Goal: Task Accomplishment & Management: Manage account settings

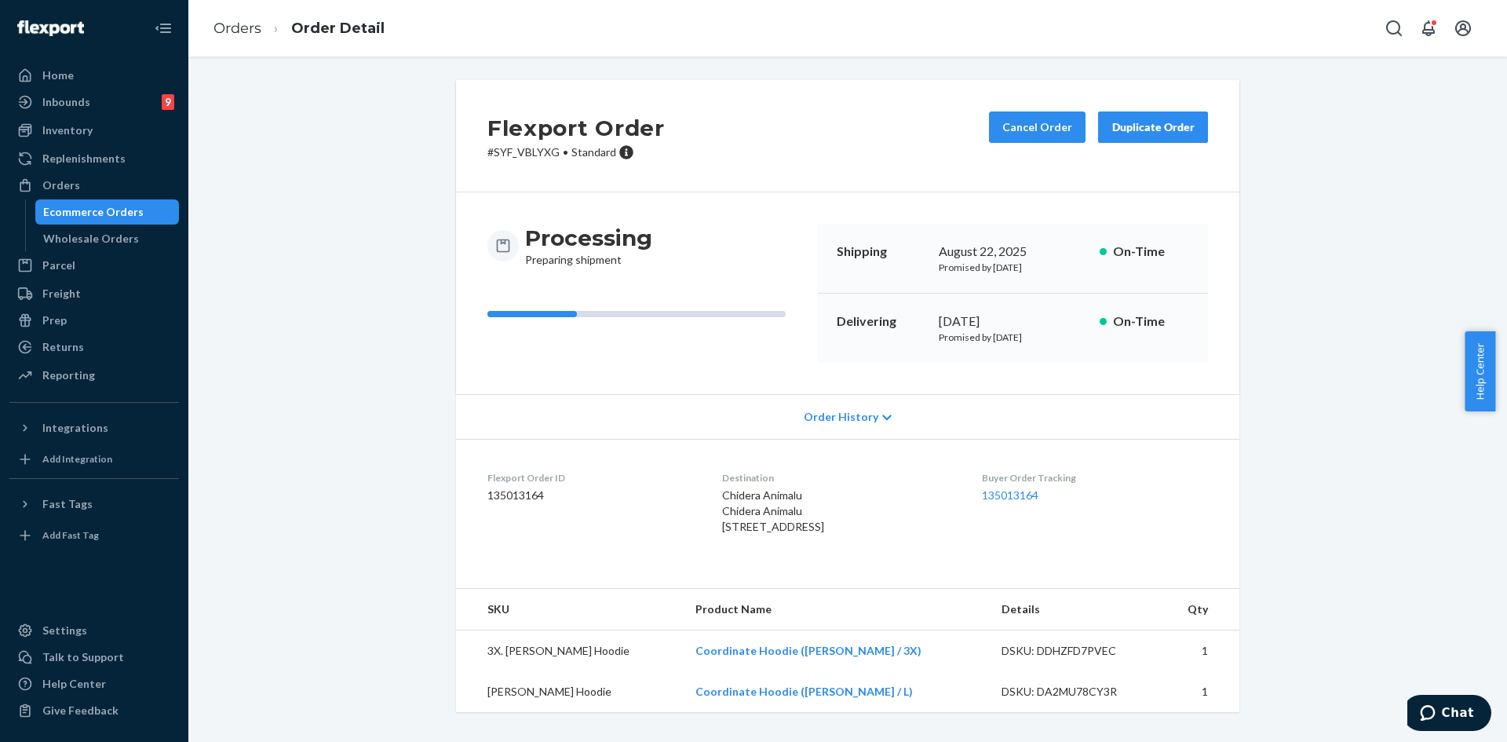
scroll to position [20, 0]
click at [72, 191] on div "Orders" at bounding box center [61, 185] width 38 height 16
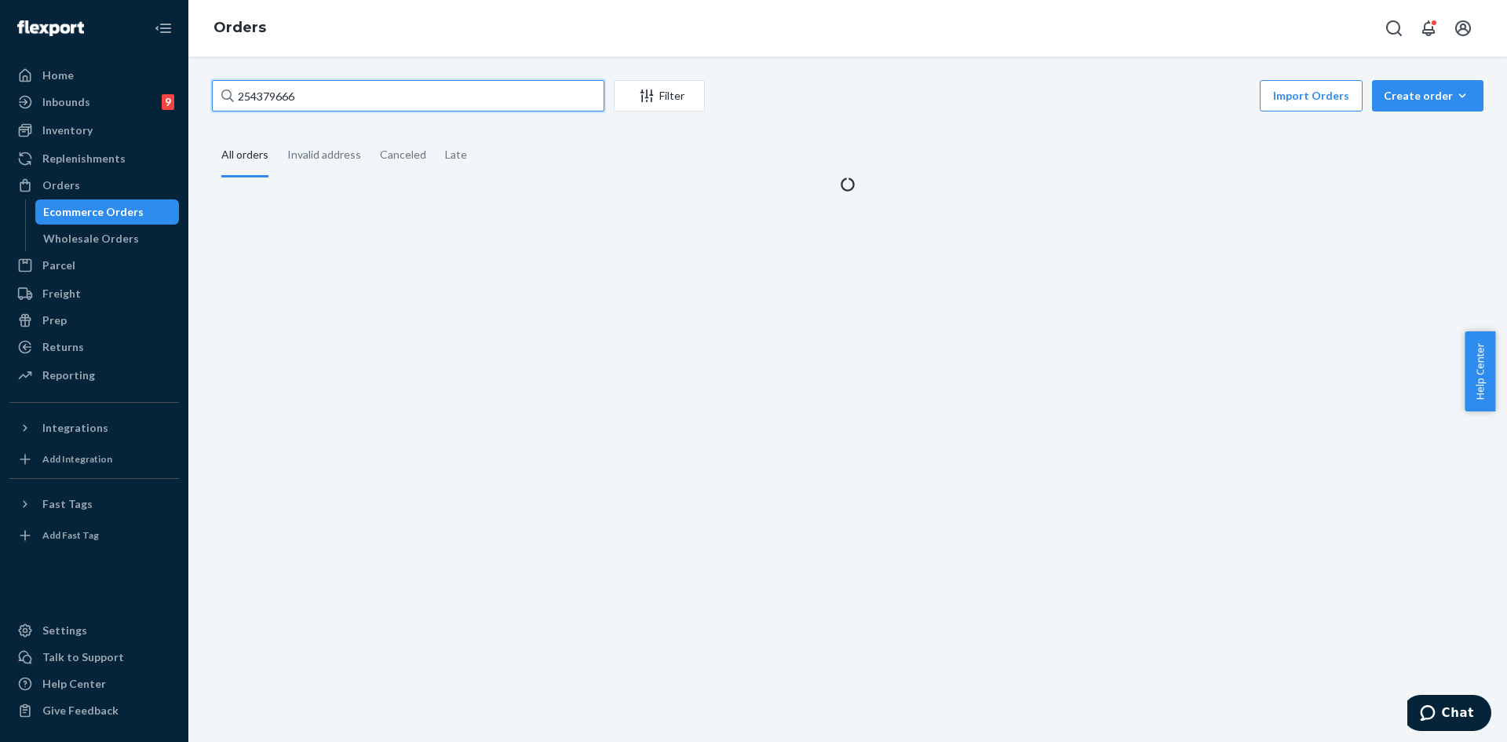
click at [331, 101] on input "254379666" at bounding box center [408, 95] width 392 height 31
paste input "#254672203"
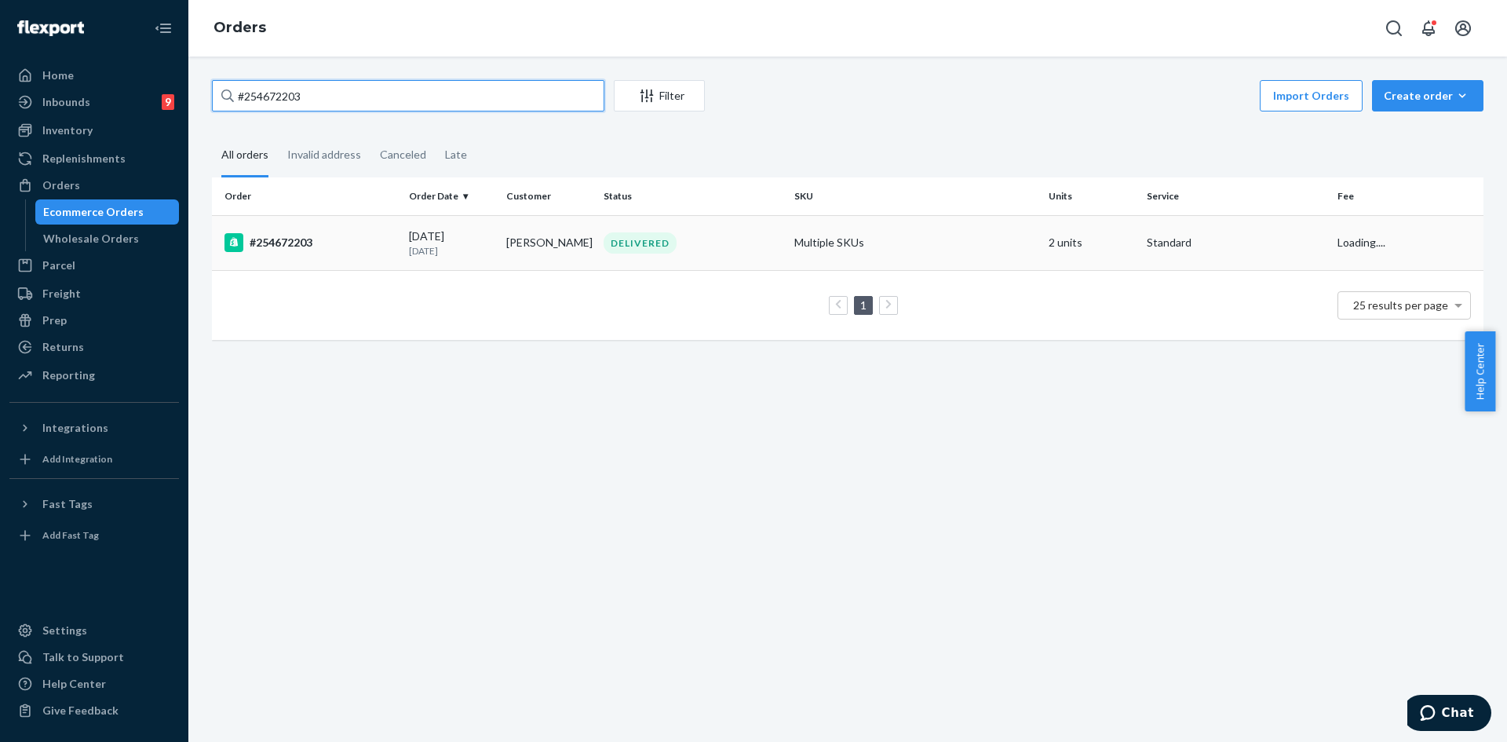
type input "#254672203"
click at [747, 244] on div "DELIVERED" at bounding box center [692, 242] width 184 height 21
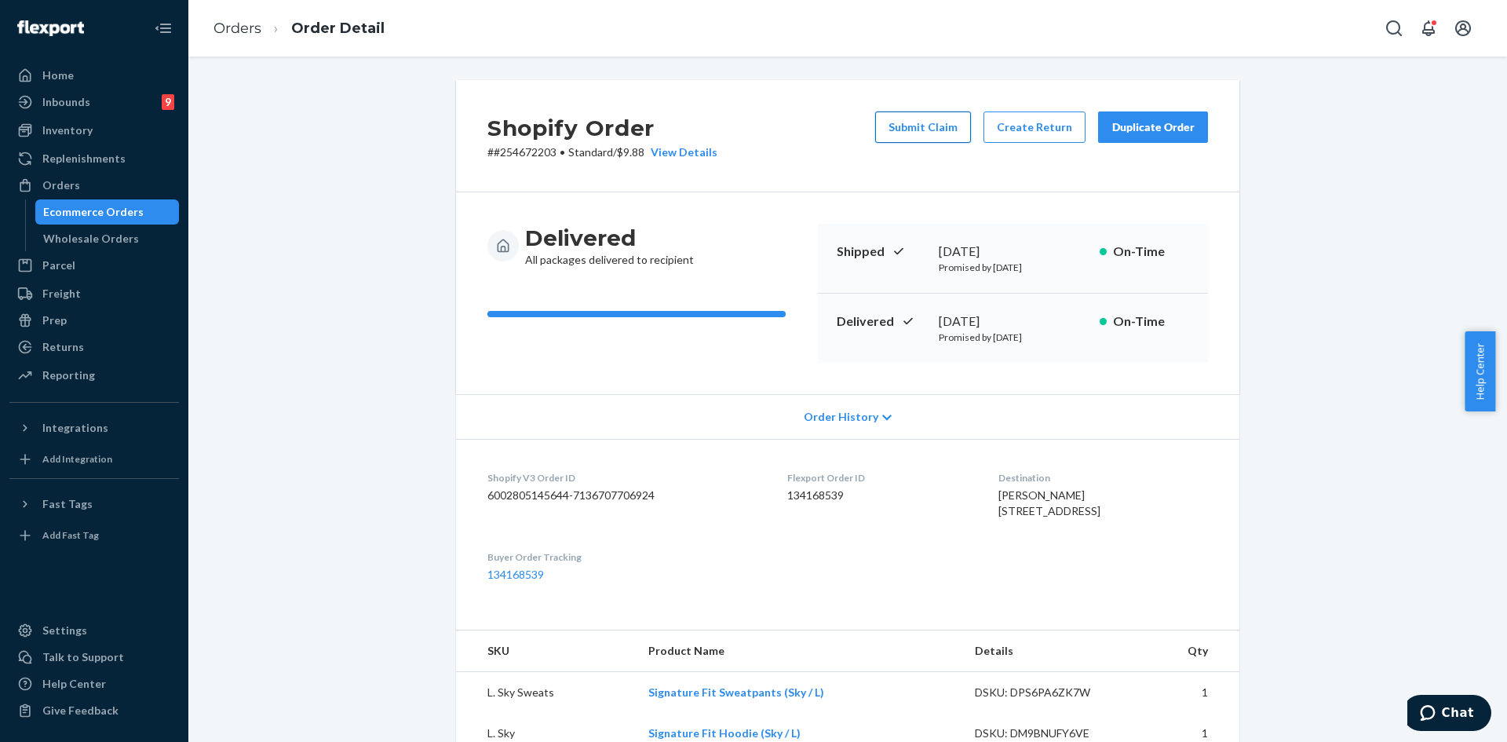
click at [903, 131] on button "Submit Claim" at bounding box center [923, 126] width 96 height 31
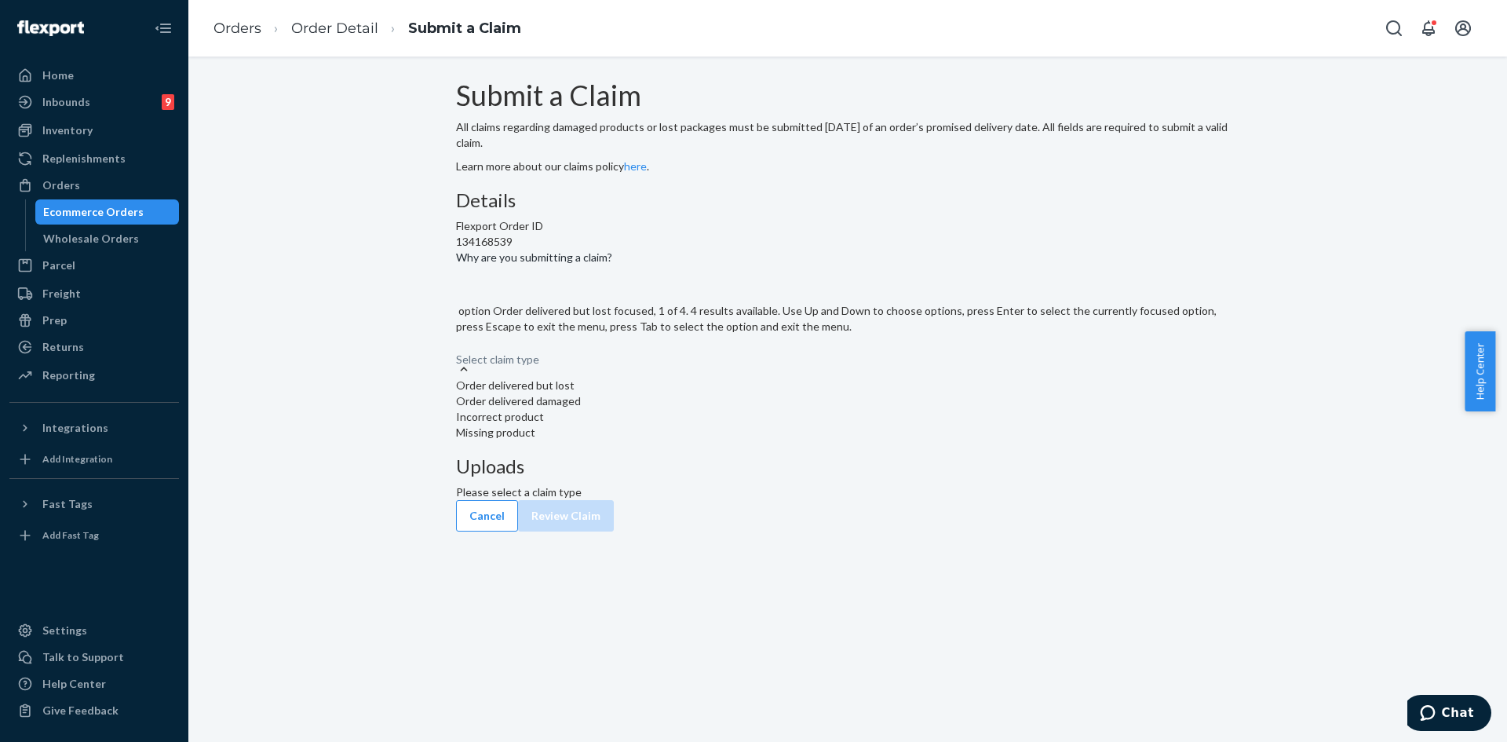
click at [700, 361] on div "Select claim type" at bounding box center [847, 351] width 783 height 19
click at [458, 359] on input "Why are you submitting a claim? option Order delivered but lost focused, 1 of 4…" at bounding box center [457, 352] width 2 height 16
click at [675, 393] on div "Order delivered but lost" at bounding box center [847, 386] width 783 height 16
click at [458, 359] on input "Why are you submitting a claim? option Order delivered but lost focused, 0 of 4…" at bounding box center [457, 352] width 2 height 16
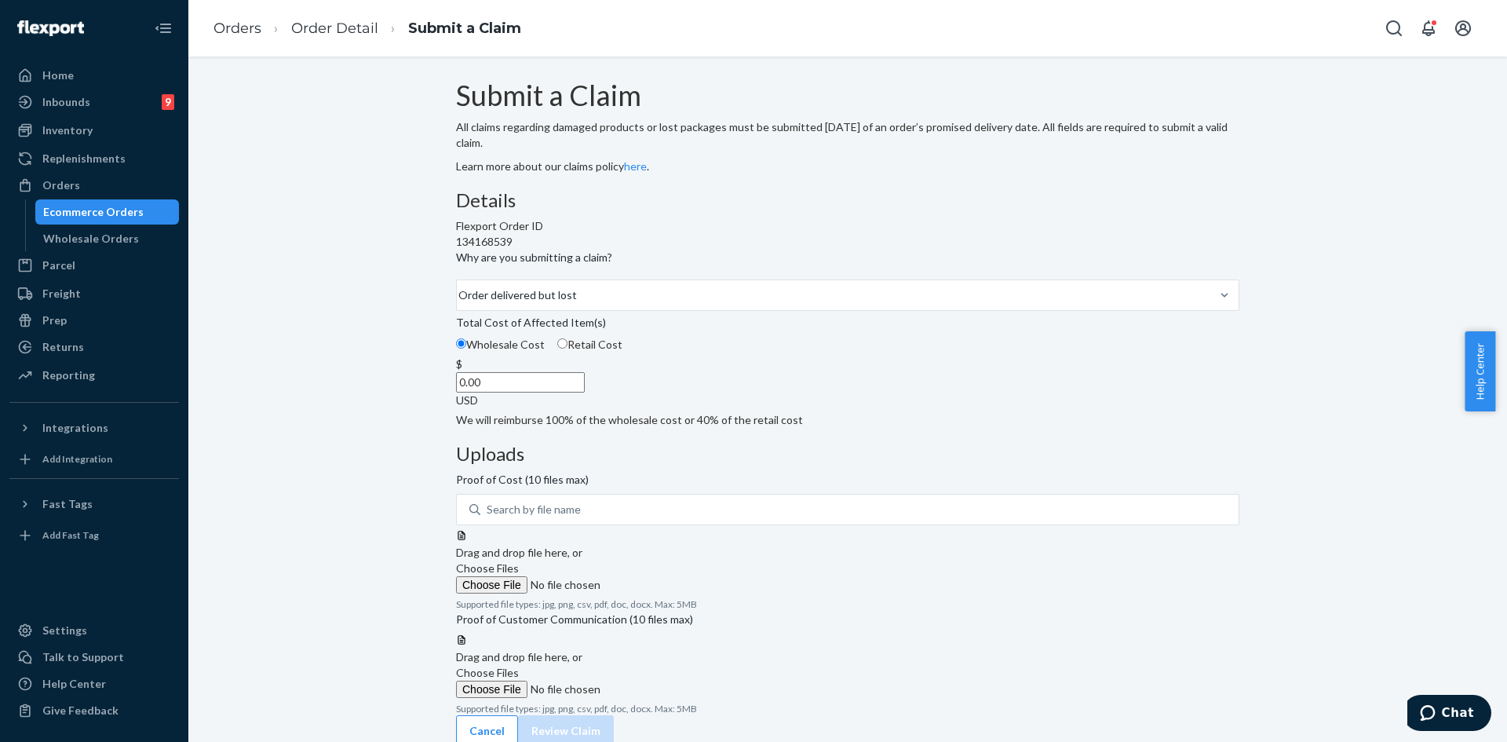
click at [585, 392] on input "0.00" at bounding box center [520, 382] width 129 height 20
type input "79.00"
click at [670, 560] on label "Choose Files" at bounding box center [562, 576] width 213 height 33
click at [670, 576] on input "Choose Files" at bounding box center [562, 584] width 213 height 17
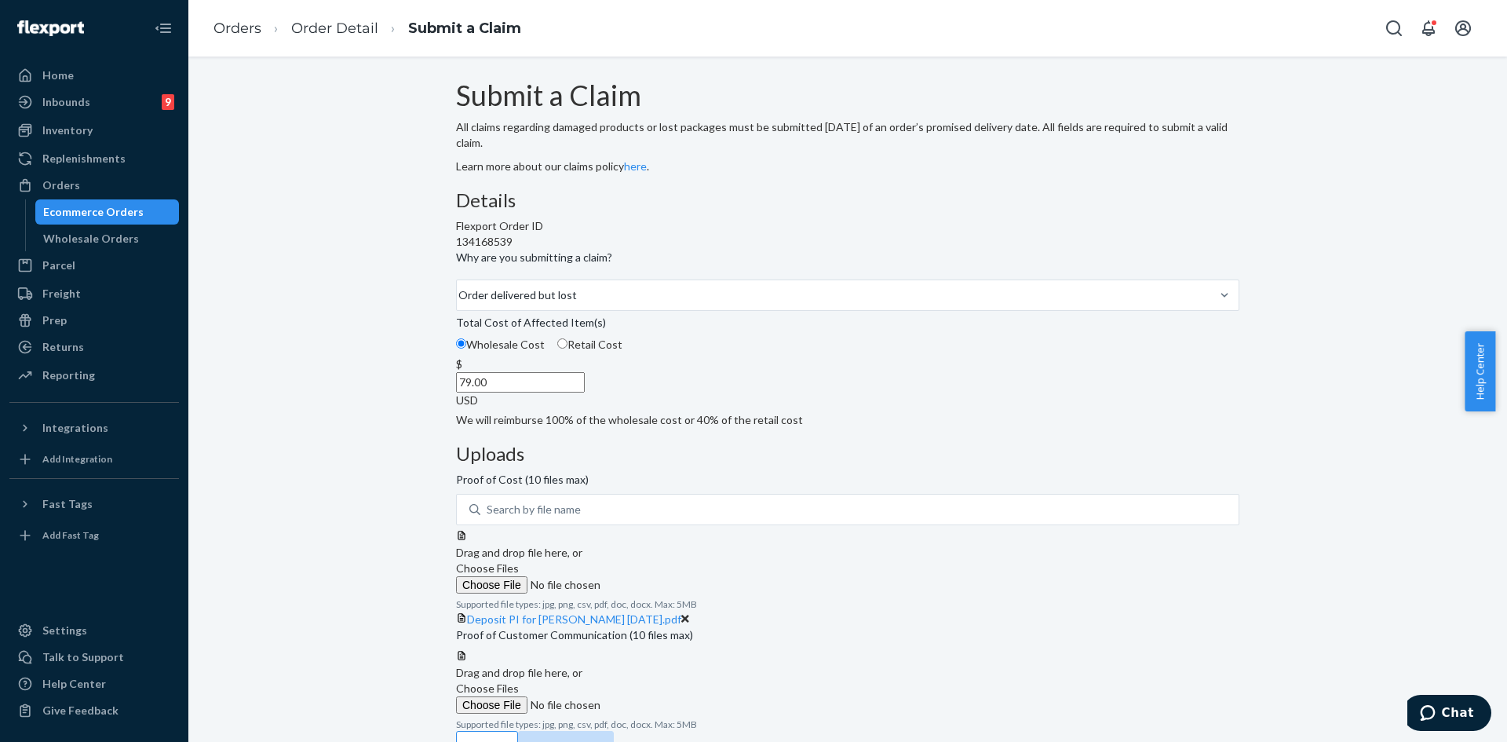
click at [670, 694] on label "Choose Files" at bounding box center [562, 697] width 213 height 33
click at [670, 696] on input "Choose Files" at bounding box center [562, 704] width 213 height 17
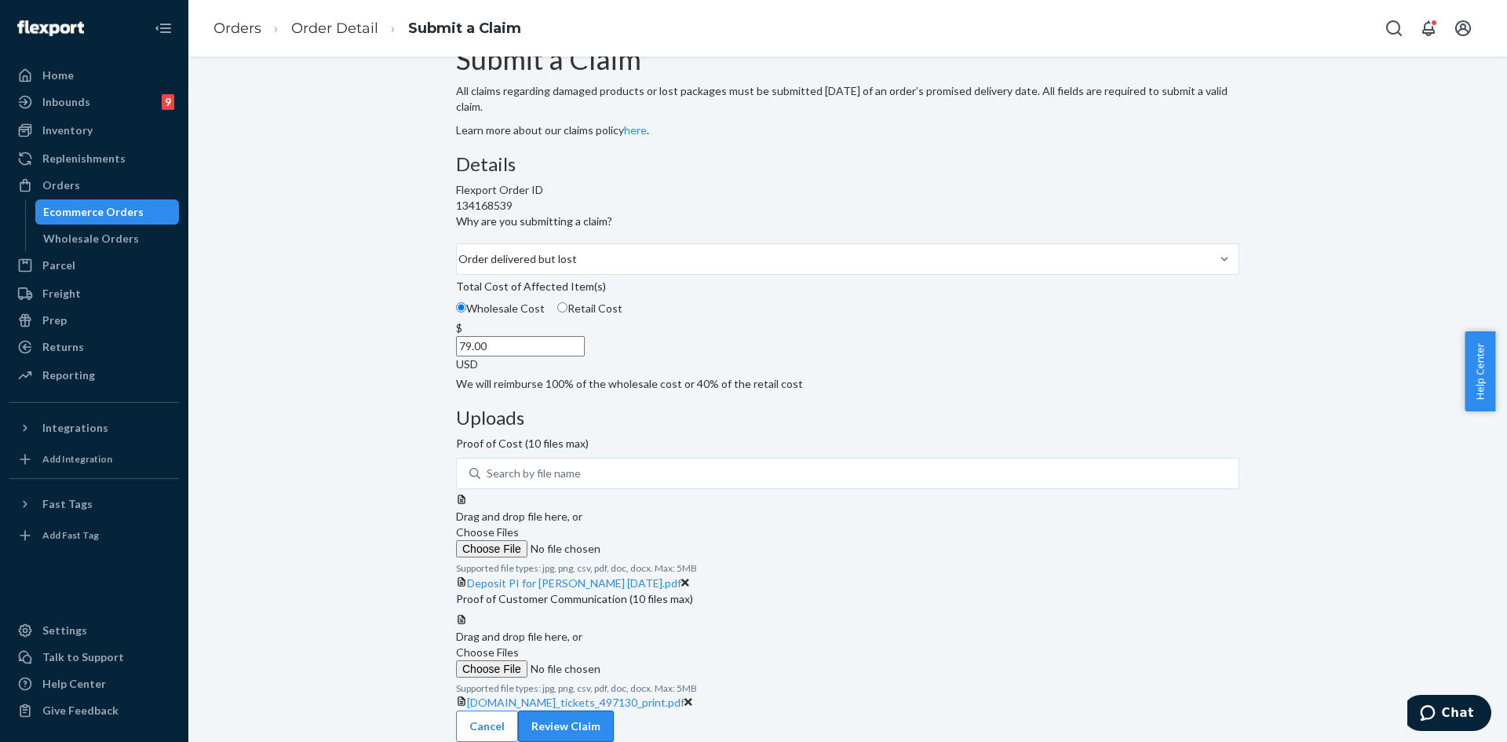
click at [614, 719] on button "Review Claim" at bounding box center [566, 725] width 96 height 31
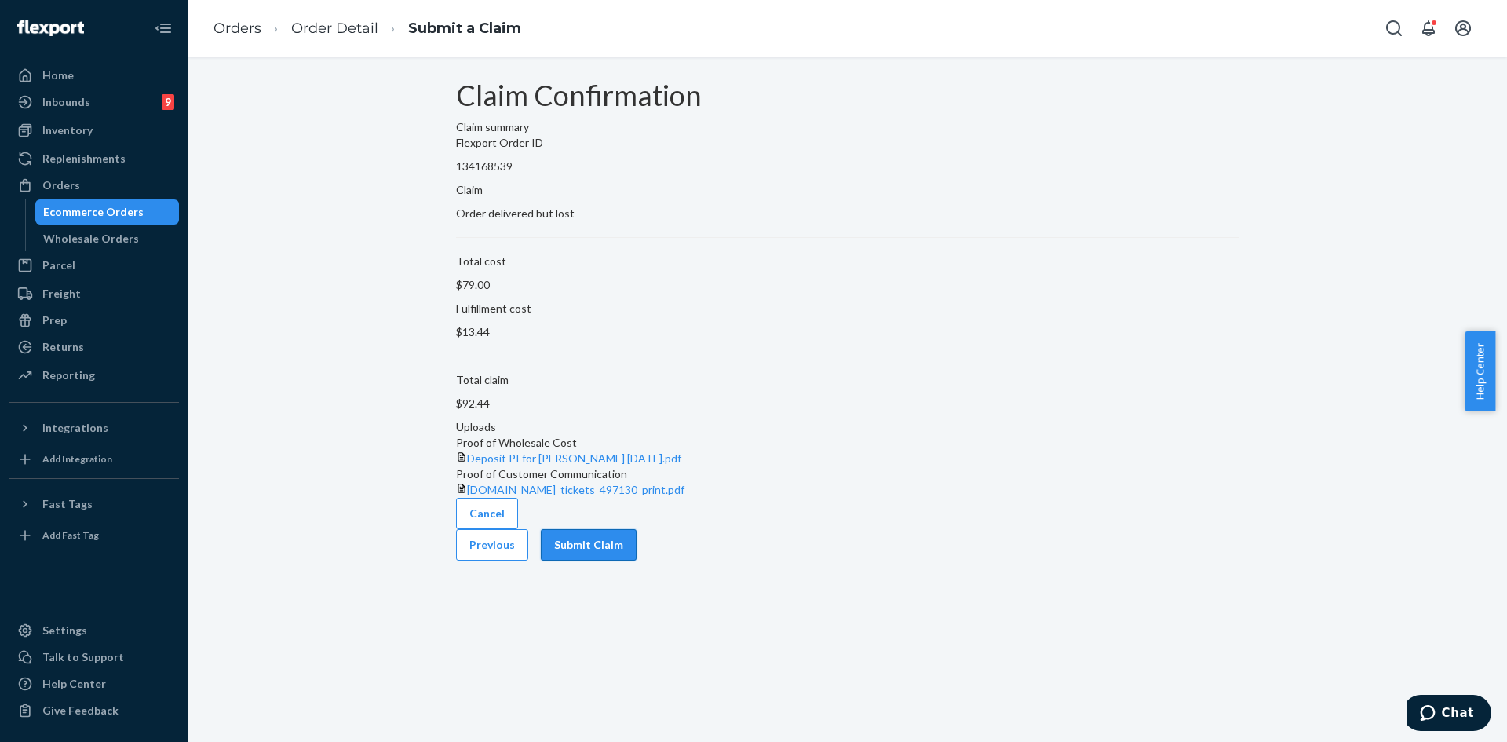
click at [637, 560] on button "Submit Claim" at bounding box center [589, 544] width 96 height 31
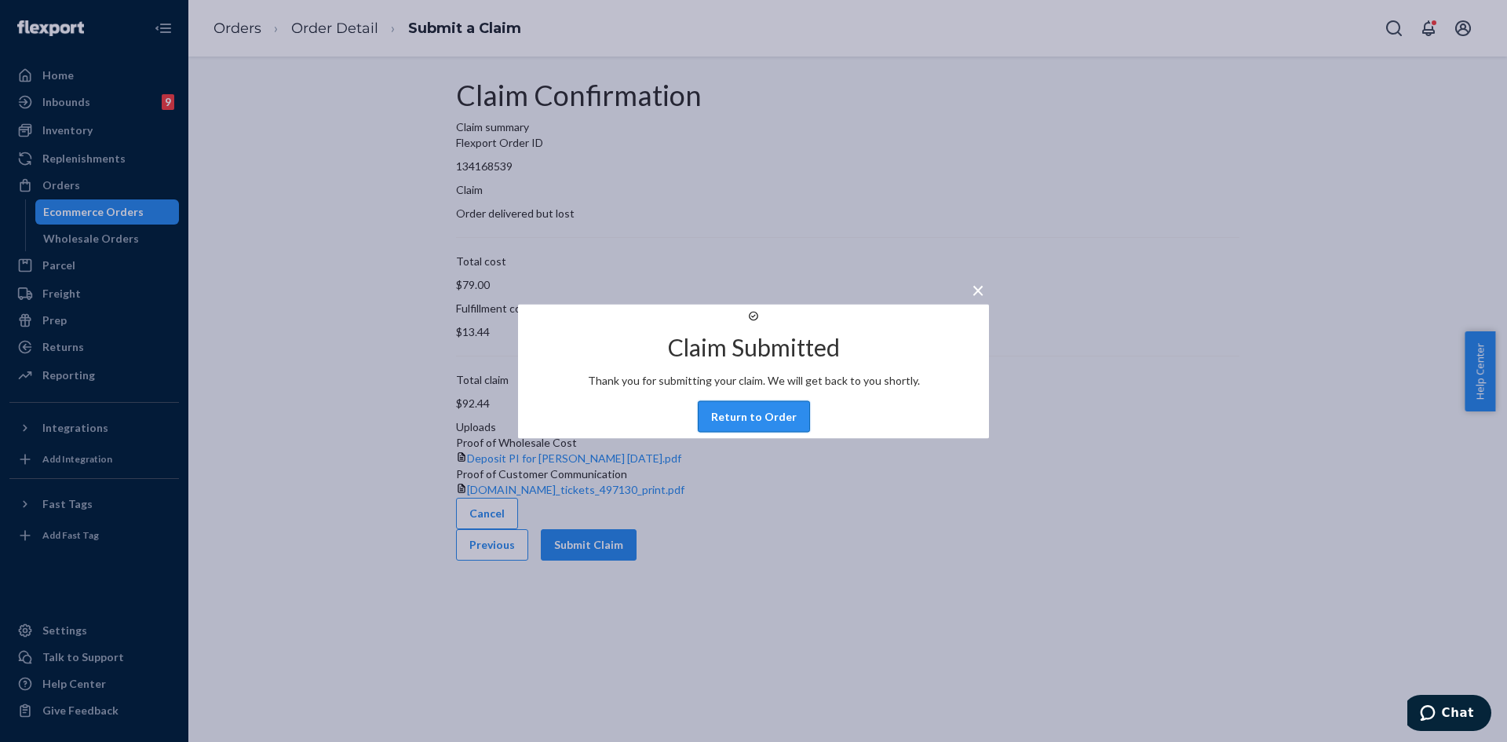
click at [780, 432] on button "Return to Order" at bounding box center [754, 415] width 112 height 31
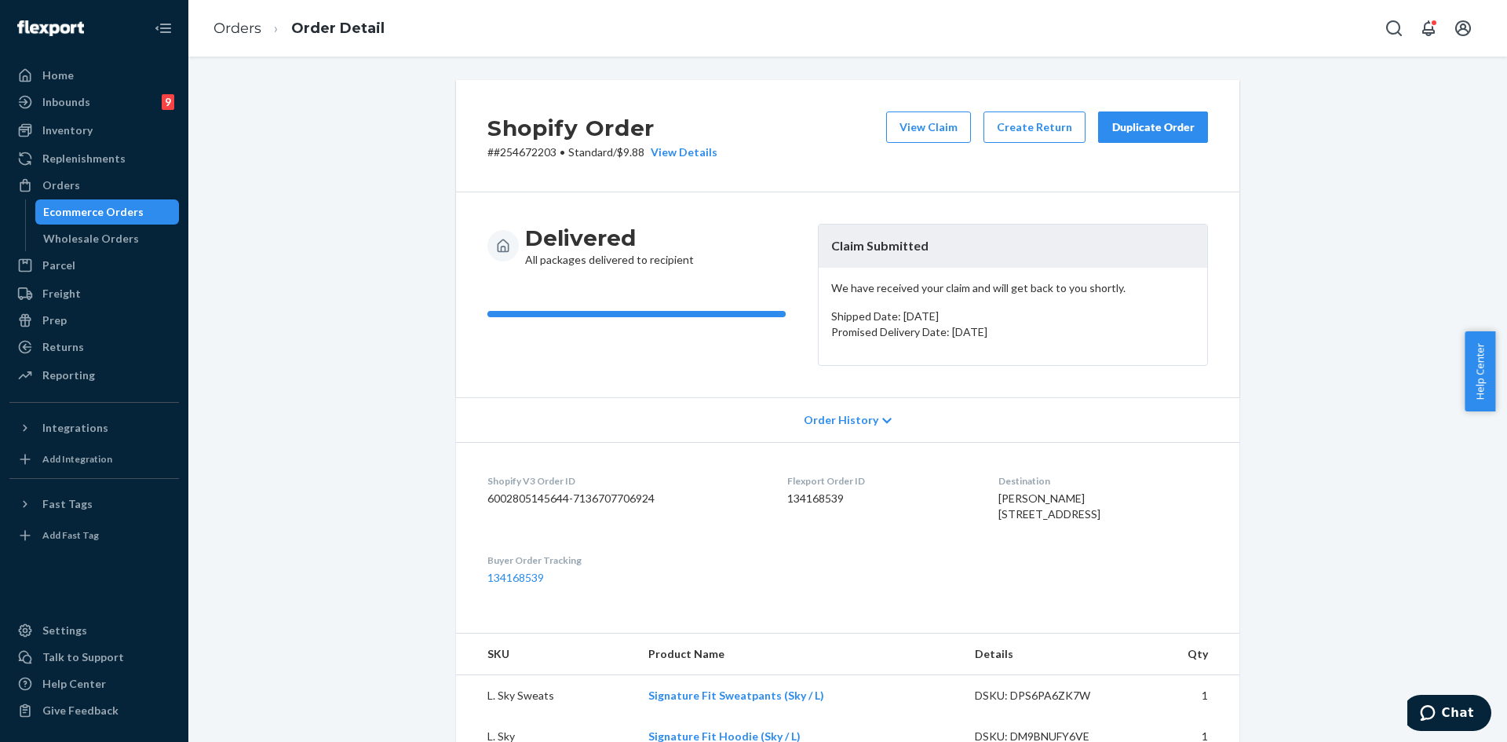
click at [1117, 119] on div "Duplicate Order" at bounding box center [1152, 127] width 83 height 16
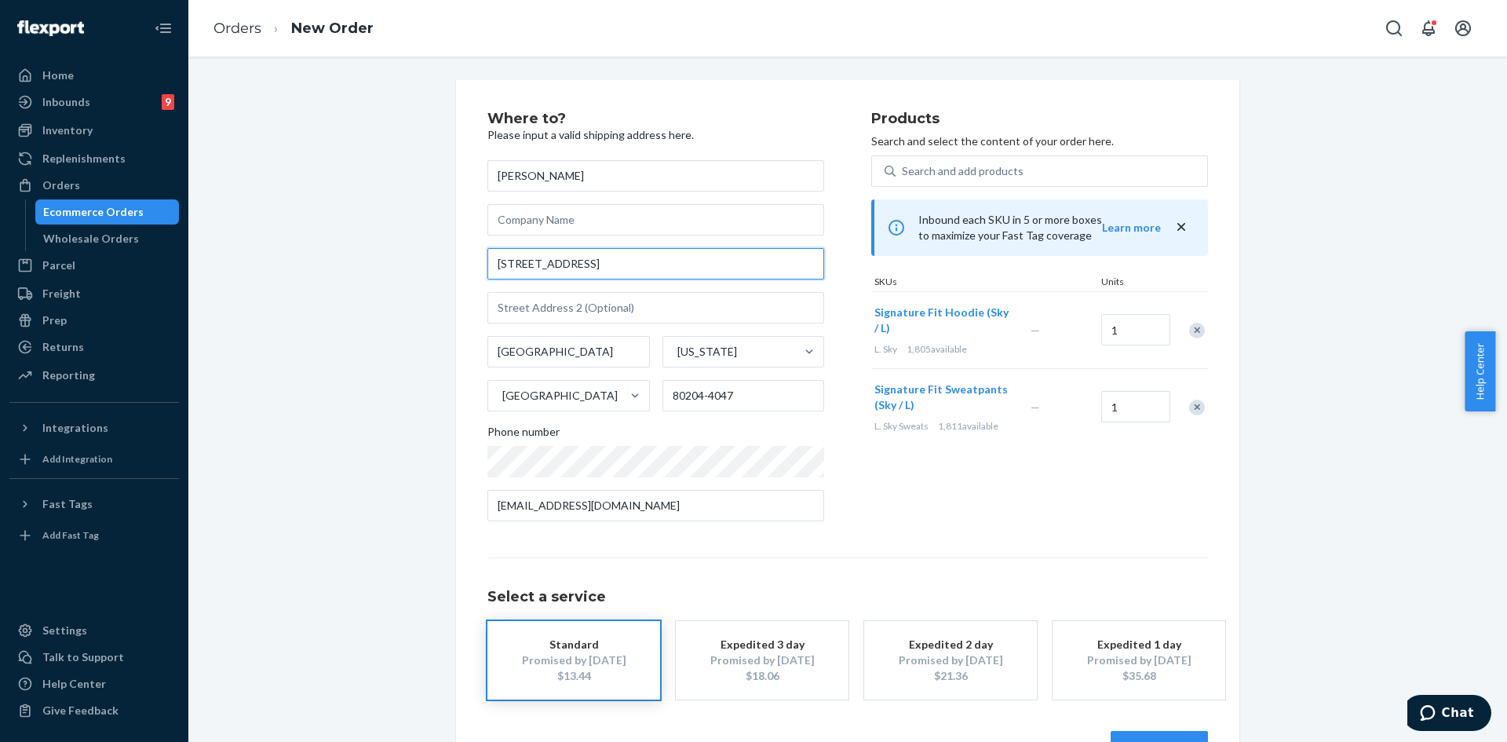
click at [581, 255] on input "930 Acoma St Unit 217" at bounding box center [655, 263] width 337 height 31
paste input "reet Unit 217 Denver, CO. 80204"
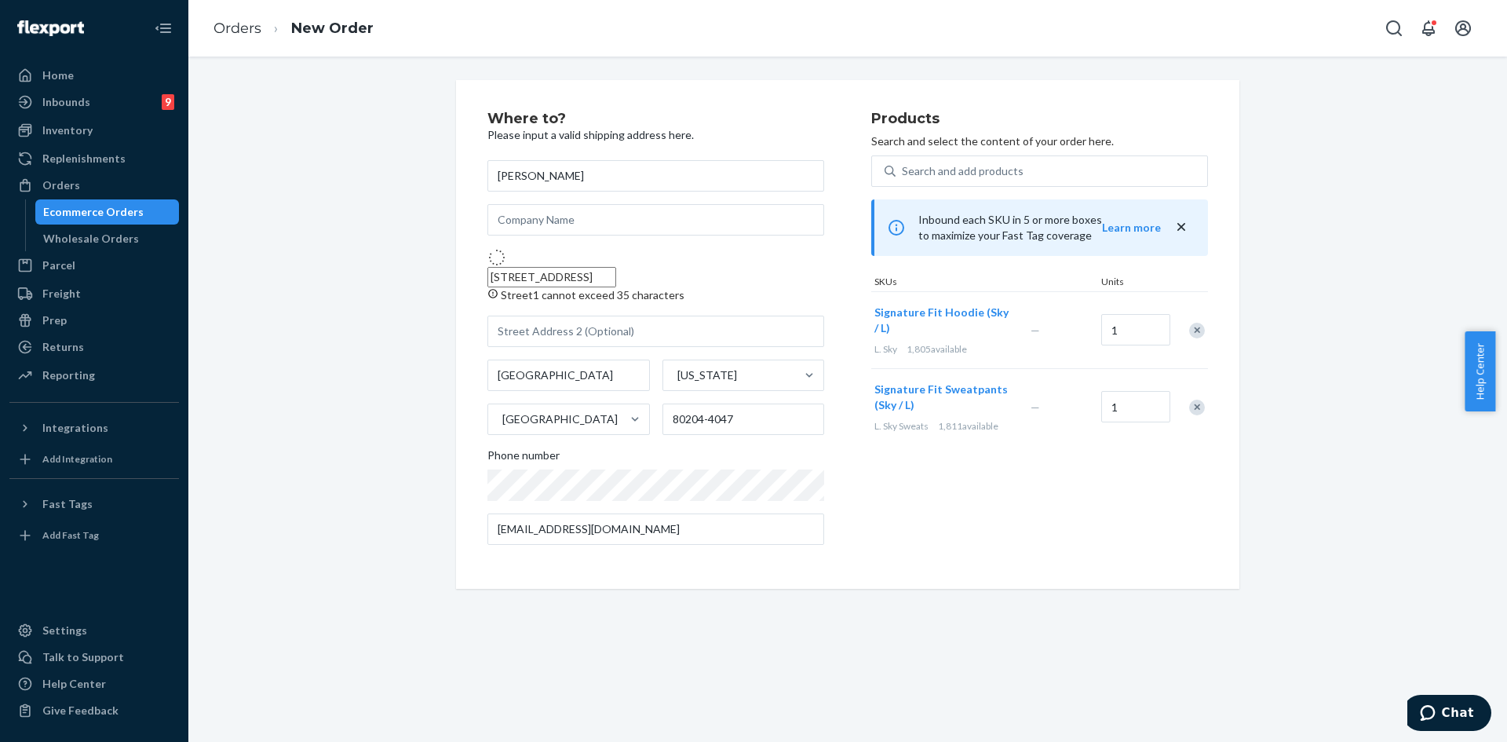
type input "930 Acoma St"
type input "UNIT 217"
type input "80204"
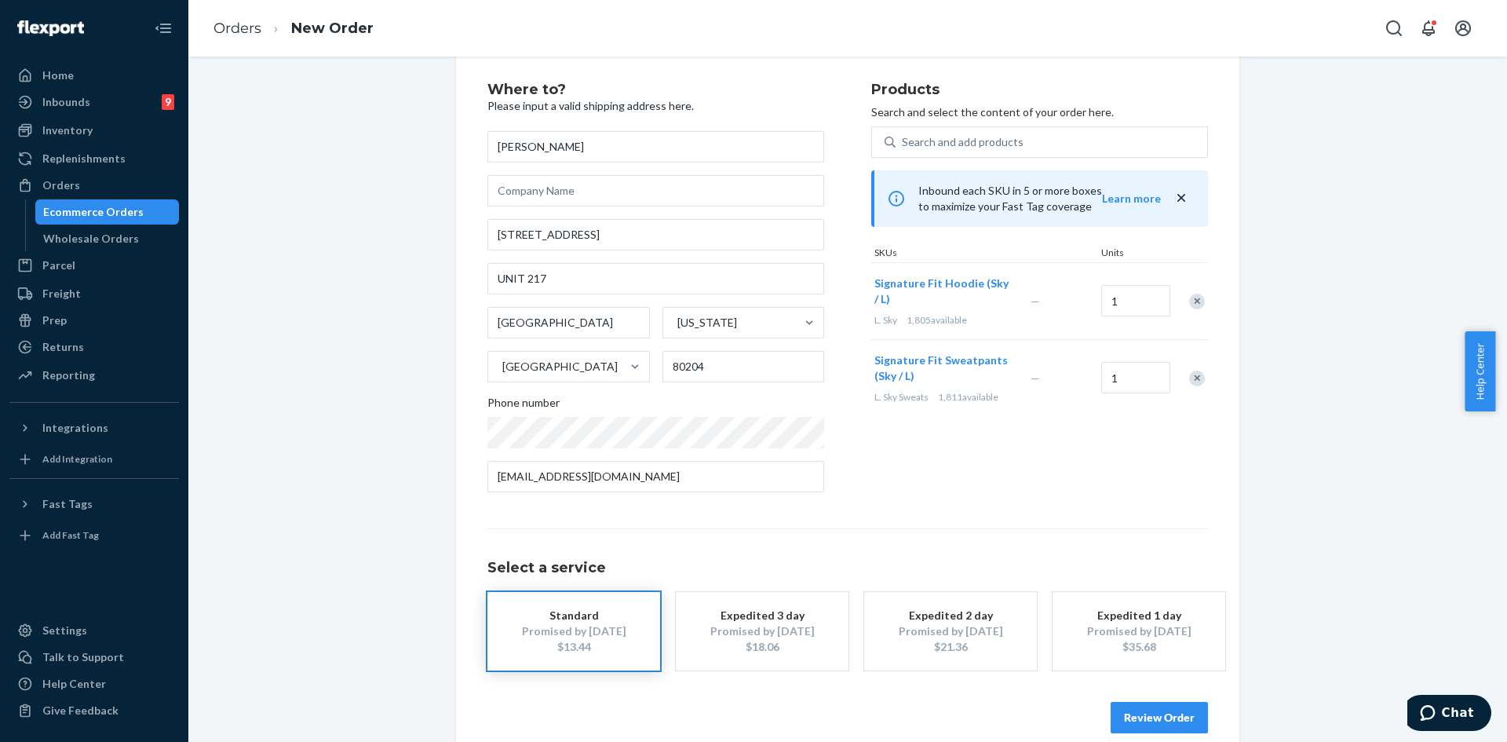
scroll to position [36, 0]
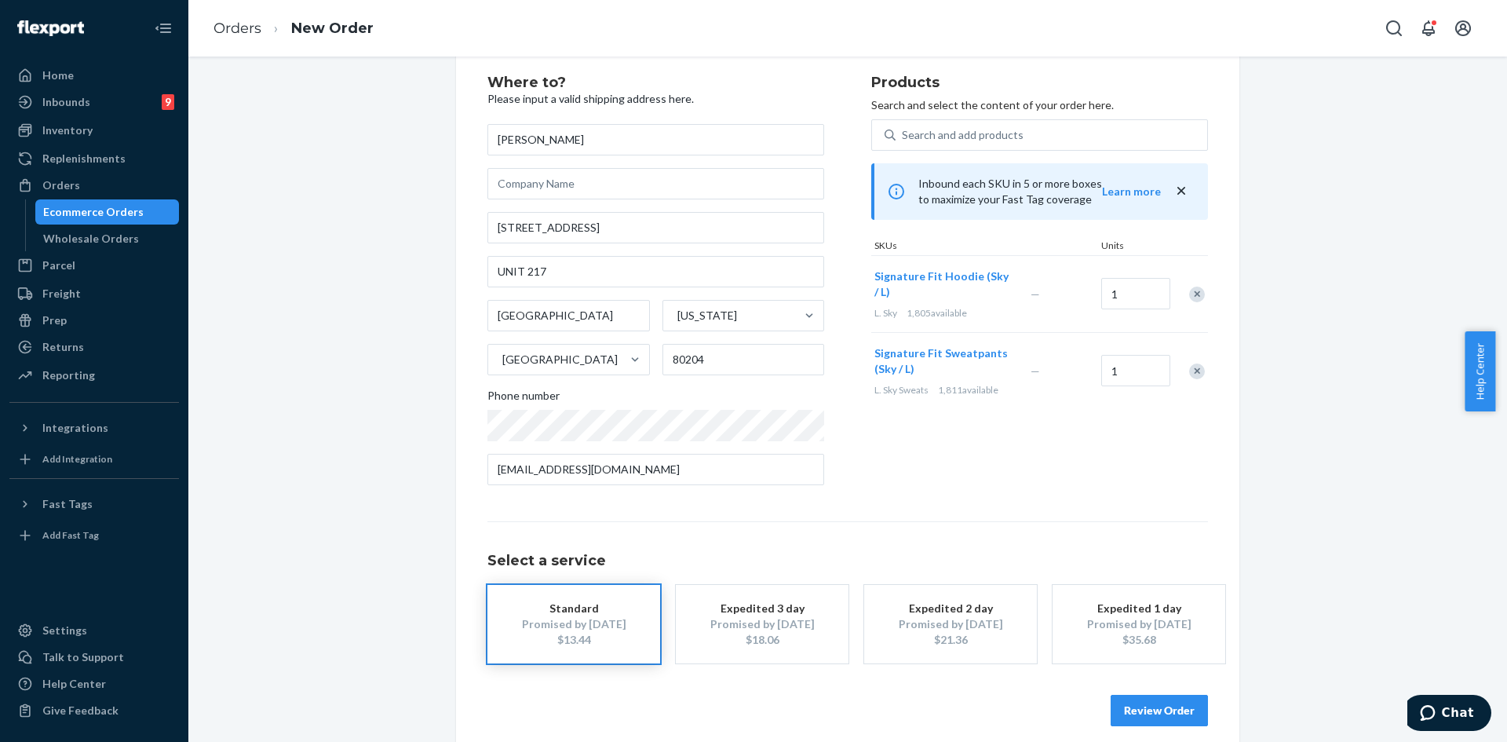
click at [1159, 713] on button "Review Order" at bounding box center [1159, 710] width 97 height 31
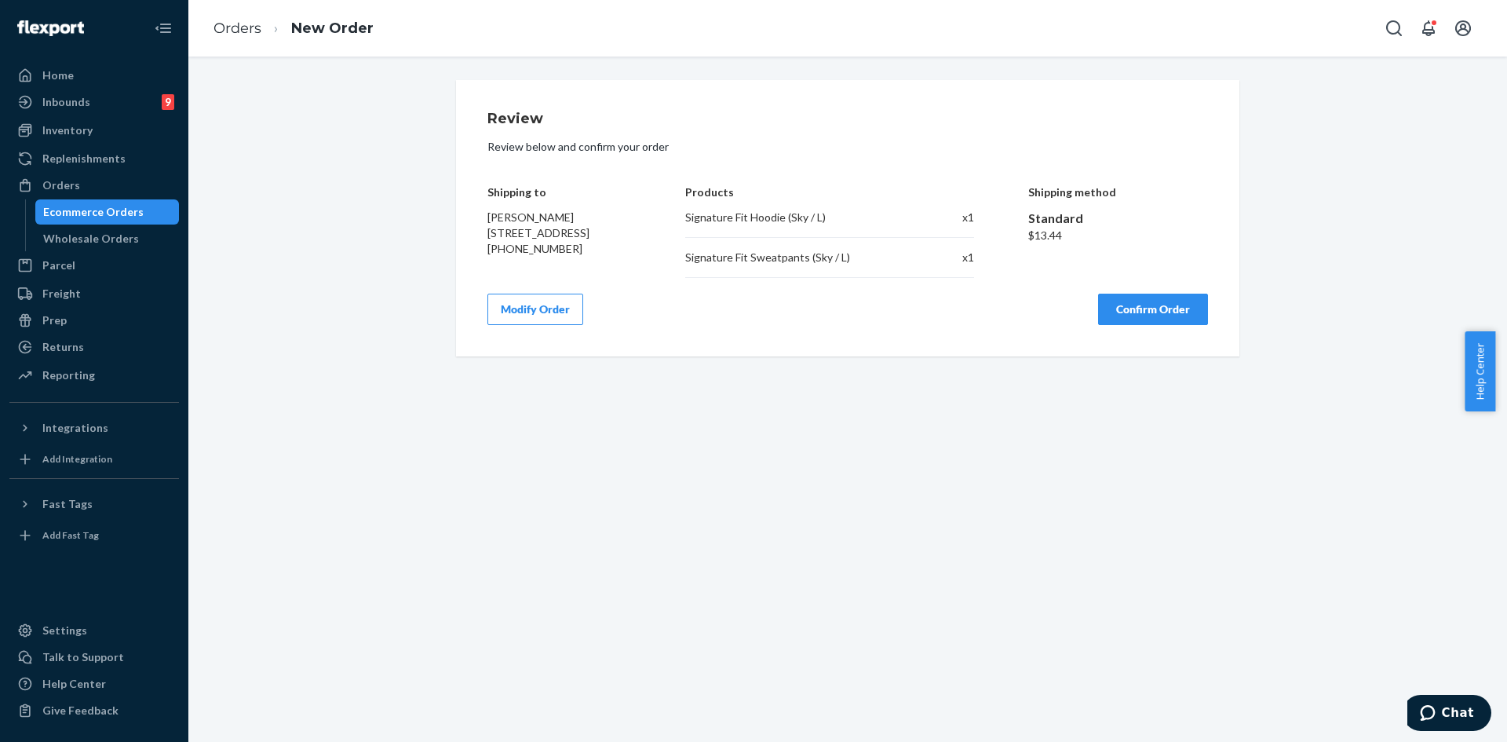
click at [1123, 312] on button "Confirm Order" at bounding box center [1153, 309] width 110 height 31
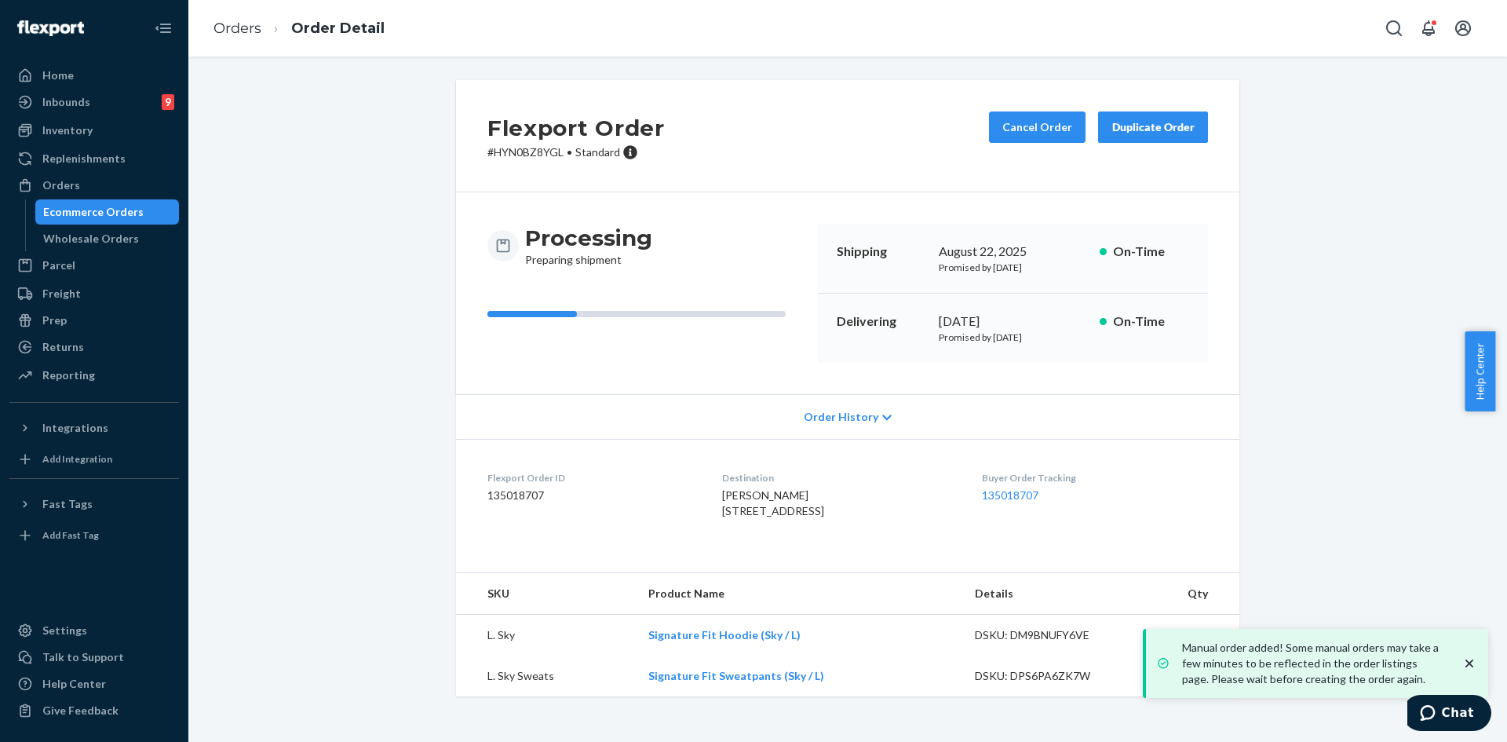
click at [1461, 662] on div "Manual order added! Some manual orders may take a few minutes to be reflected i…" at bounding box center [1317, 663] width 320 height 47
click at [1473, 662] on icon "close toast" at bounding box center [1469, 663] width 16 height 16
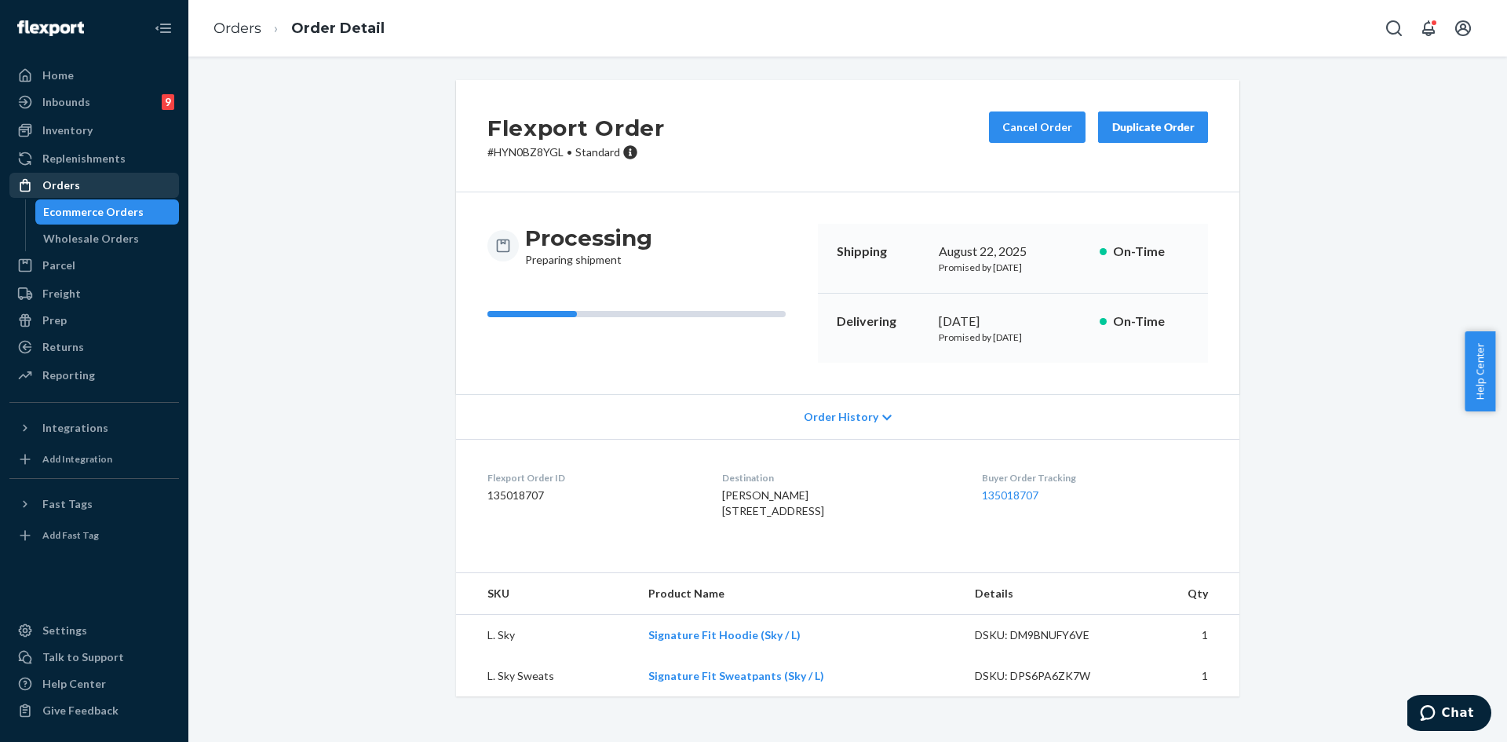
click at [71, 182] on div "Orders" at bounding box center [61, 185] width 38 height 16
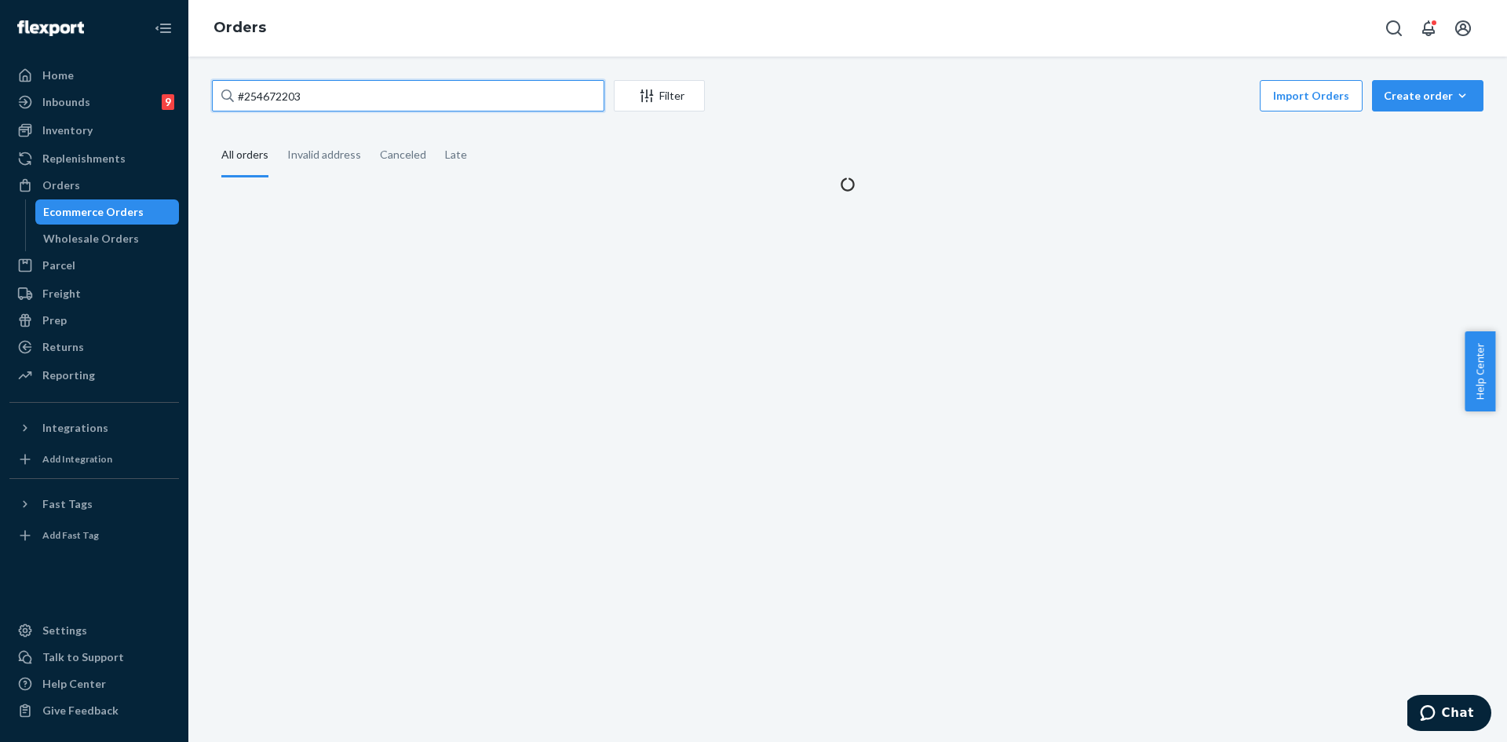
click at [381, 109] on input "#254672203" at bounding box center [408, 95] width 392 height 31
paste input "719907"
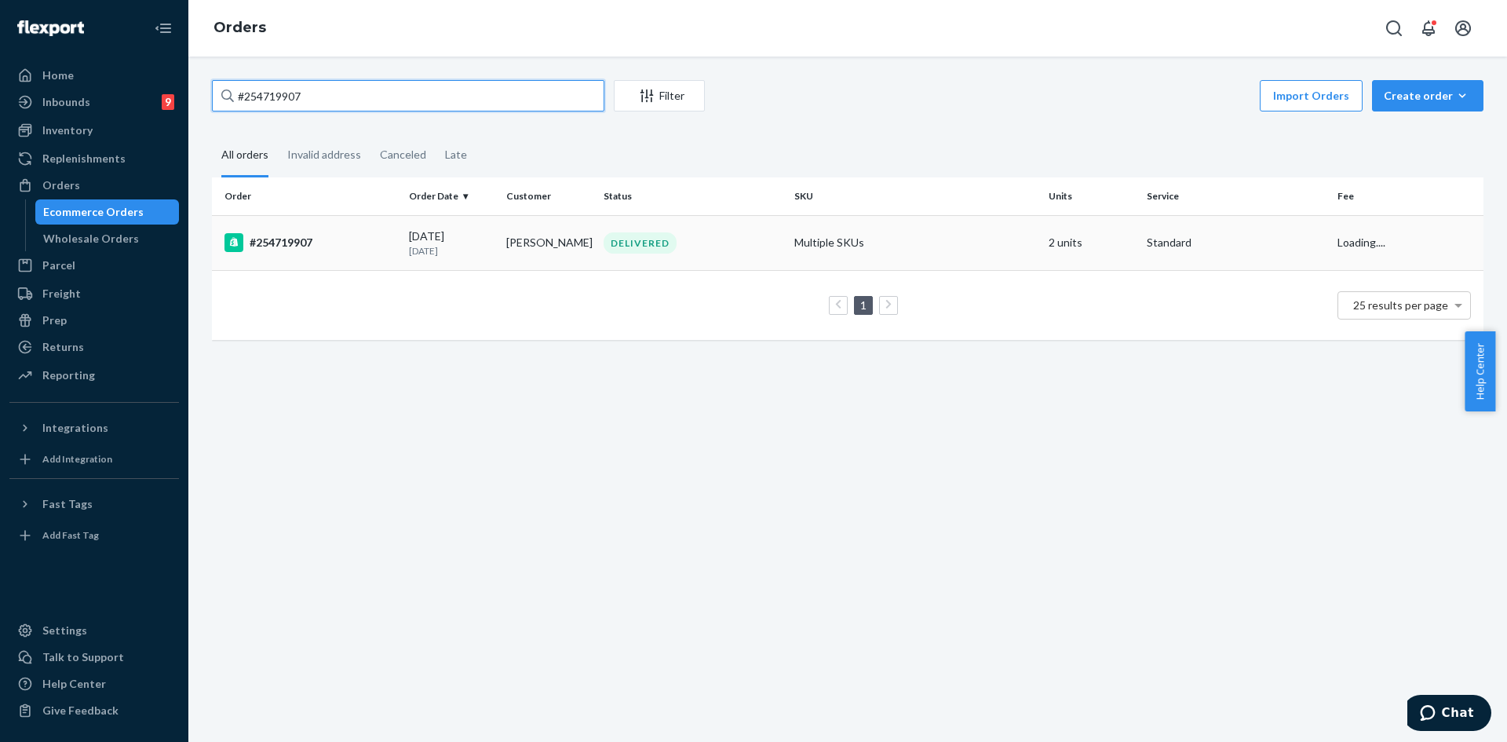
type input "#254719907"
click at [755, 243] on div "DELIVERED" at bounding box center [692, 242] width 184 height 21
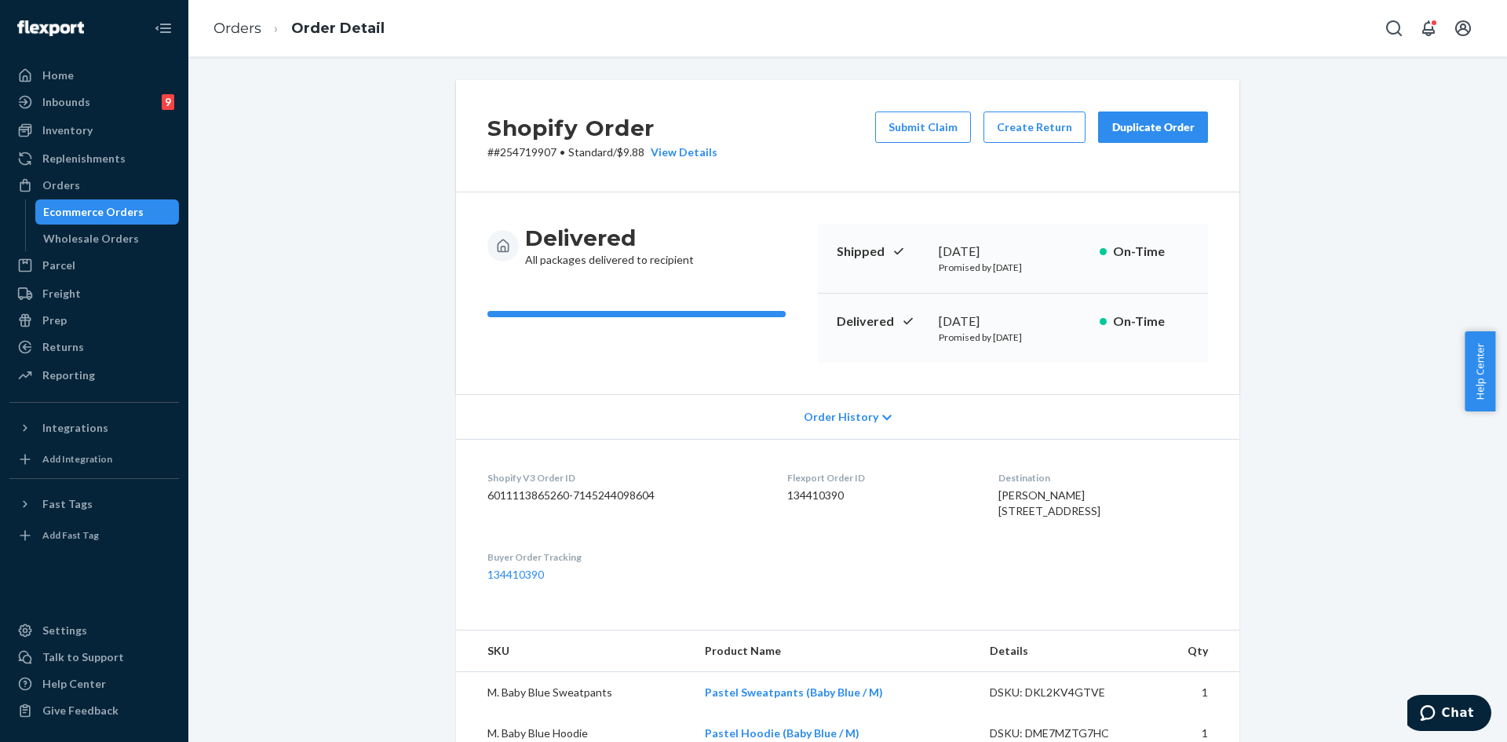
drag, startPoint x: 878, startPoint y: 137, endPoint x: 889, endPoint y: 133, distance: 10.9
click at [882, 137] on button "Submit Claim" at bounding box center [923, 126] width 96 height 31
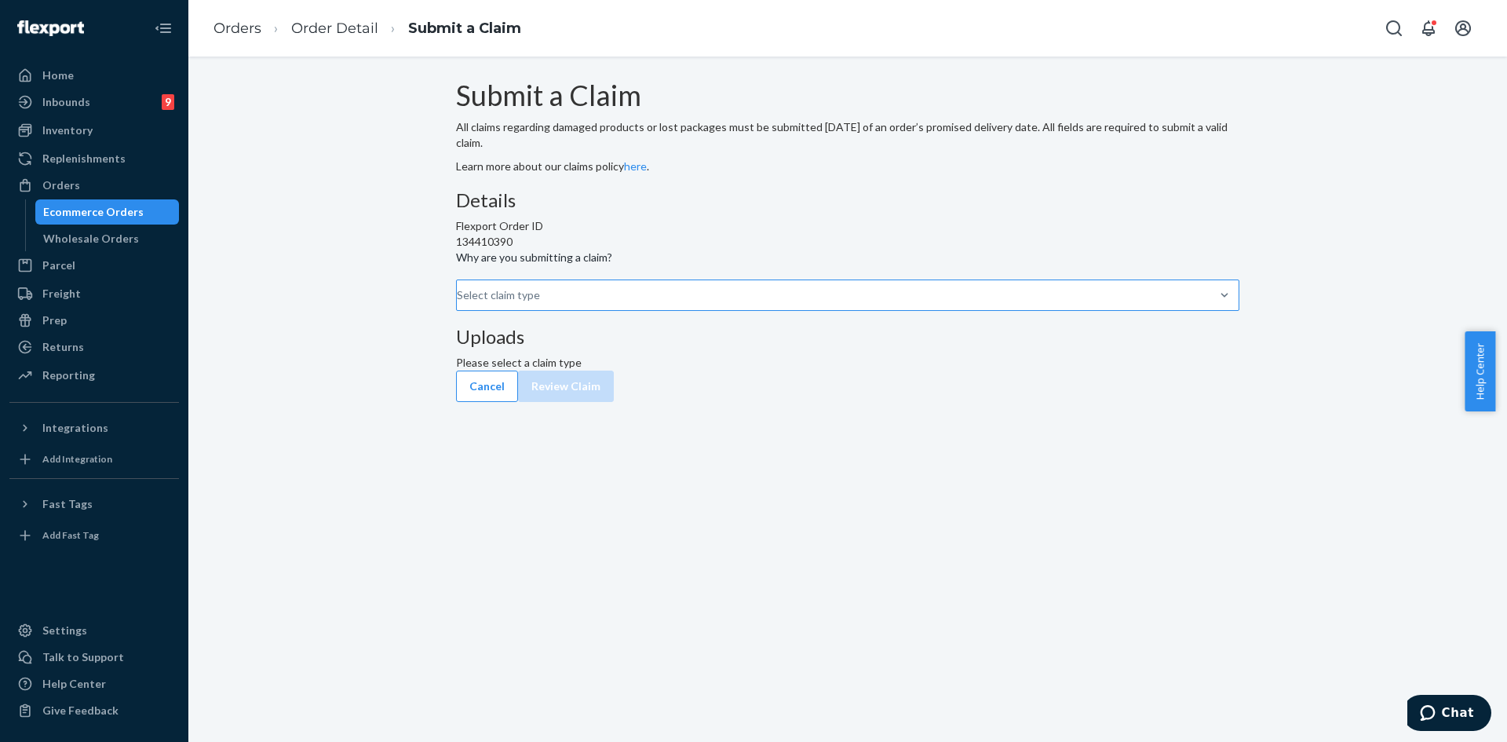
click at [458, 305] on div "Select claim type" at bounding box center [458, 295] width 2 height 19
click at [458, 303] on input "Why are you submitting a claim? Select claim type" at bounding box center [458, 295] width 2 height 16
click at [490, 268] on div "Submit a Claim All claims regarding damaged products or lost packages must be s…" at bounding box center [847, 225] width 783 height 290
click at [316, 26] on link "Order Detail" at bounding box center [334, 28] width 87 height 17
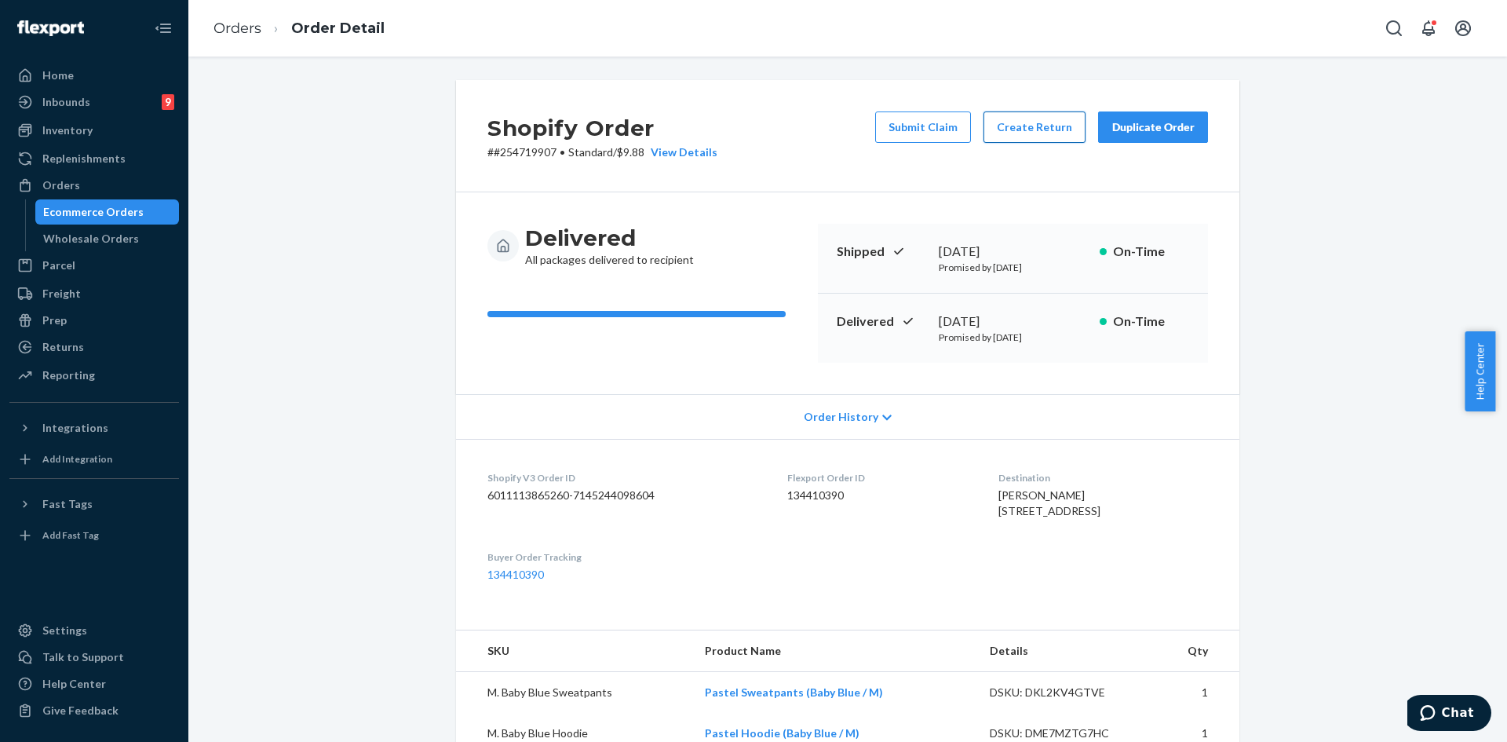
click at [1002, 126] on button "Create Return" at bounding box center [1034, 126] width 102 height 31
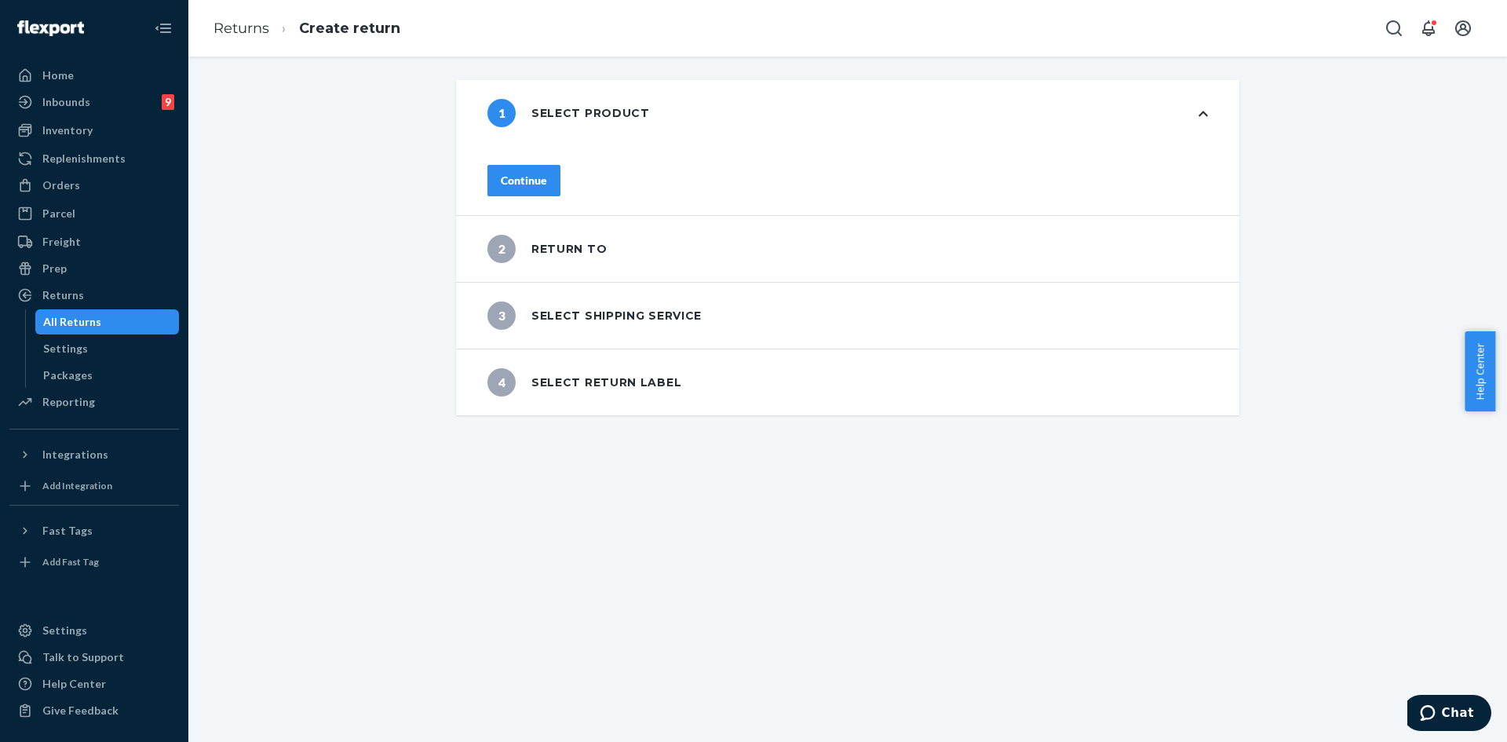
click at [560, 189] on button "Continue" at bounding box center [523, 180] width 73 height 31
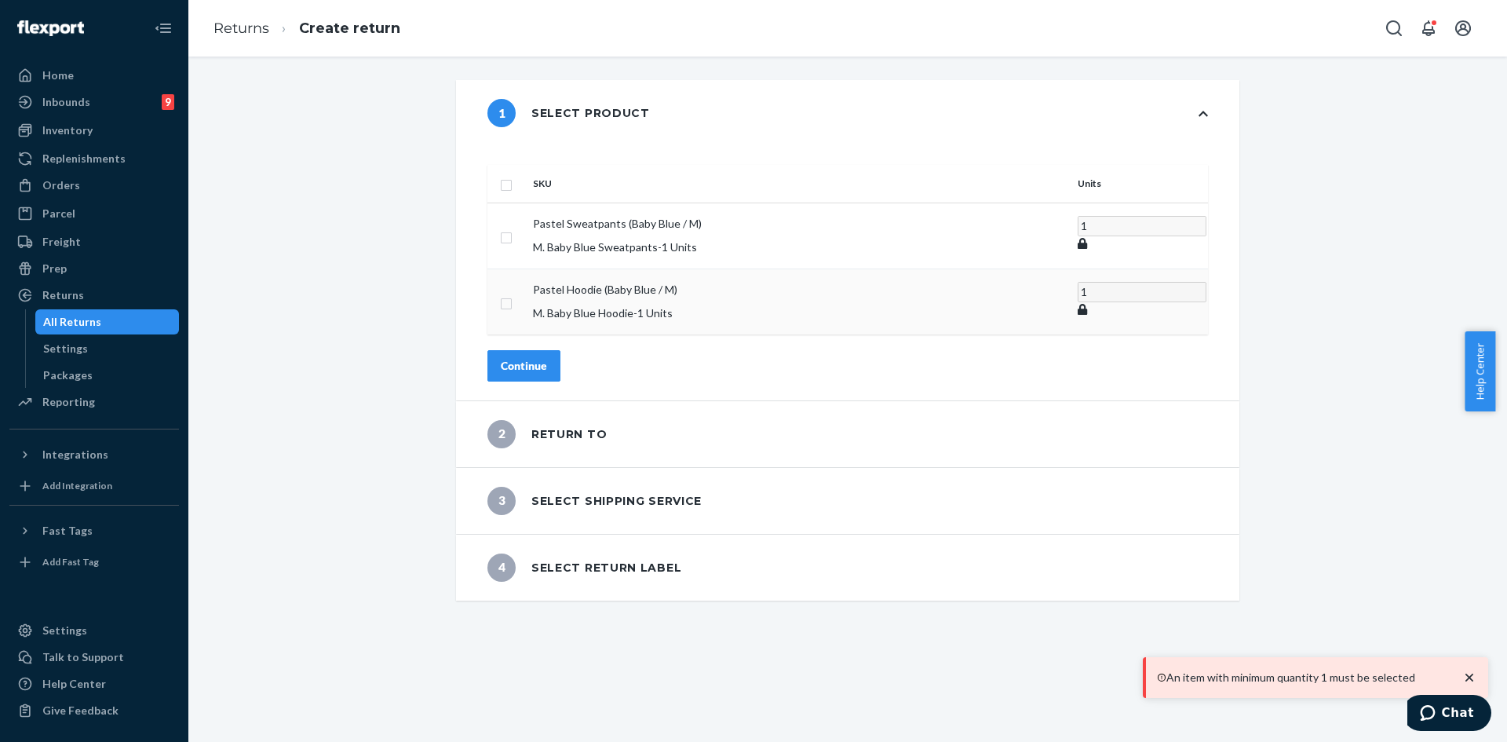
click at [513, 294] on input "checkbox" at bounding box center [506, 302] width 13 height 16
checkbox input "true"
click at [547, 357] on div "Continue" at bounding box center [524, 365] width 46 height 16
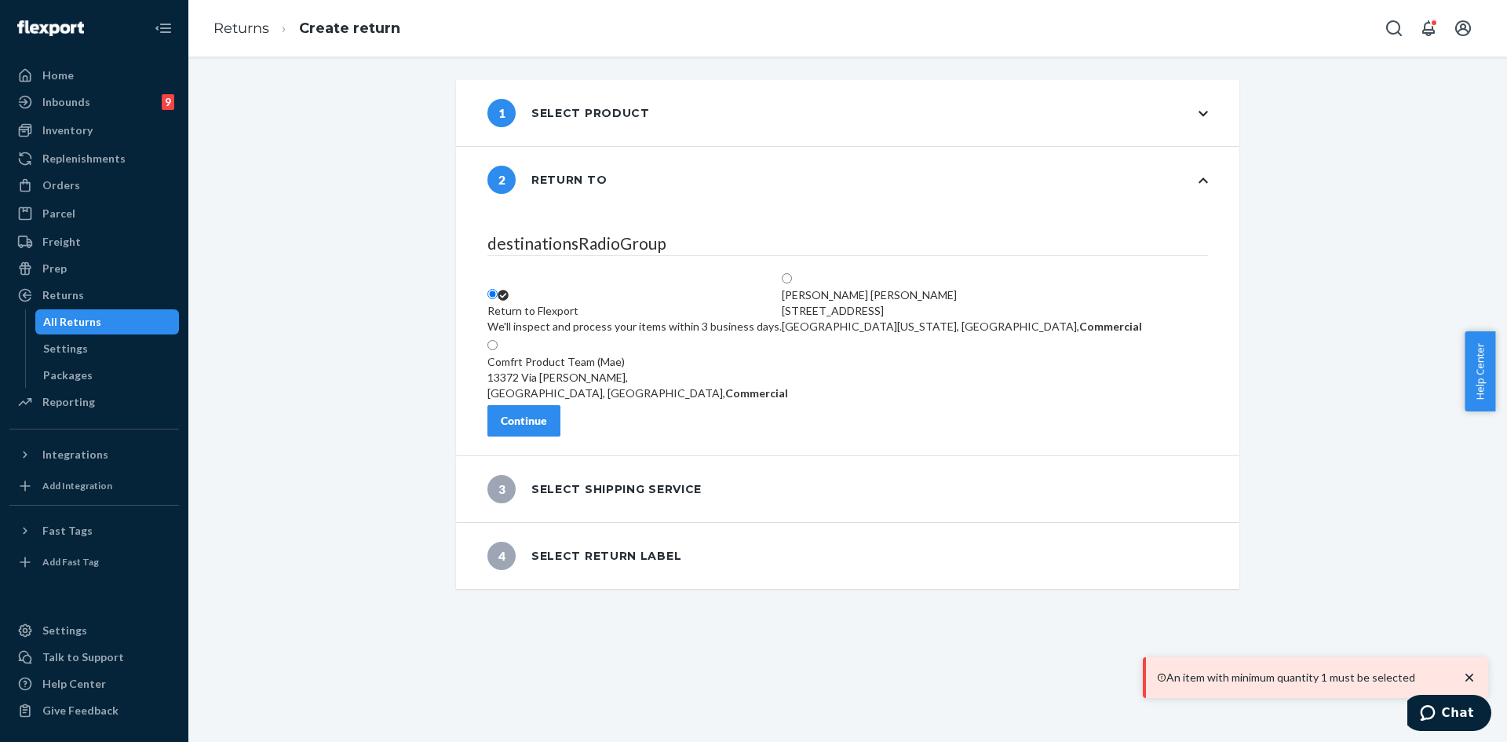
click at [560, 426] on button "Continue" at bounding box center [523, 420] width 73 height 31
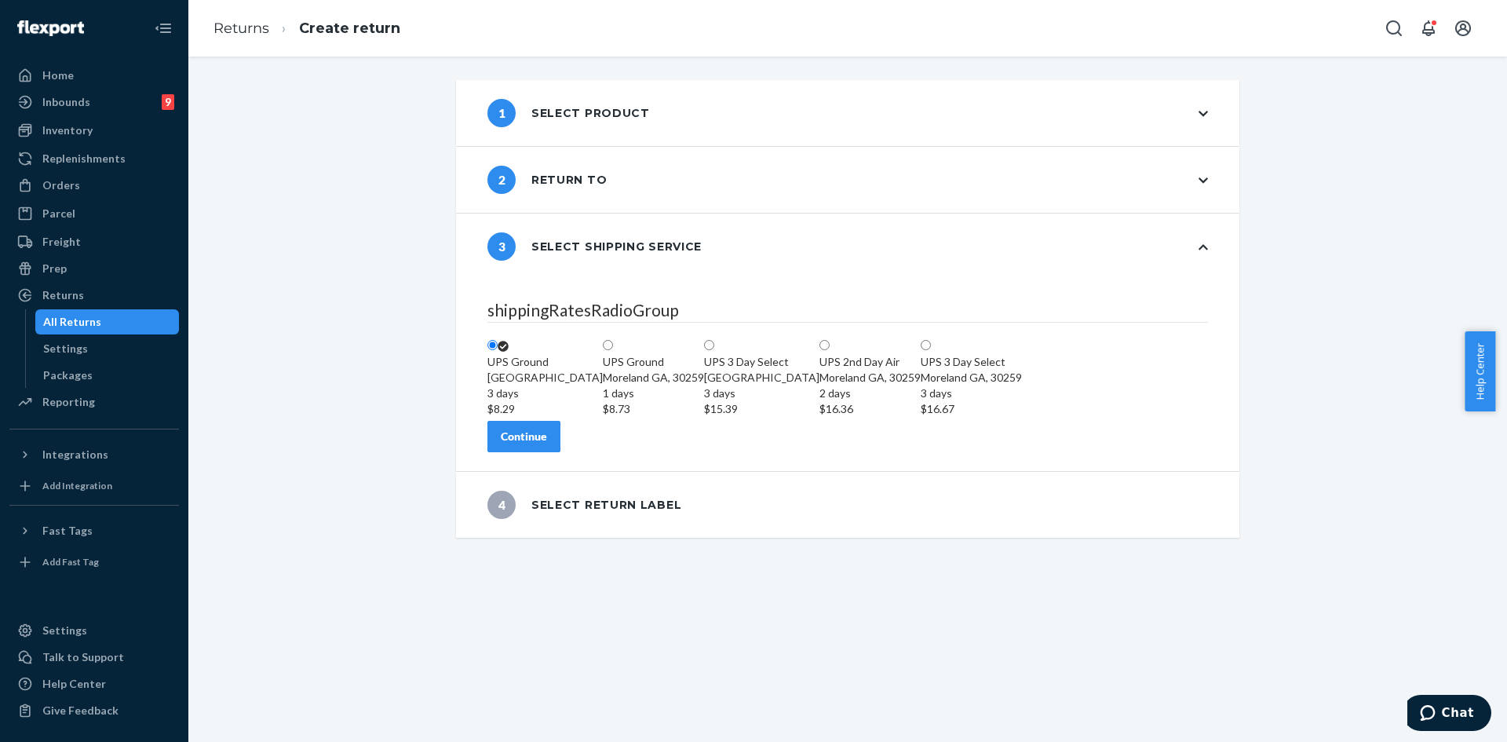
click at [547, 444] on div "Continue" at bounding box center [524, 437] width 46 height 16
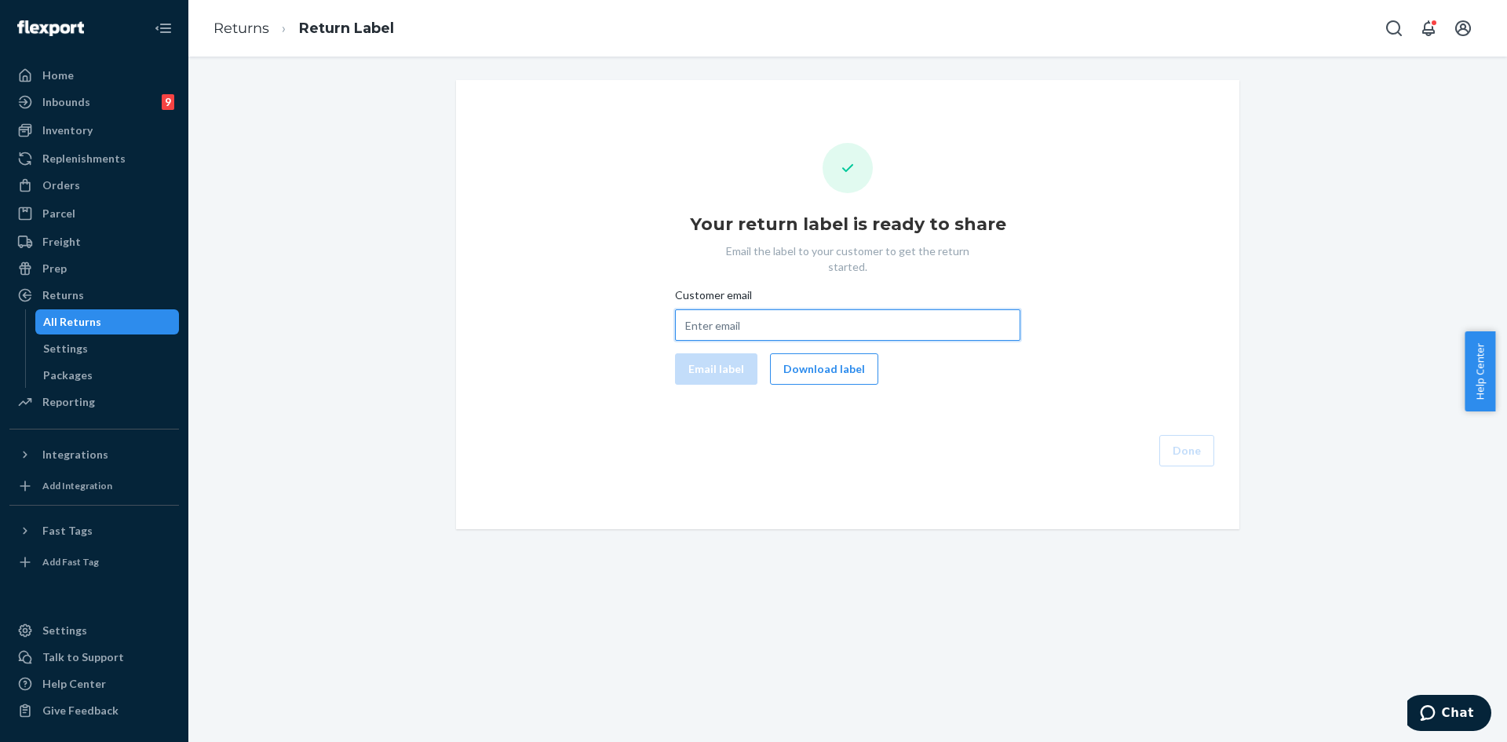
click at [708, 318] on input "Customer email" at bounding box center [847, 324] width 345 height 31
paste input "ariellewilson16@gmail.com"
type input "ariellewilson16@gmail.com"
click at [682, 353] on button "Email label" at bounding box center [716, 368] width 82 height 31
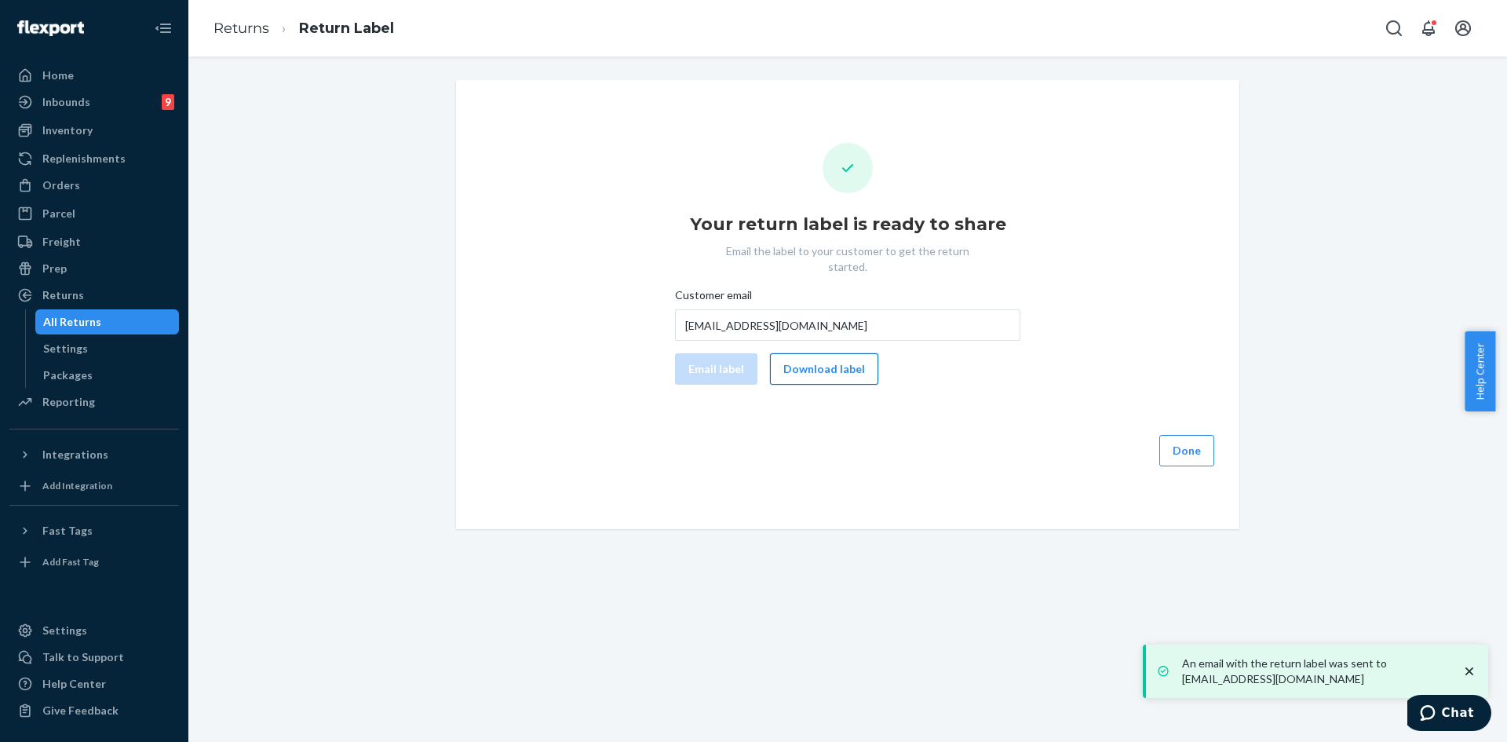
click at [801, 353] on button "Download label" at bounding box center [824, 368] width 108 height 31
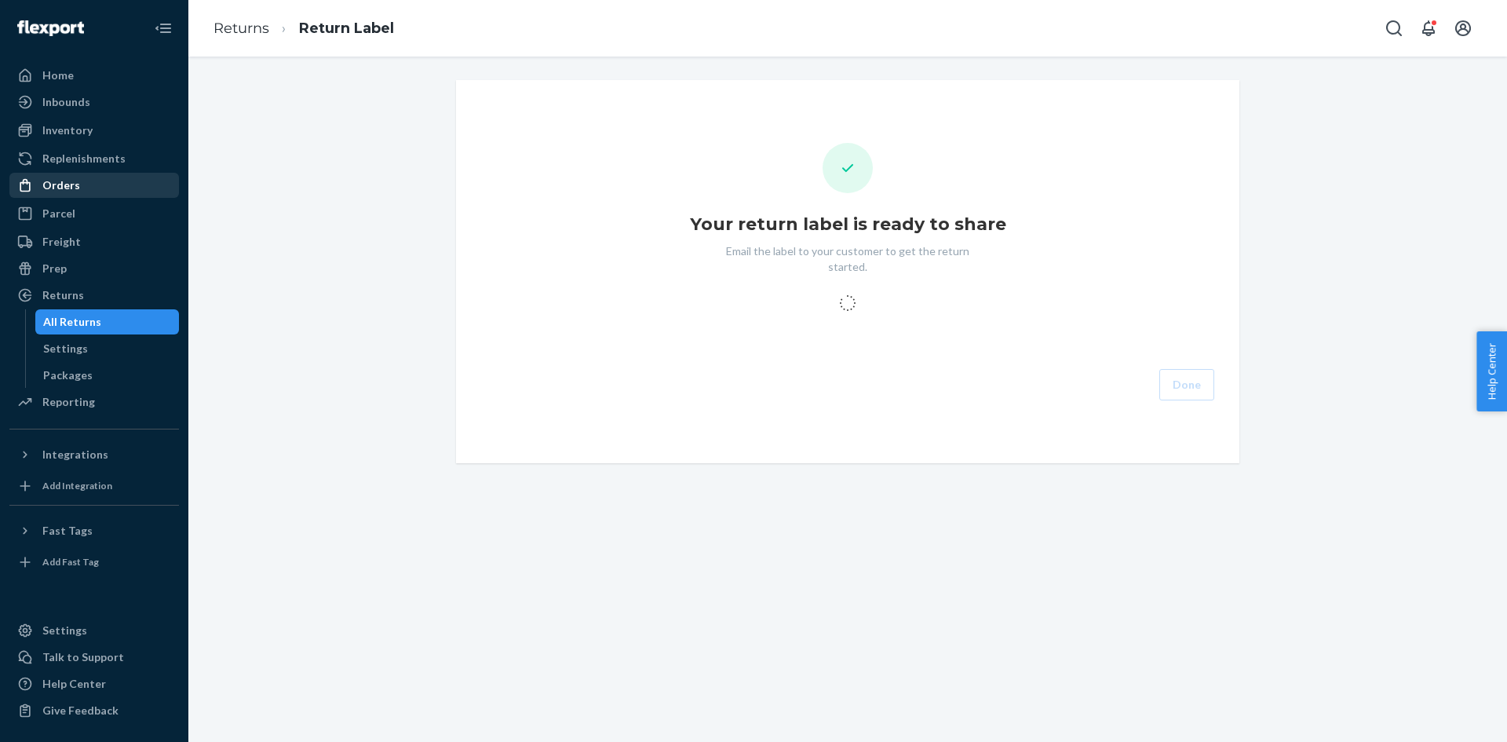
drag, startPoint x: 0, startPoint y: 0, endPoint x: 59, endPoint y: 188, distance: 197.4
click at [59, 188] on div "Orders" at bounding box center [61, 185] width 38 height 16
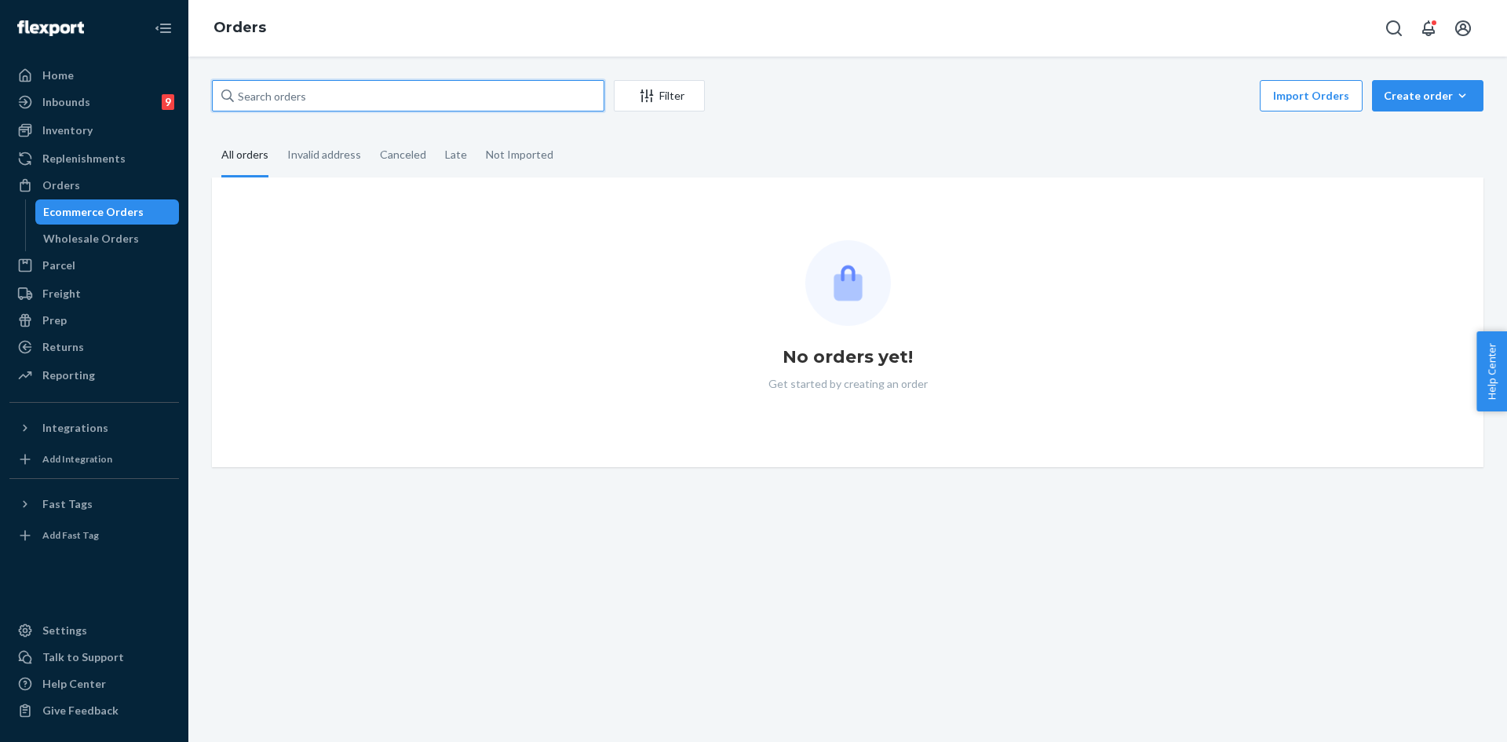
click at [312, 100] on input "text" at bounding box center [408, 95] width 392 height 31
paste input "#253814770"
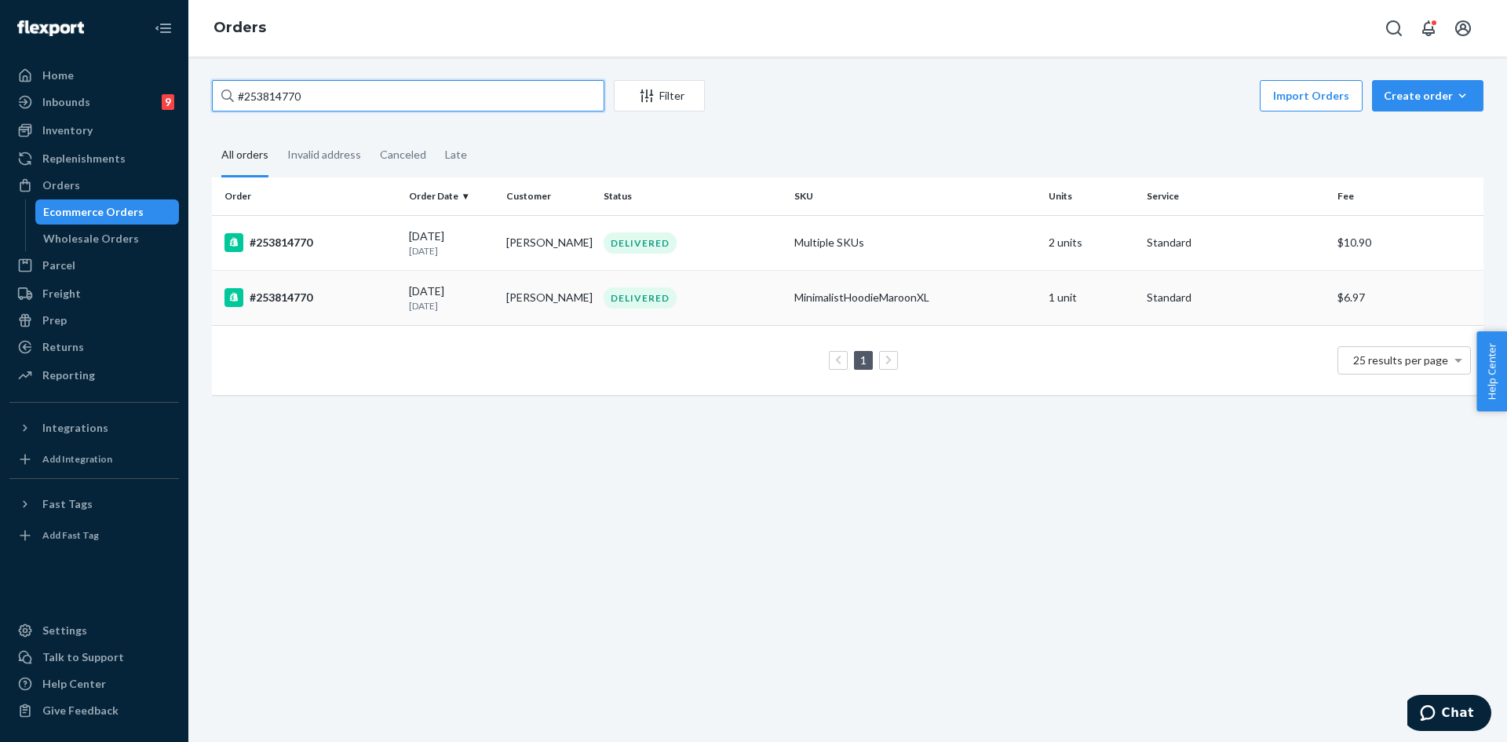
type input "#253814770"
click at [708, 300] on div "DELIVERED" at bounding box center [692, 297] width 184 height 21
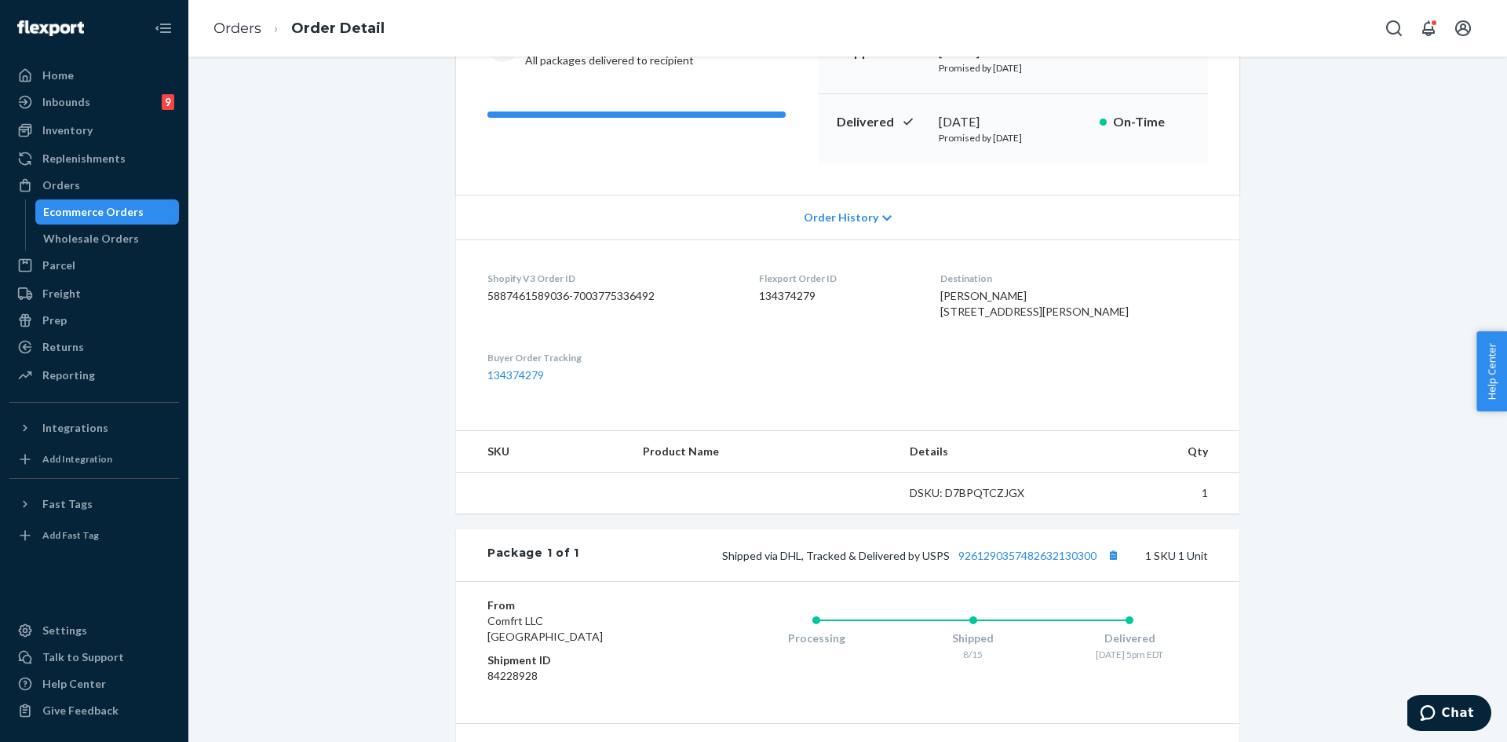
scroll to position [356, 0]
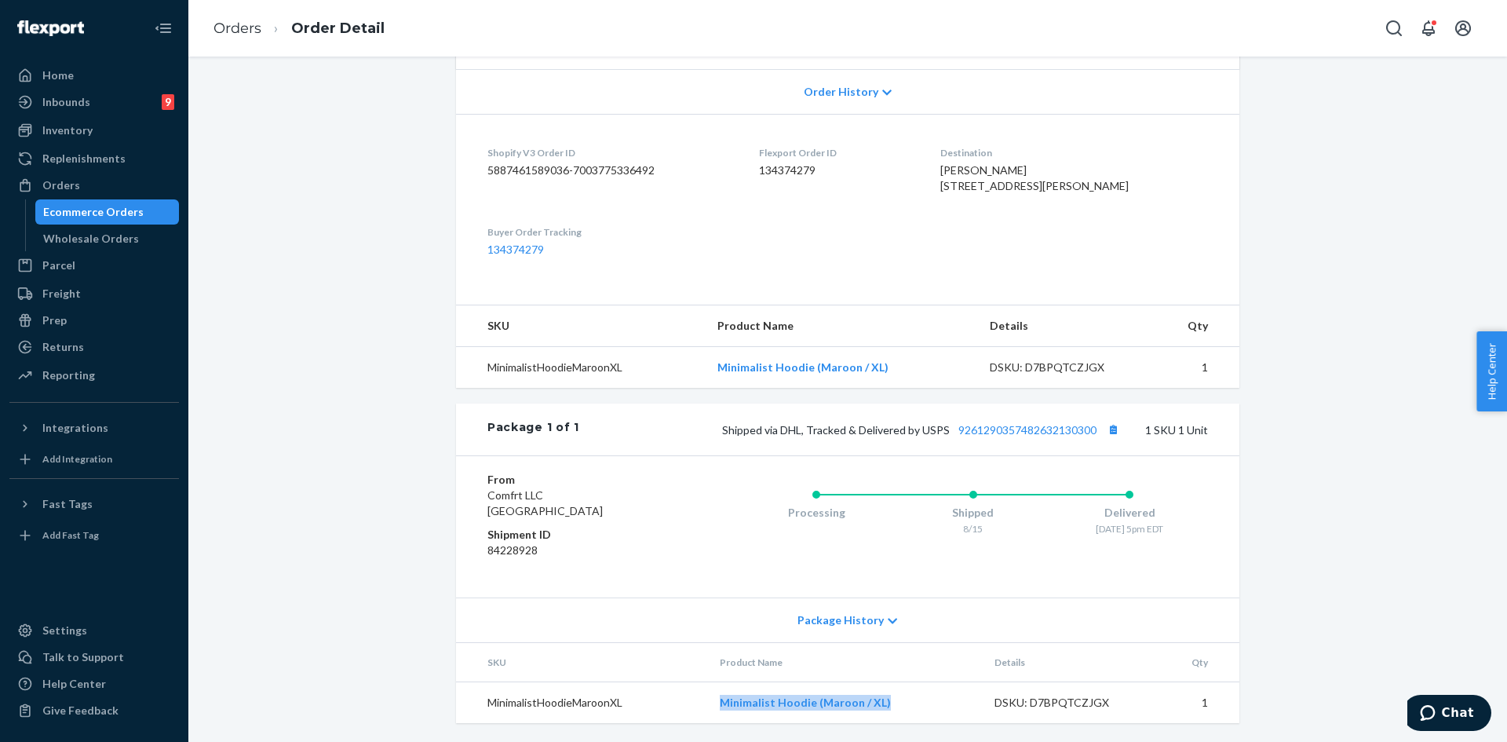
drag, startPoint x: 838, startPoint y: 710, endPoint x: 724, endPoint y: 709, distance: 114.6
click at [724, 709] on td "Minimalist Hoodie (Maroon / XL)" at bounding box center [845, 703] width 276 height 42
copy link "Minimalist Hoodie (Maroon / XL)"
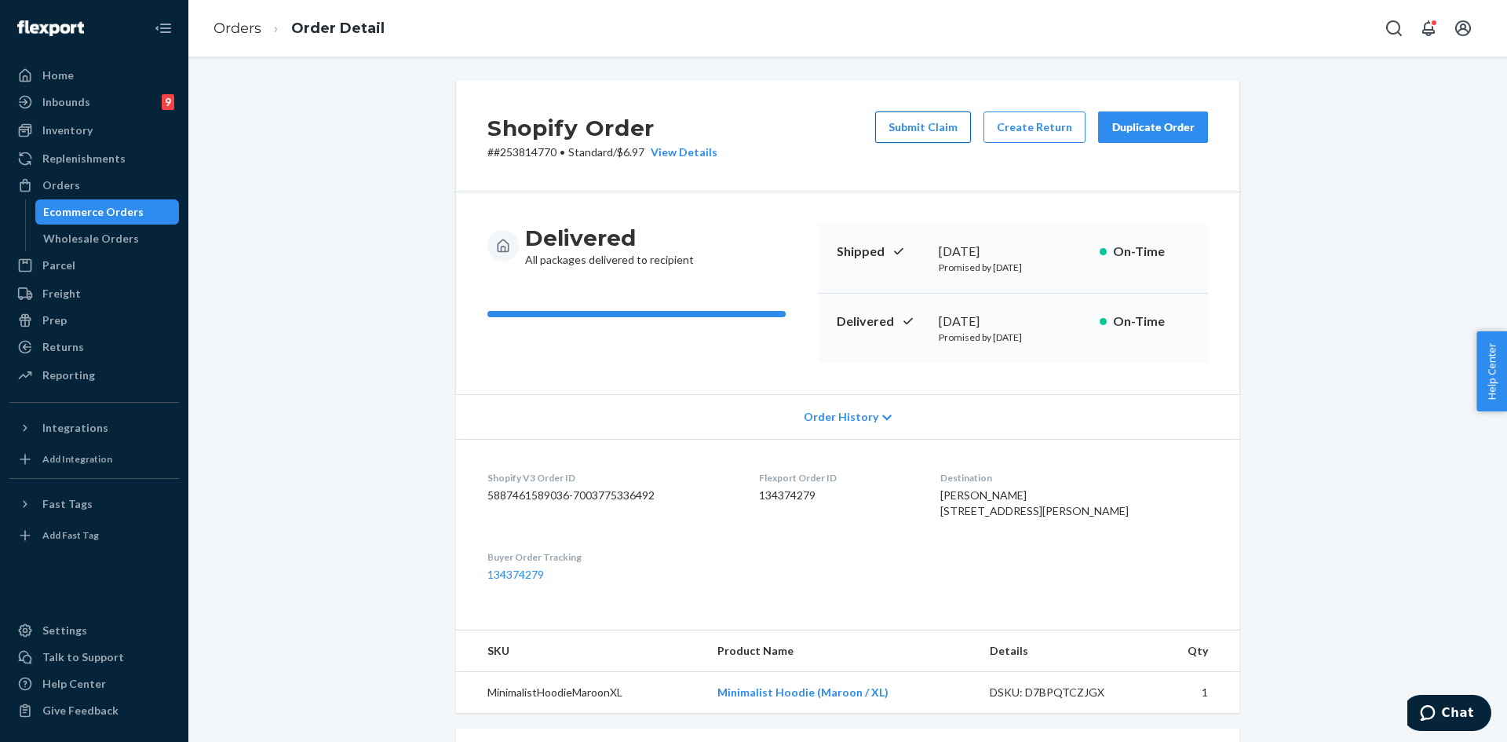
click at [929, 128] on button "Submit Claim" at bounding box center [923, 126] width 96 height 31
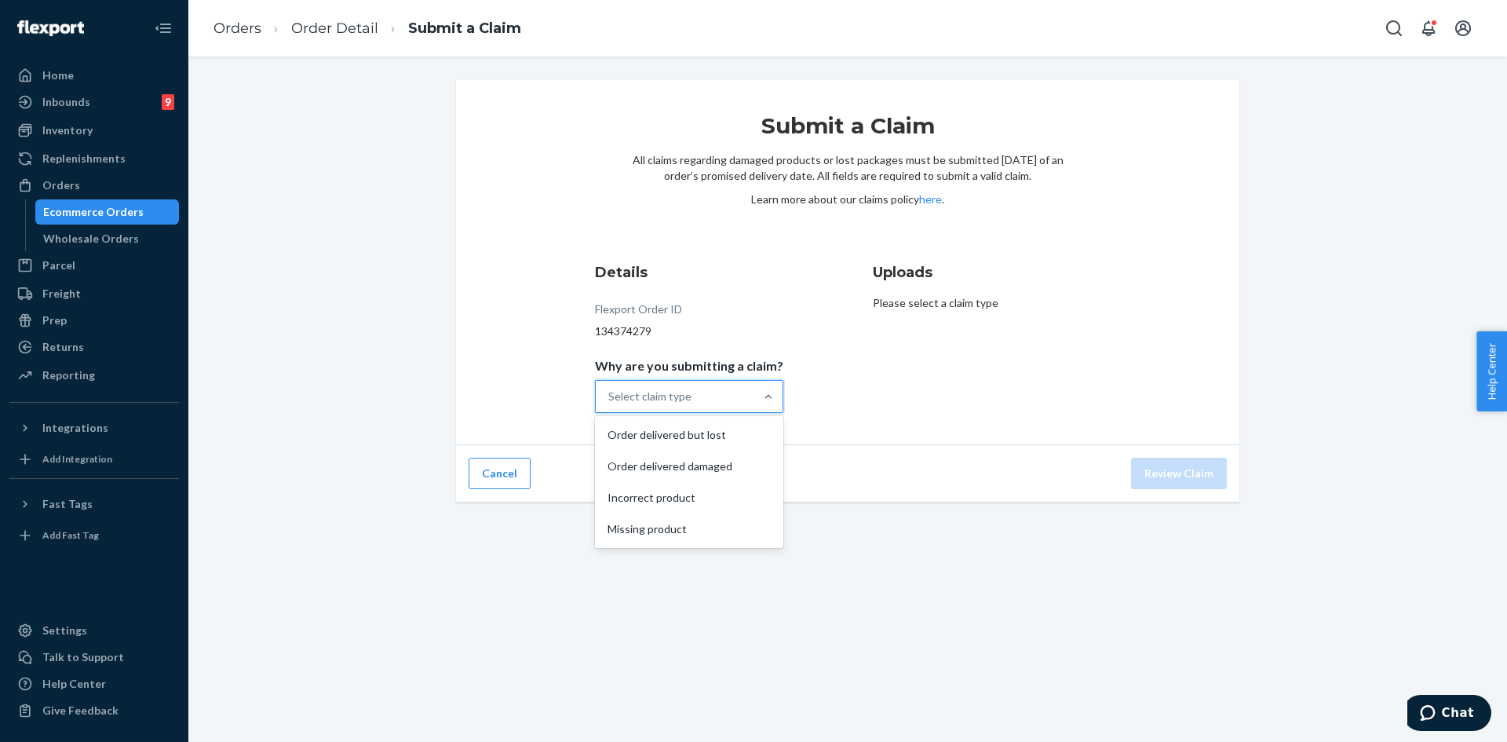
drag, startPoint x: 680, startPoint y: 396, endPoint x: 686, endPoint y: 381, distance: 16.2
click at [681, 396] on div "Select claim type" at bounding box center [649, 397] width 83 height 16
click at [610, 396] on input "Why are you submitting a claim? option Order delivered but lost focused, 1 of 4…" at bounding box center [609, 397] width 2 height 16
click at [678, 501] on div "Incorrect product" at bounding box center [689, 497] width 182 height 31
click at [610, 404] on input "Why are you submitting a claim? option Incorrect product focused, 3 of 4. 4 res…" at bounding box center [609, 397] width 2 height 16
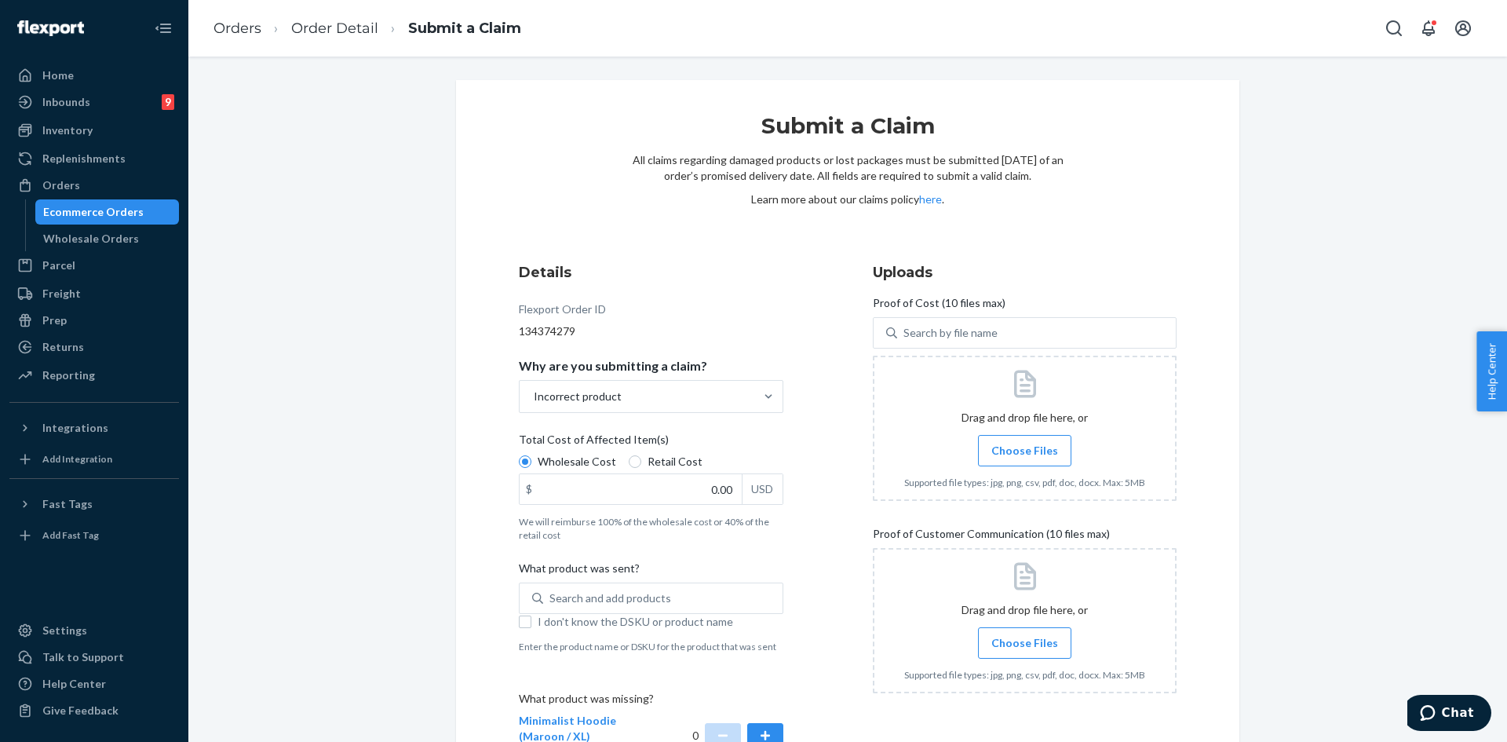
click at [630, 512] on label "Total Cost of Affected Item(s) Wholesale Cost Retail Cost $ 0.00 USD We will re…" at bounding box center [651, 487] width 265 height 110
click at [531, 468] on input "Wholesale Cost" at bounding box center [525, 461] width 13 height 13
click at [625, 493] on input "0.00" at bounding box center [631, 489] width 222 height 30
paste input "text"
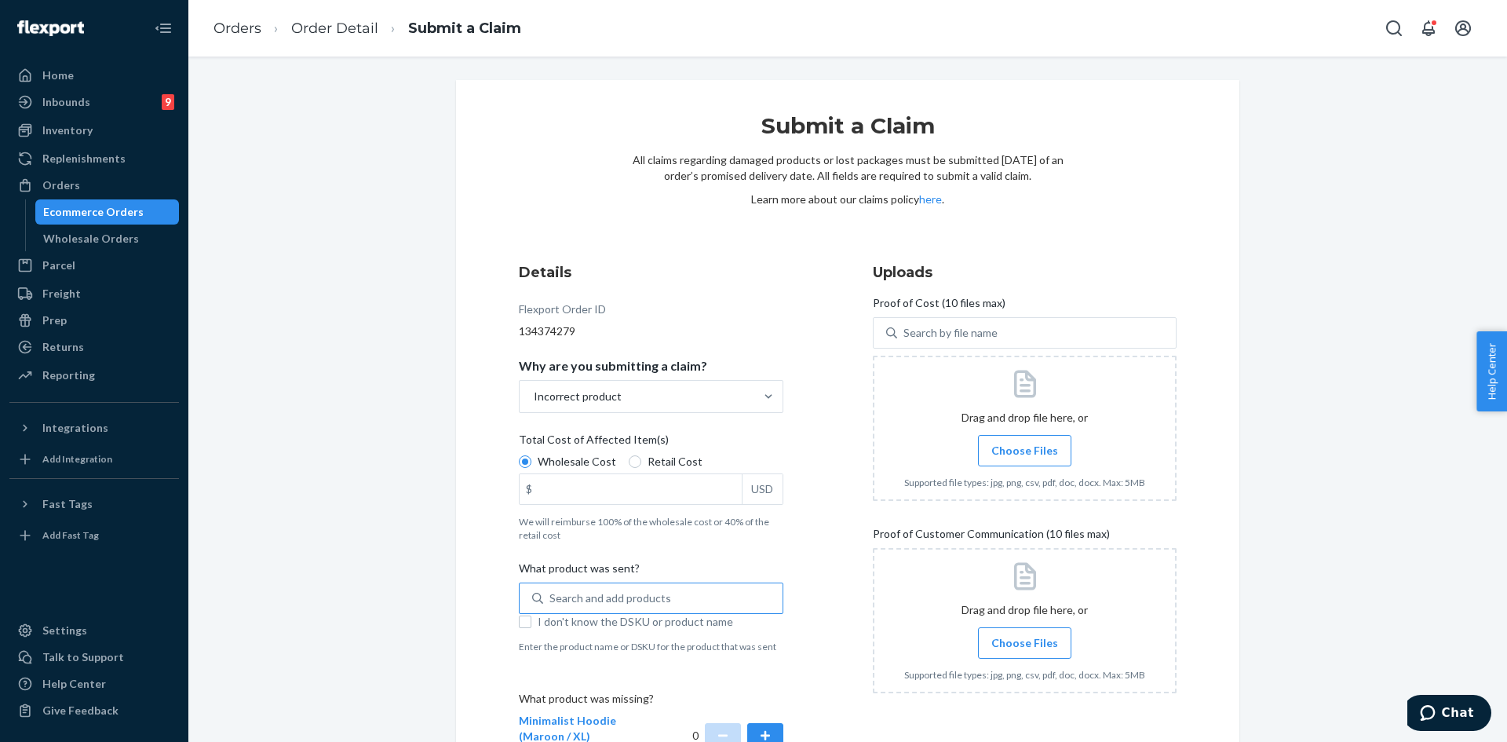
click at [633, 608] on div "Search and add products" at bounding box center [662, 598] width 239 height 28
click at [551, 606] on input "Search and add products" at bounding box center [550, 598] width 2 height 16
paste input "Cloud Zip Hoodie Orchid M"
type input "Cloud Zip Hoodie Orchid M"
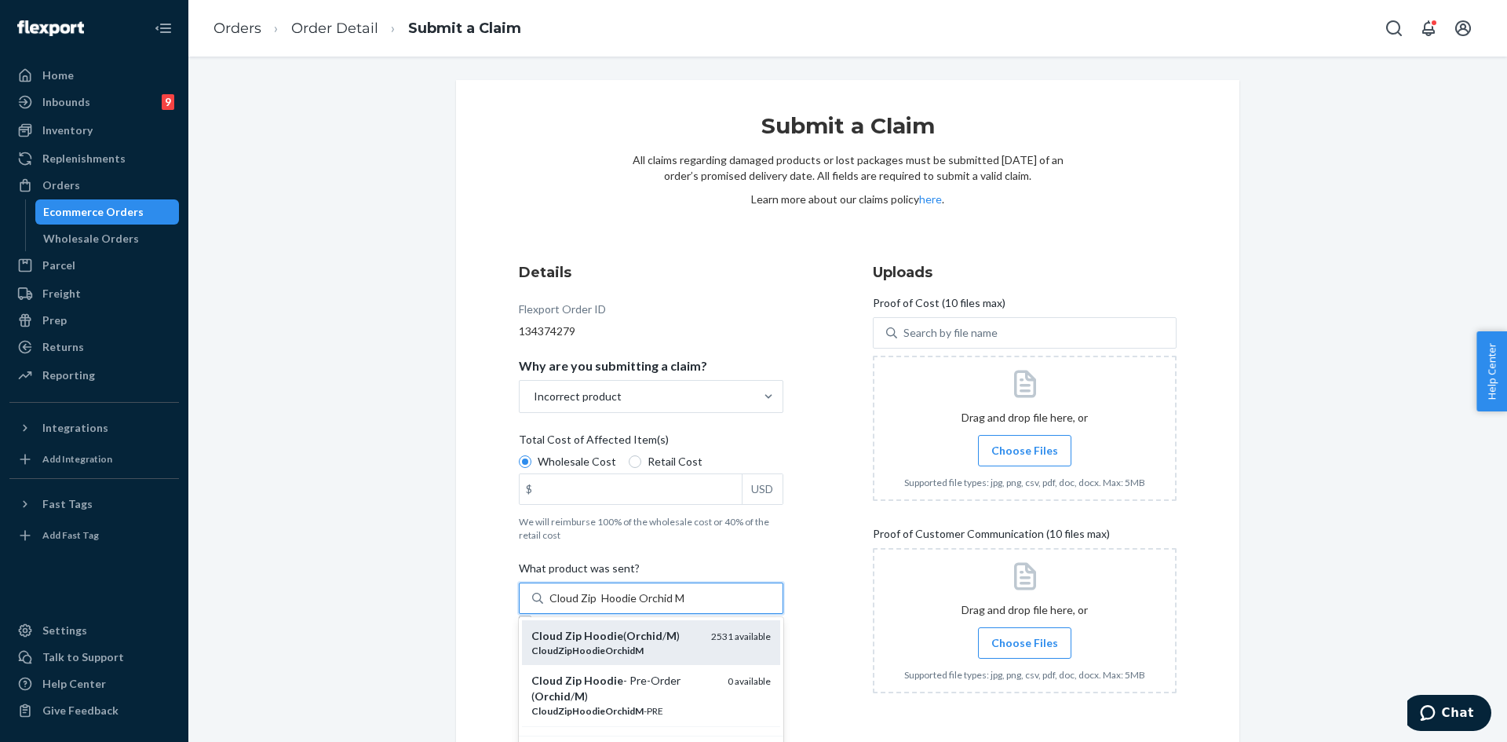
click at [671, 644] on div "Cloud Zip Hoodie ( Orchid / M )" at bounding box center [614, 636] width 167 height 16
click at [671, 606] on input "Cloud Zip Hoodie Orchid M" at bounding box center [617, 598] width 137 height 16
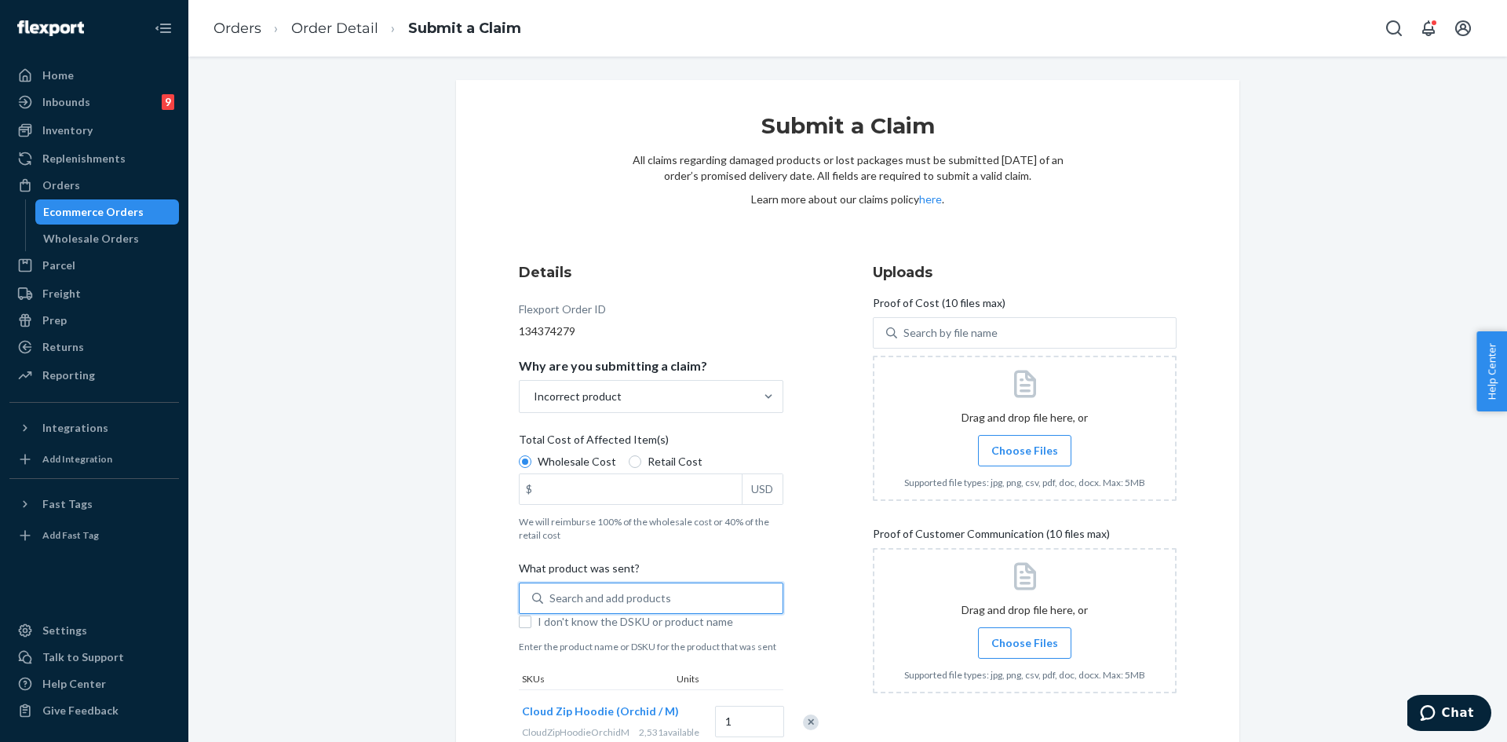
scroll to position [232, 0]
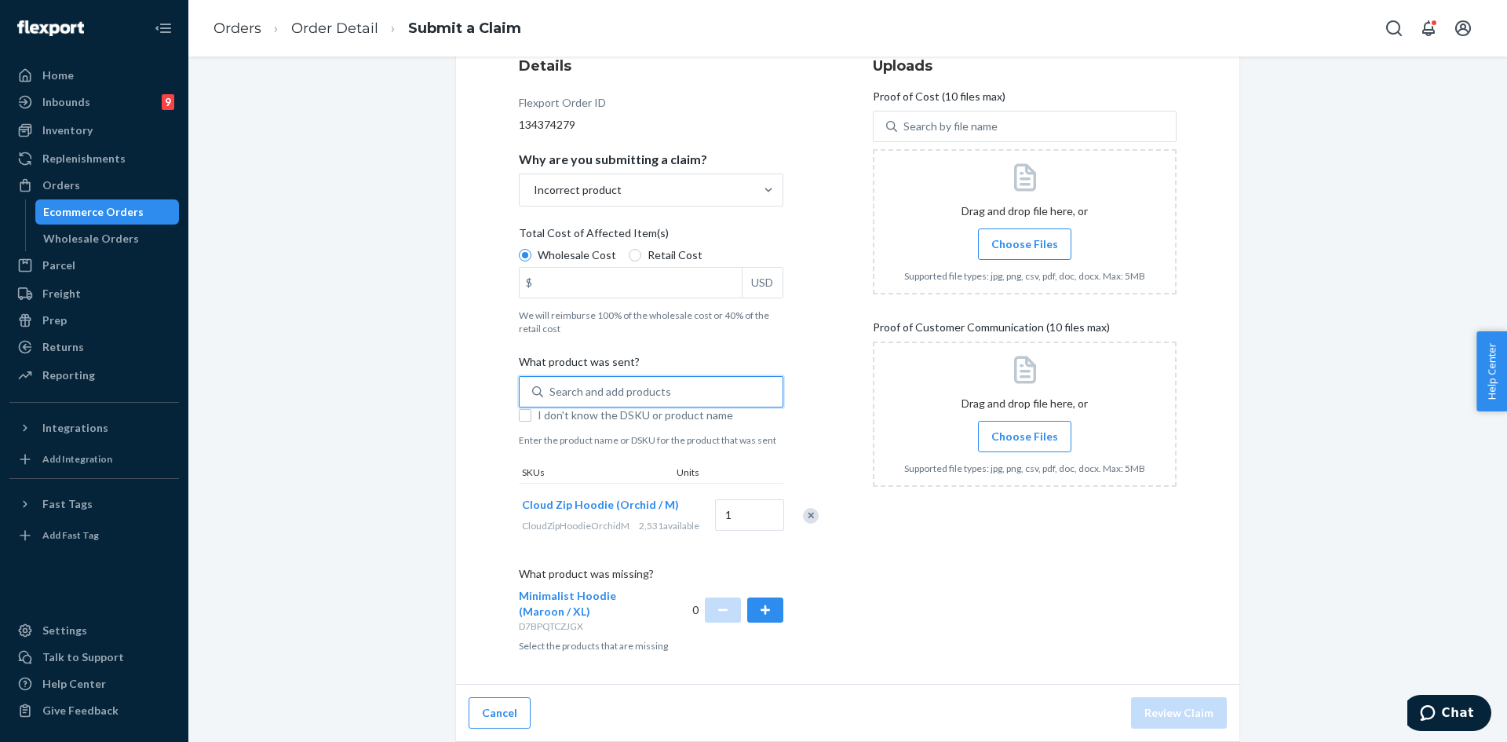
click at [779, 607] on div "Details Flexport Order ID 134374279 Why are you submitting a claim? Incorrect p…" at bounding box center [671, 353] width 304 height 615
click at [764, 615] on button "button" at bounding box center [765, 609] width 36 height 25
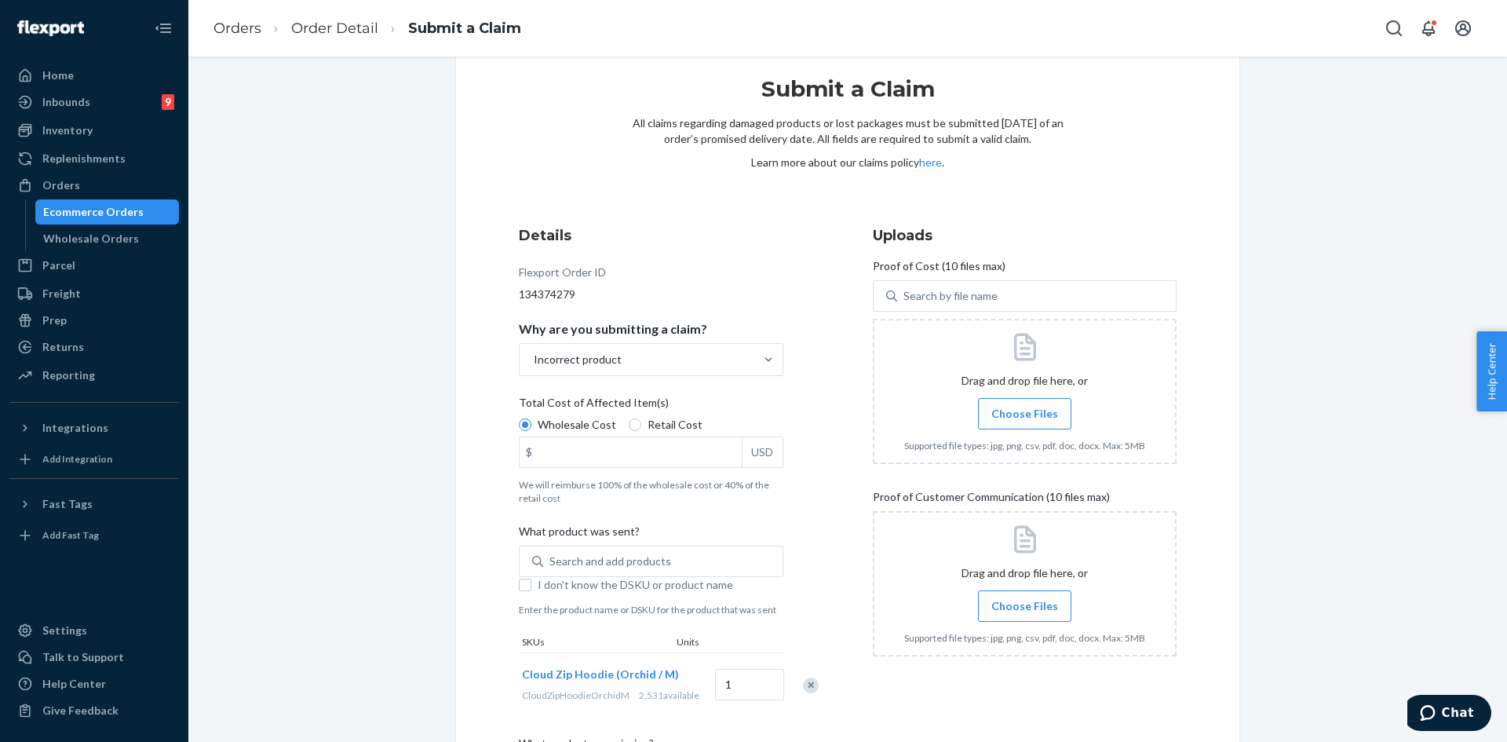
scroll to position [0, 0]
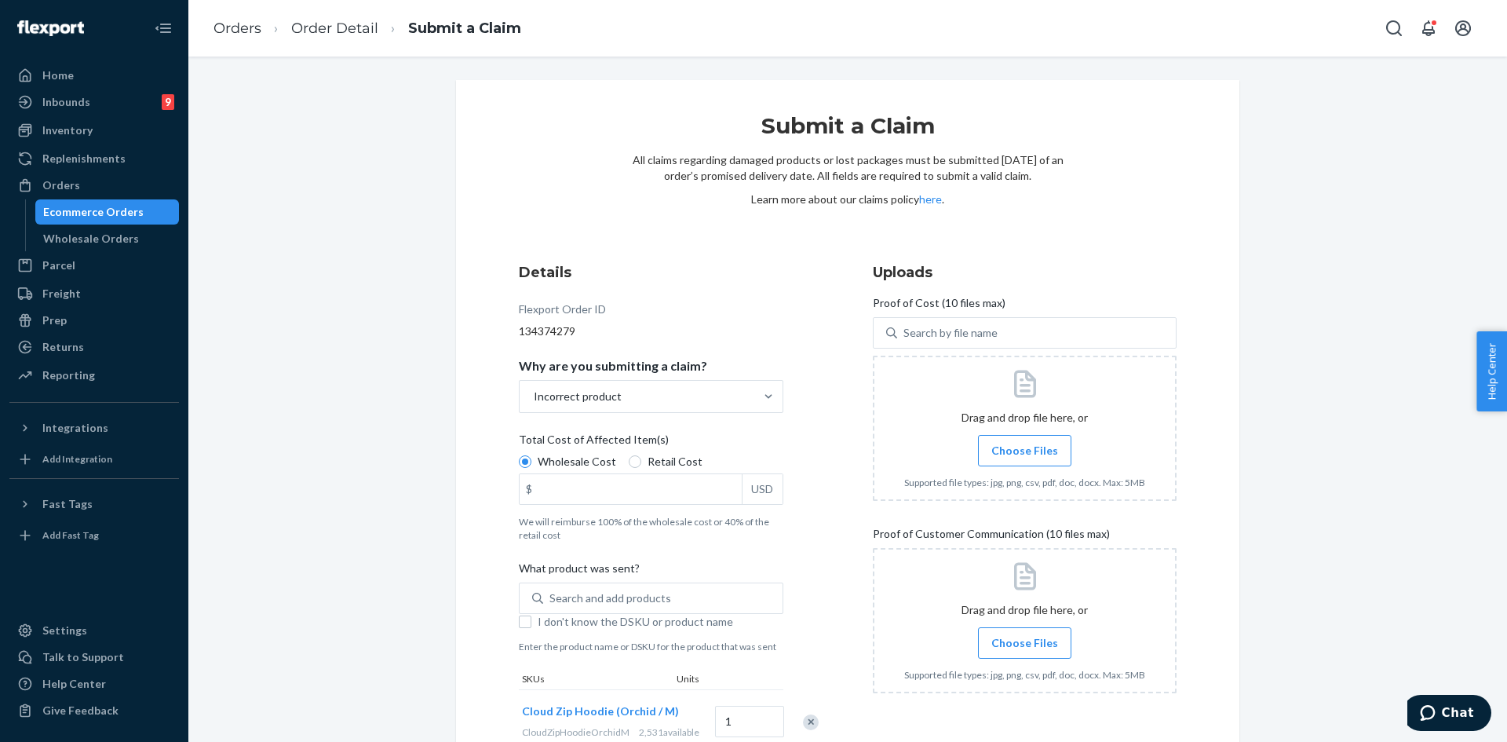
click at [645, 505] on div "Wholesale Cost Retail Cost $ USD" at bounding box center [651, 481] width 265 height 55
click at [531, 468] on input "Wholesale Cost" at bounding box center [525, 461] width 13 height 13
click at [641, 497] on input "$ USD" at bounding box center [631, 489] width 222 height 30
type input "47.00"
click at [991, 458] on span "Choose Files" at bounding box center [1024, 451] width 67 height 16
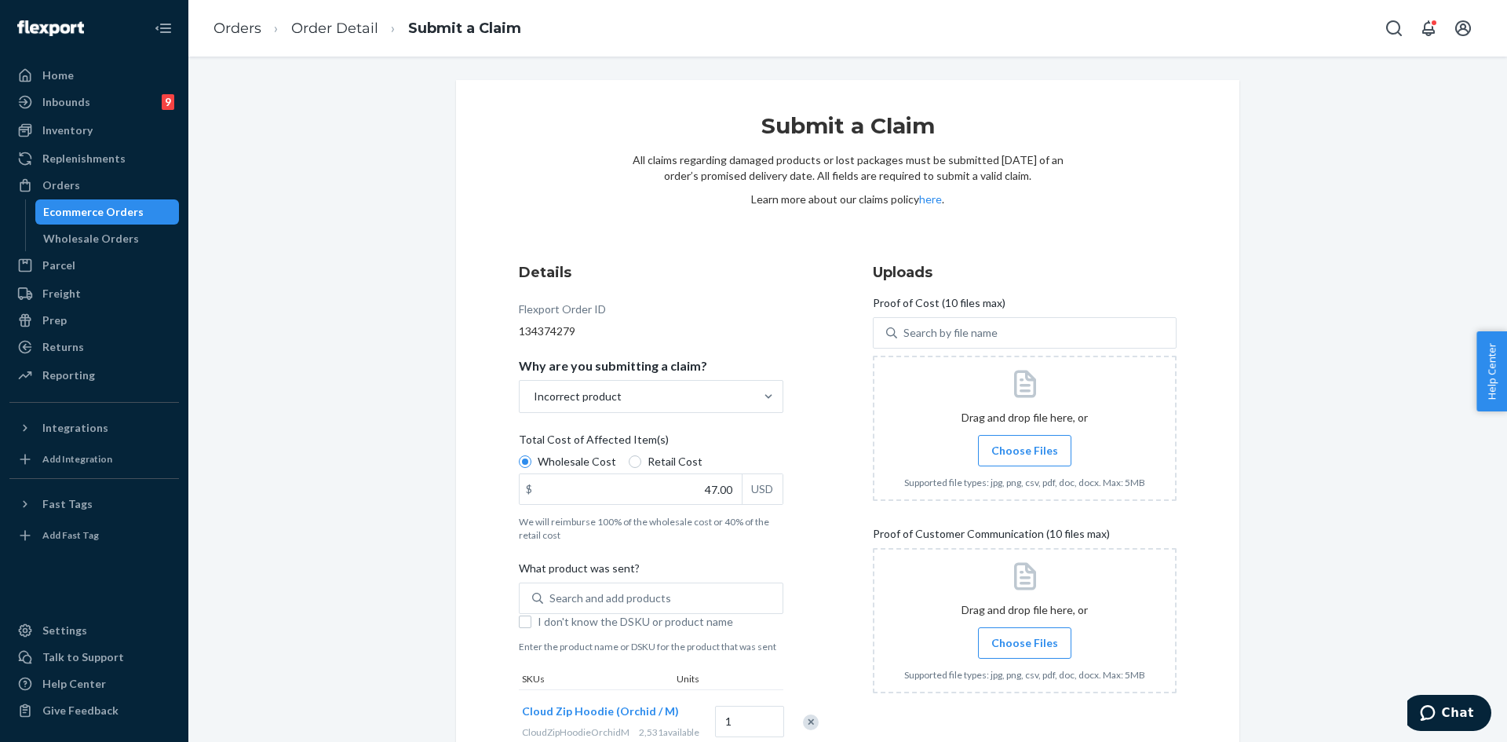
click at [1024, 458] on input "Choose Files" at bounding box center [1024, 450] width 1 height 17
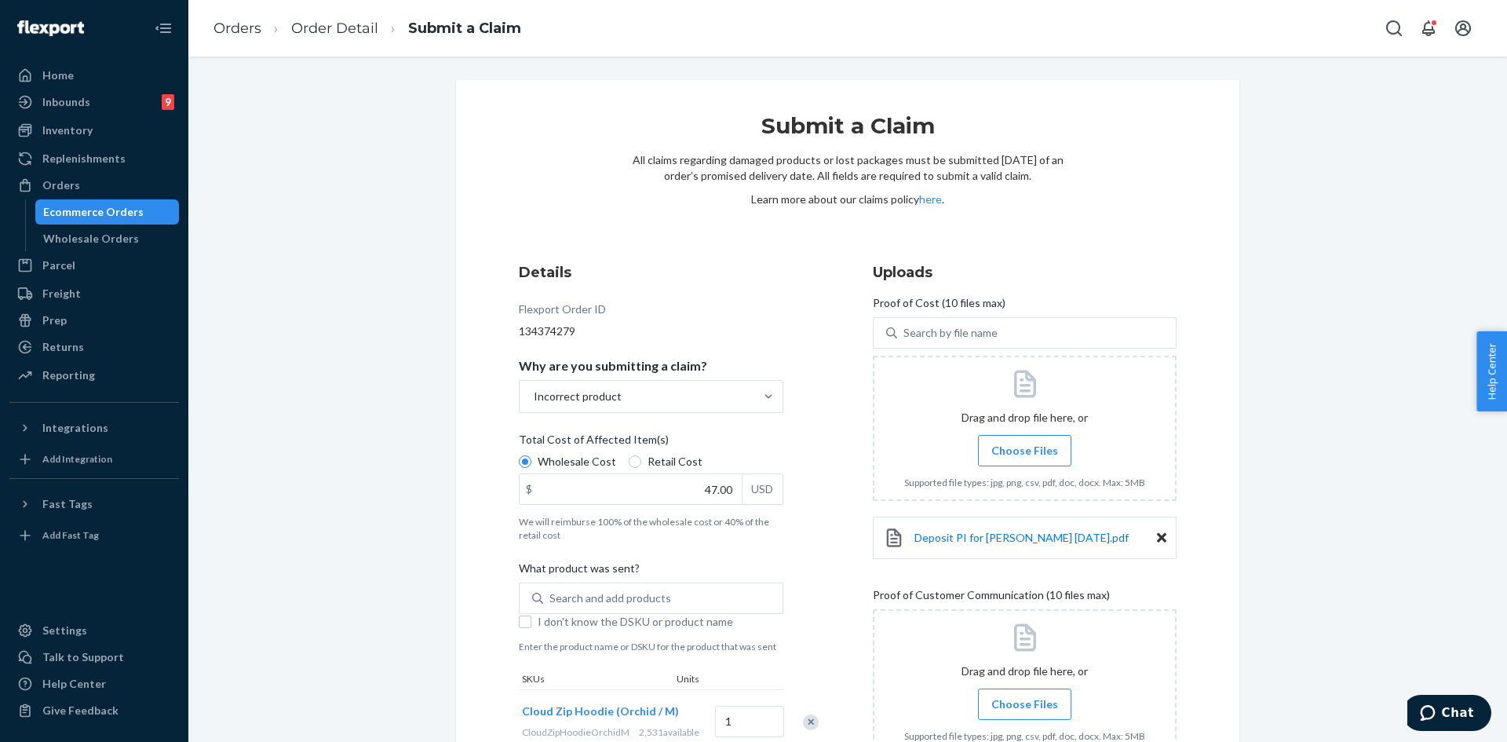
scroll to position [232, 0]
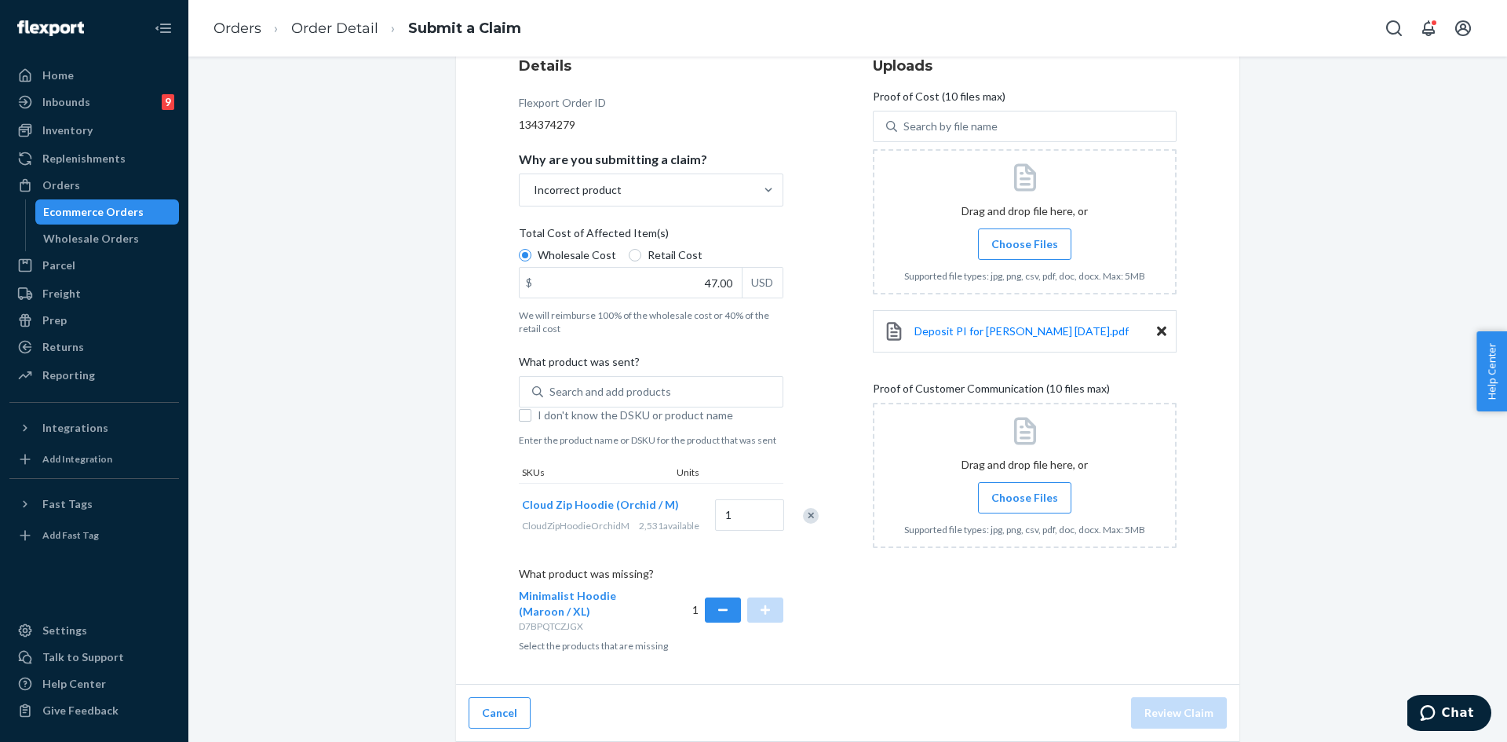
click at [1024, 489] on input "Choose Files" at bounding box center [1024, 497] width 1 height 17
click at [1014, 489] on div at bounding box center [1025, 475] width 304 height 145
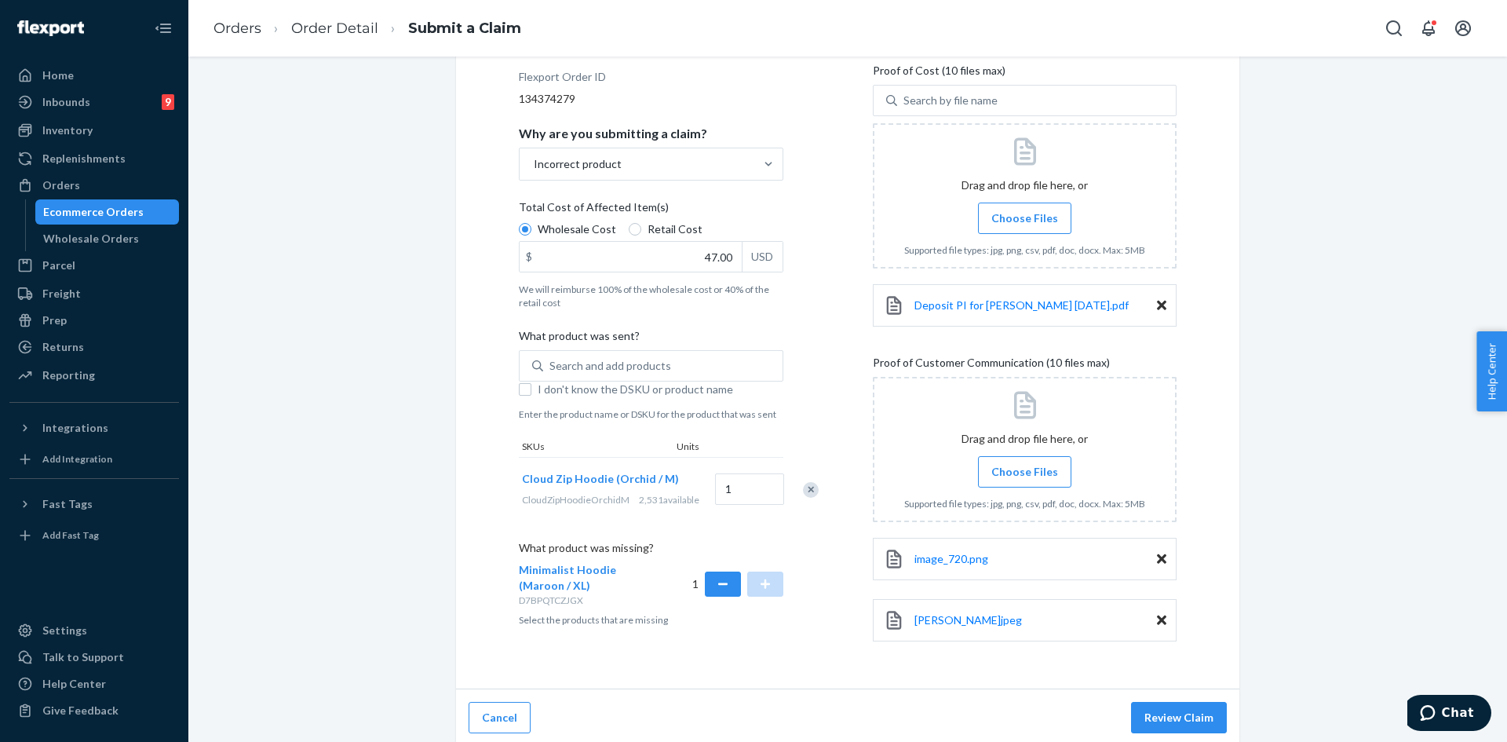
click at [1027, 478] on span "Choose Files" at bounding box center [1024, 472] width 67 height 16
click at [1025, 478] on input "Choose Files" at bounding box center [1024, 471] width 1 height 17
click at [1009, 477] on span "Choose Files" at bounding box center [1024, 472] width 67 height 16
click at [1024, 477] on input "Choose Files" at bounding box center [1024, 471] width 1 height 17
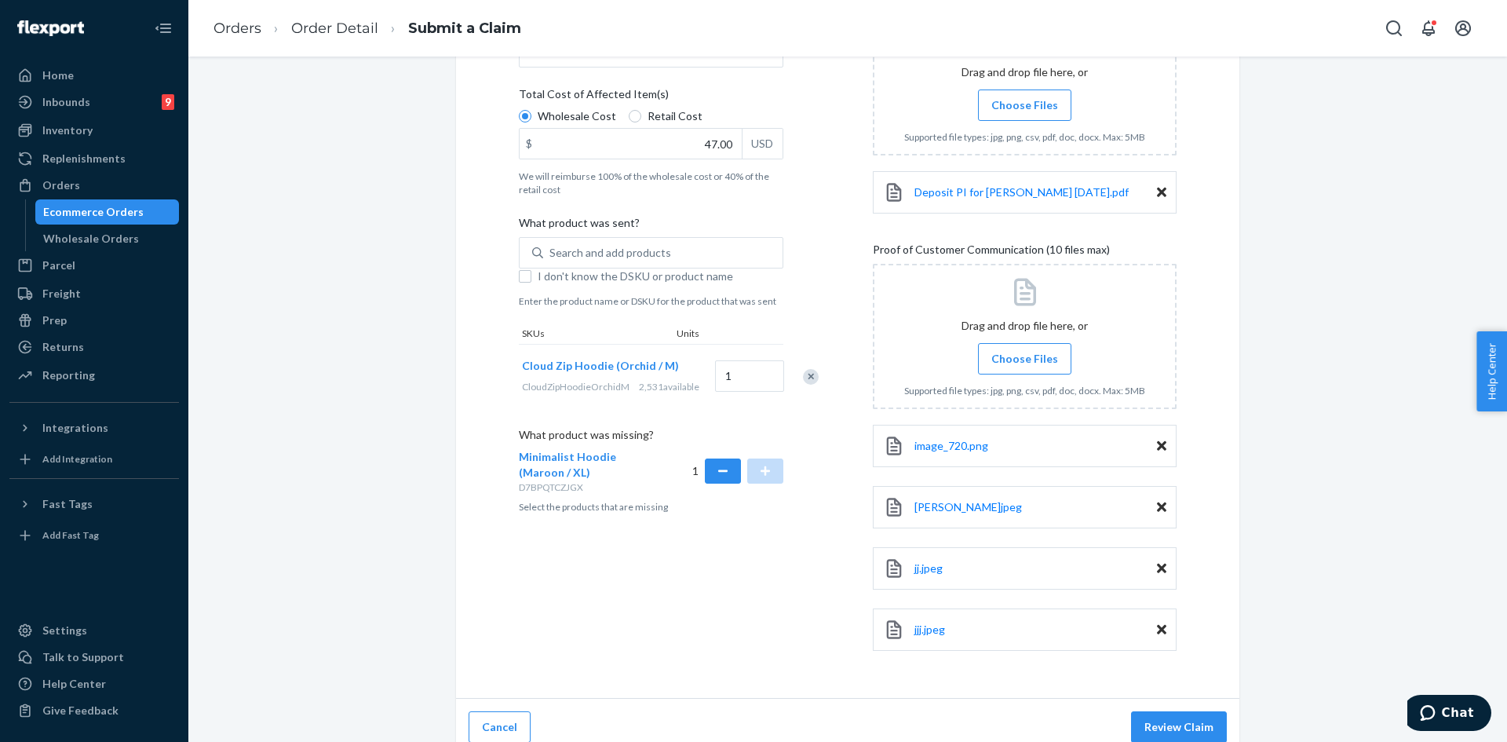
scroll to position [359, 0]
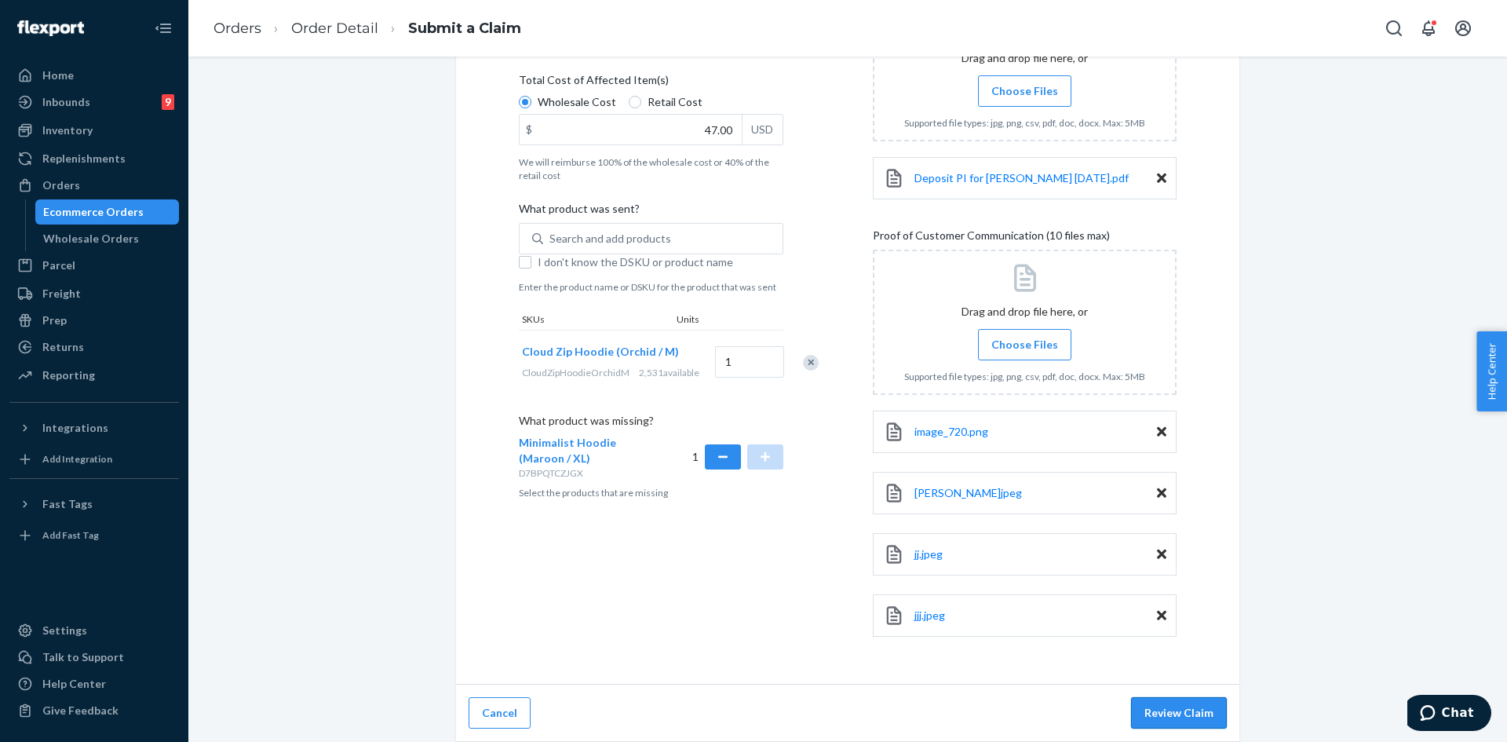
click at [1168, 711] on button "Review Claim" at bounding box center [1179, 712] width 96 height 31
click at [1159, 706] on button "Review Claim" at bounding box center [1179, 712] width 96 height 31
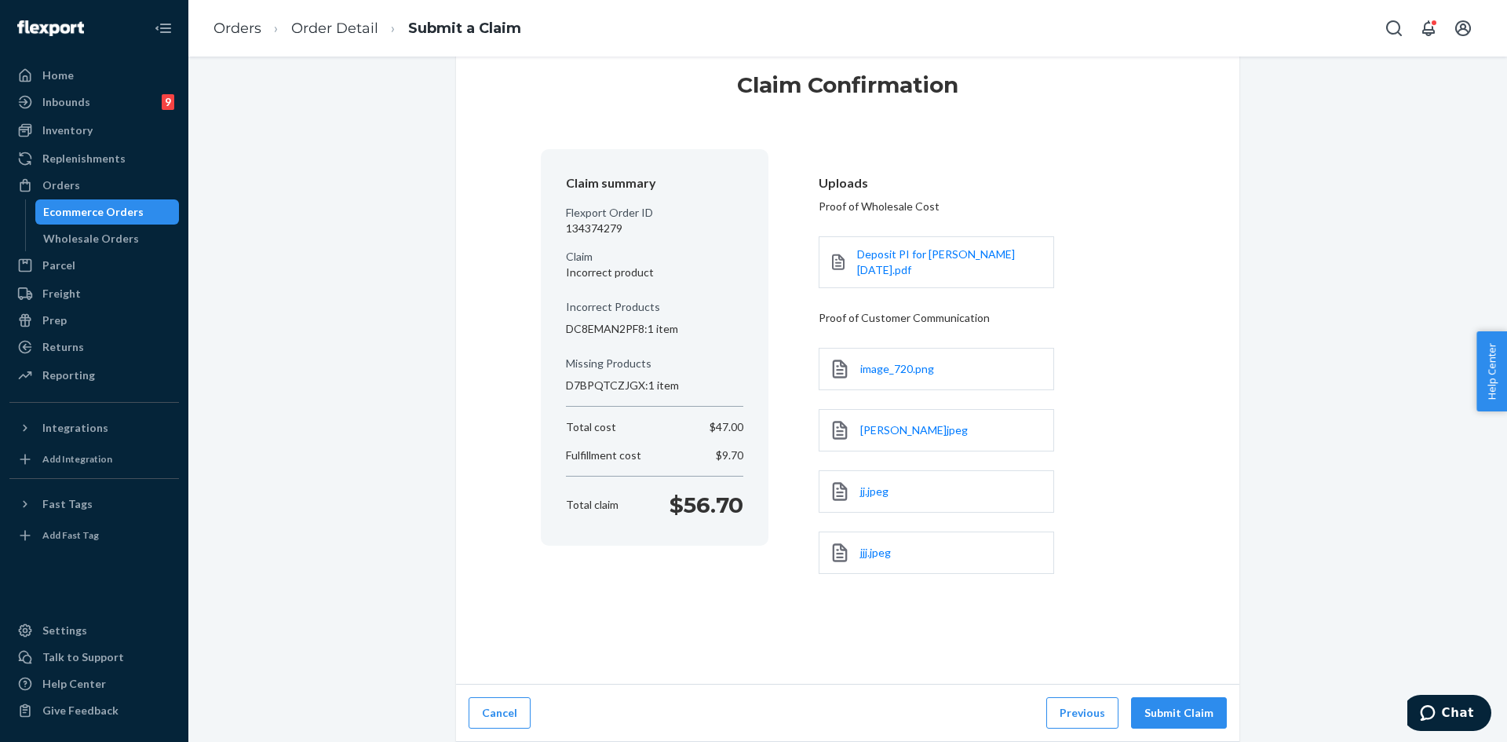
scroll to position [41, 0]
click at [1159, 700] on button "Submit Claim" at bounding box center [1179, 712] width 96 height 31
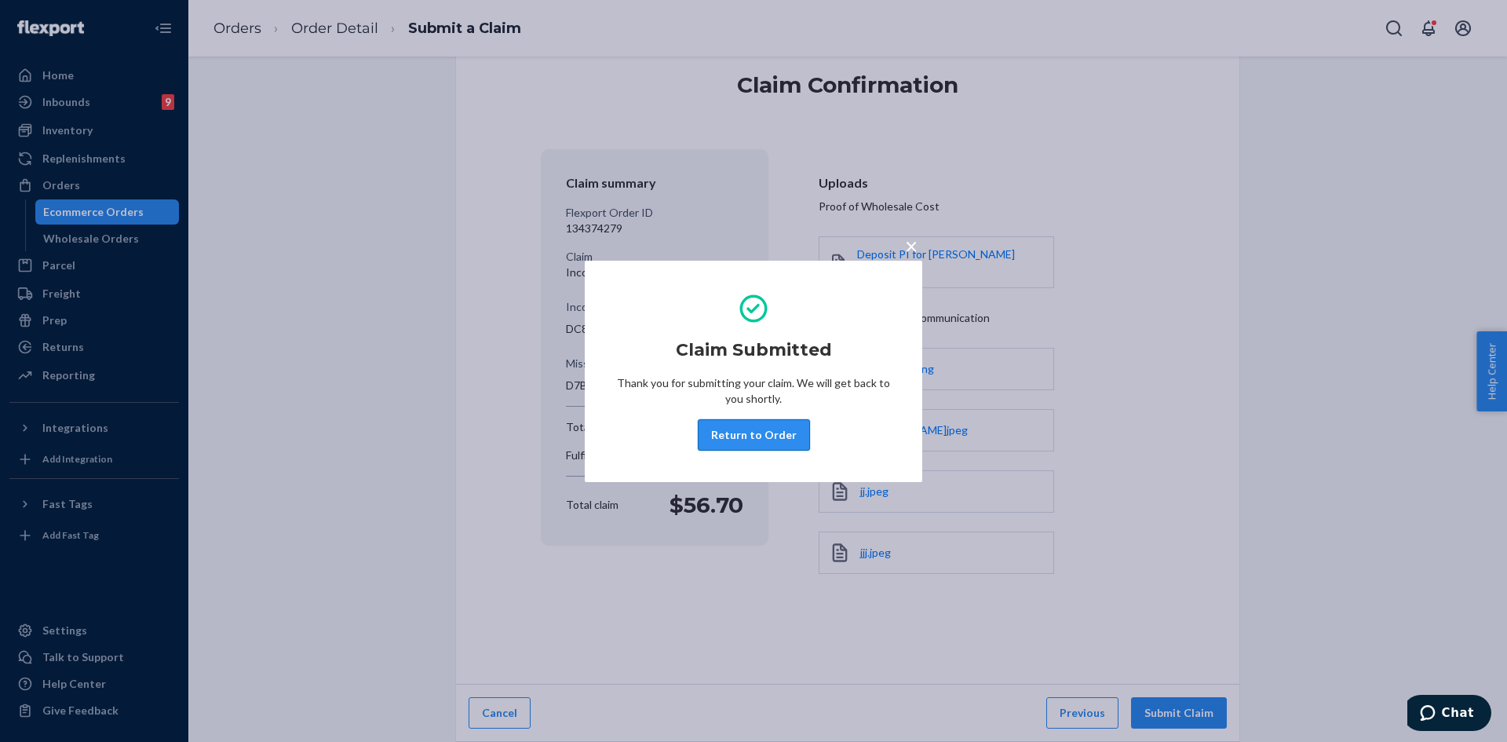
click at [759, 427] on button "Return to Order" at bounding box center [754, 434] width 112 height 31
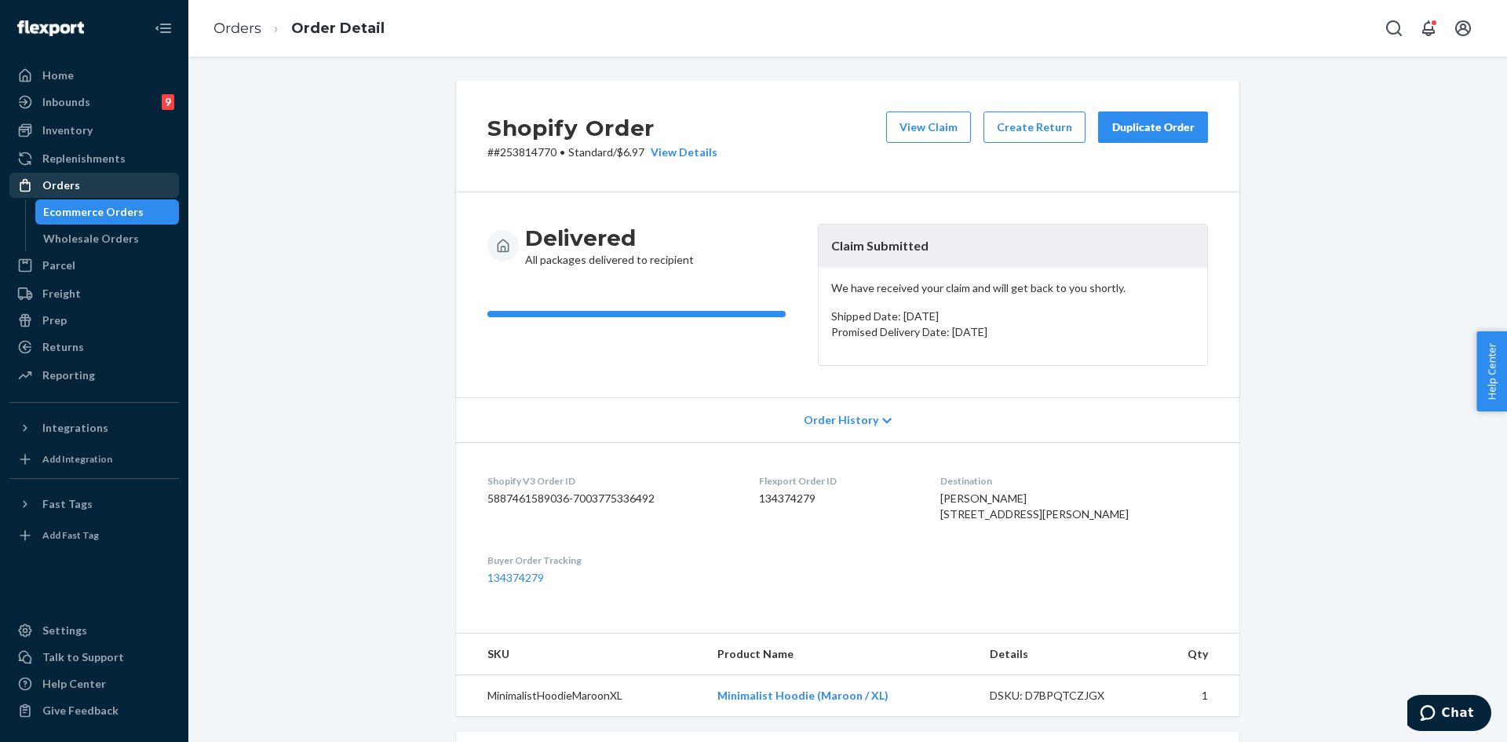
click at [73, 181] on div "Orders" at bounding box center [61, 185] width 38 height 16
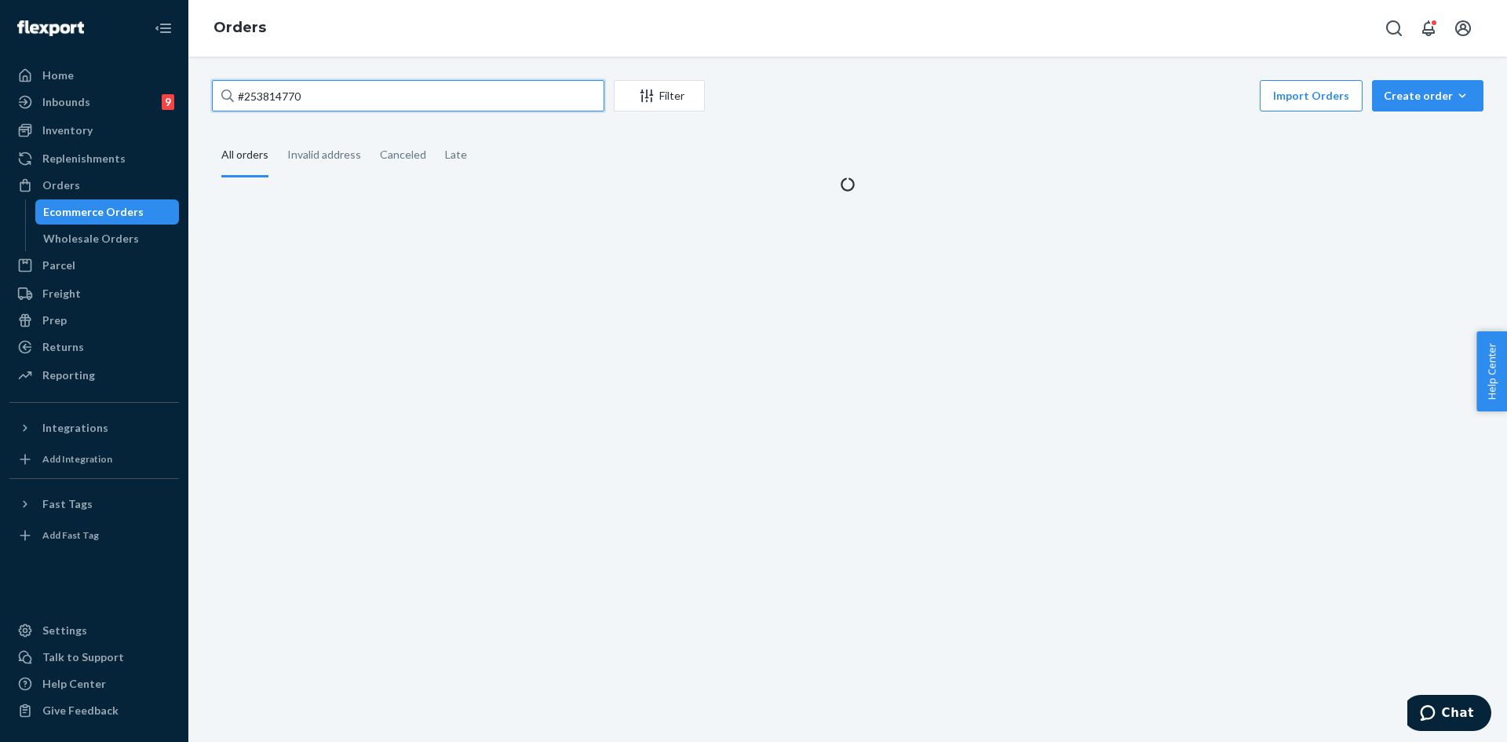
click at [294, 100] on input "#253814770" at bounding box center [408, 95] width 392 height 31
paste input "254706905"
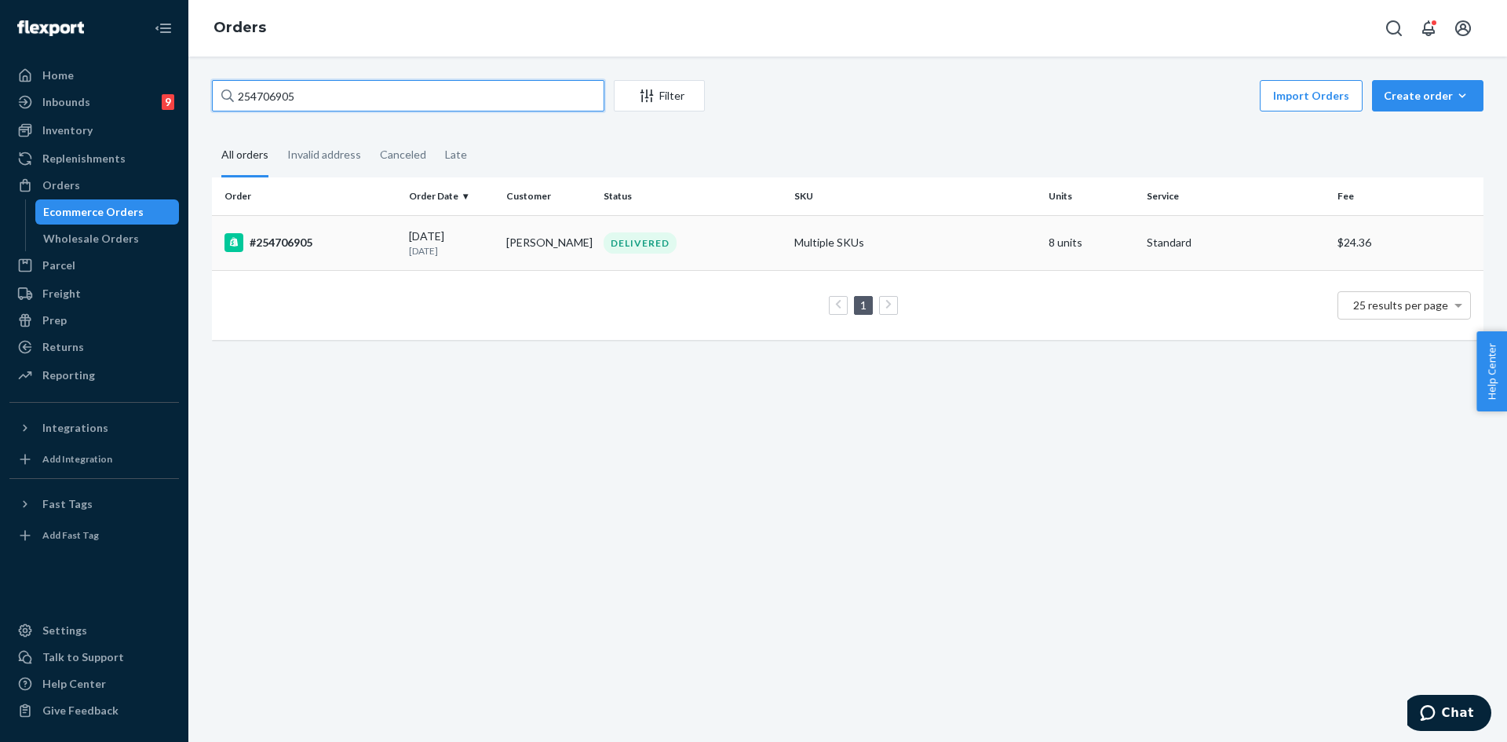
type input "254706905"
click at [739, 250] on div "DELIVERED" at bounding box center [692, 242] width 184 height 21
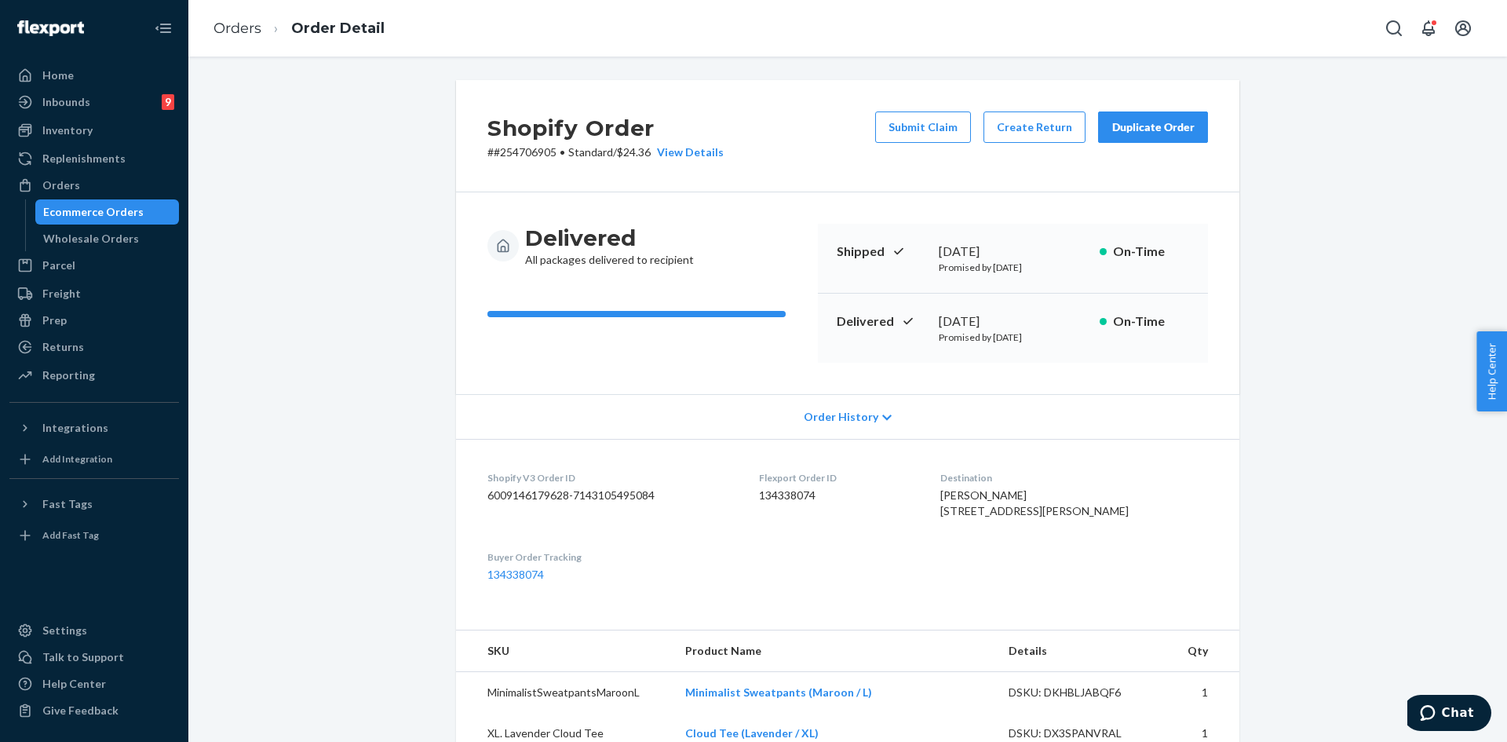
click at [1046, 78] on div "Shopify Order # #254706905 • Standard / $24.36 View Details Submit Claim Create…" at bounding box center [847, 399] width 1319 height 685
click at [1023, 117] on button "Create Return" at bounding box center [1034, 126] width 102 height 31
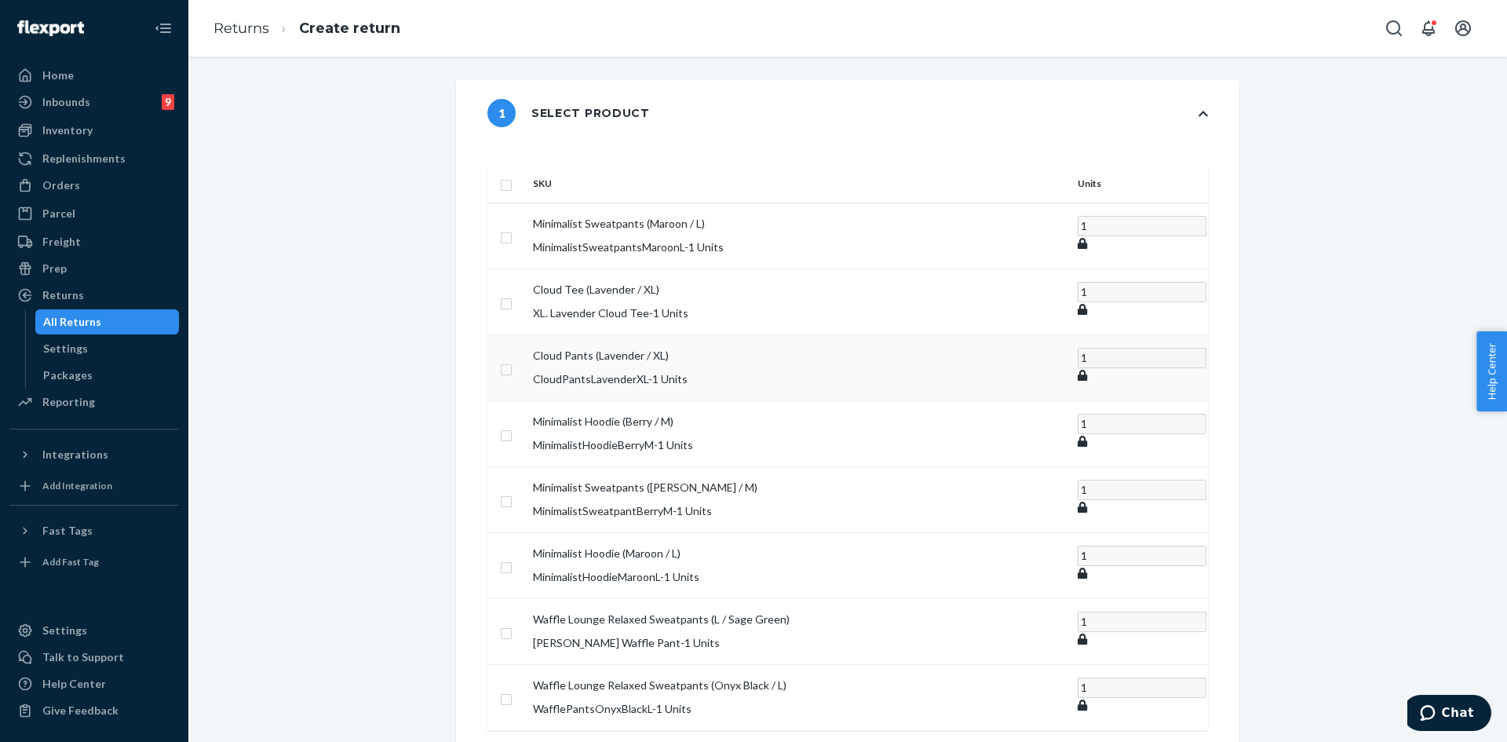
click at [513, 359] on input "checkbox" at bounding box center [506, 367] width 13 height 16
checkbox input "true"
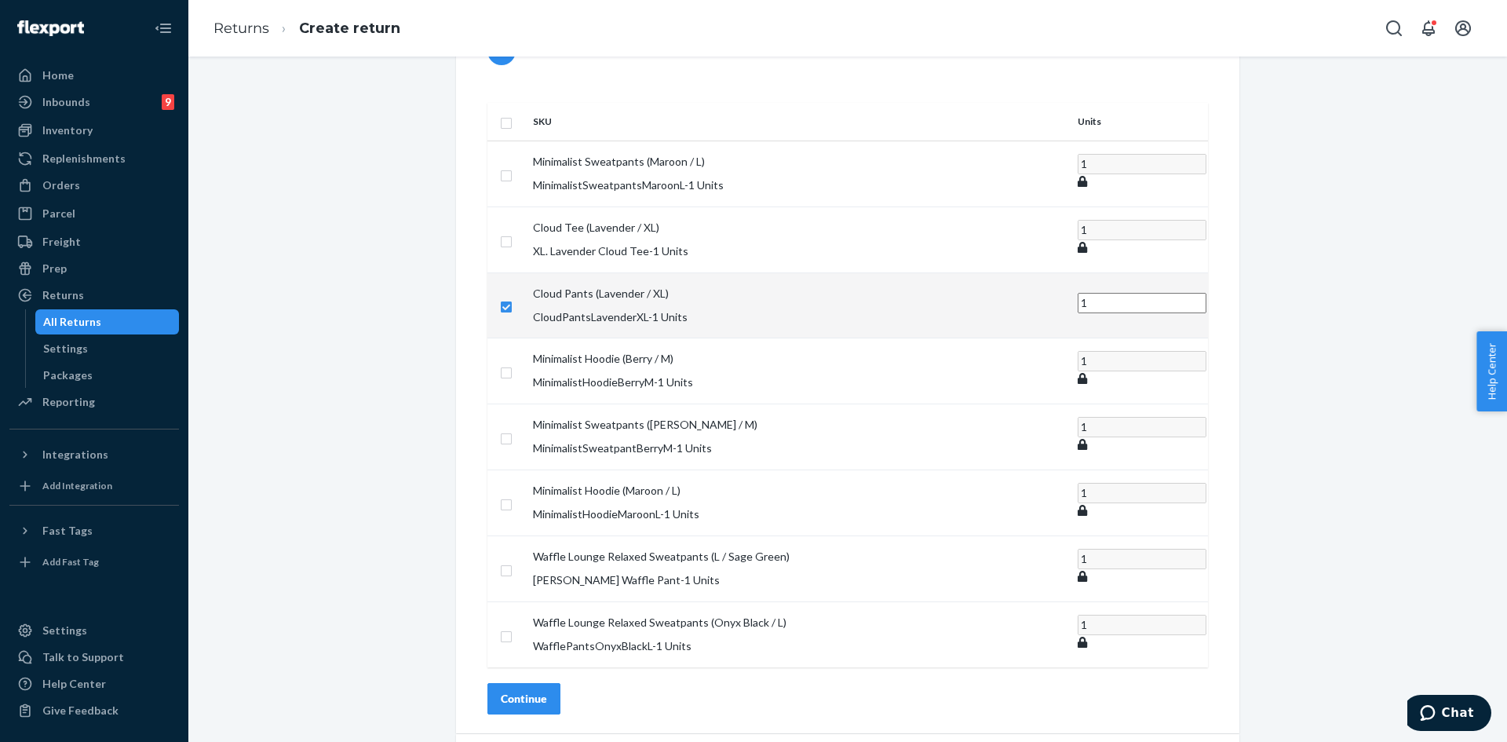
scroll to position [198, 0]
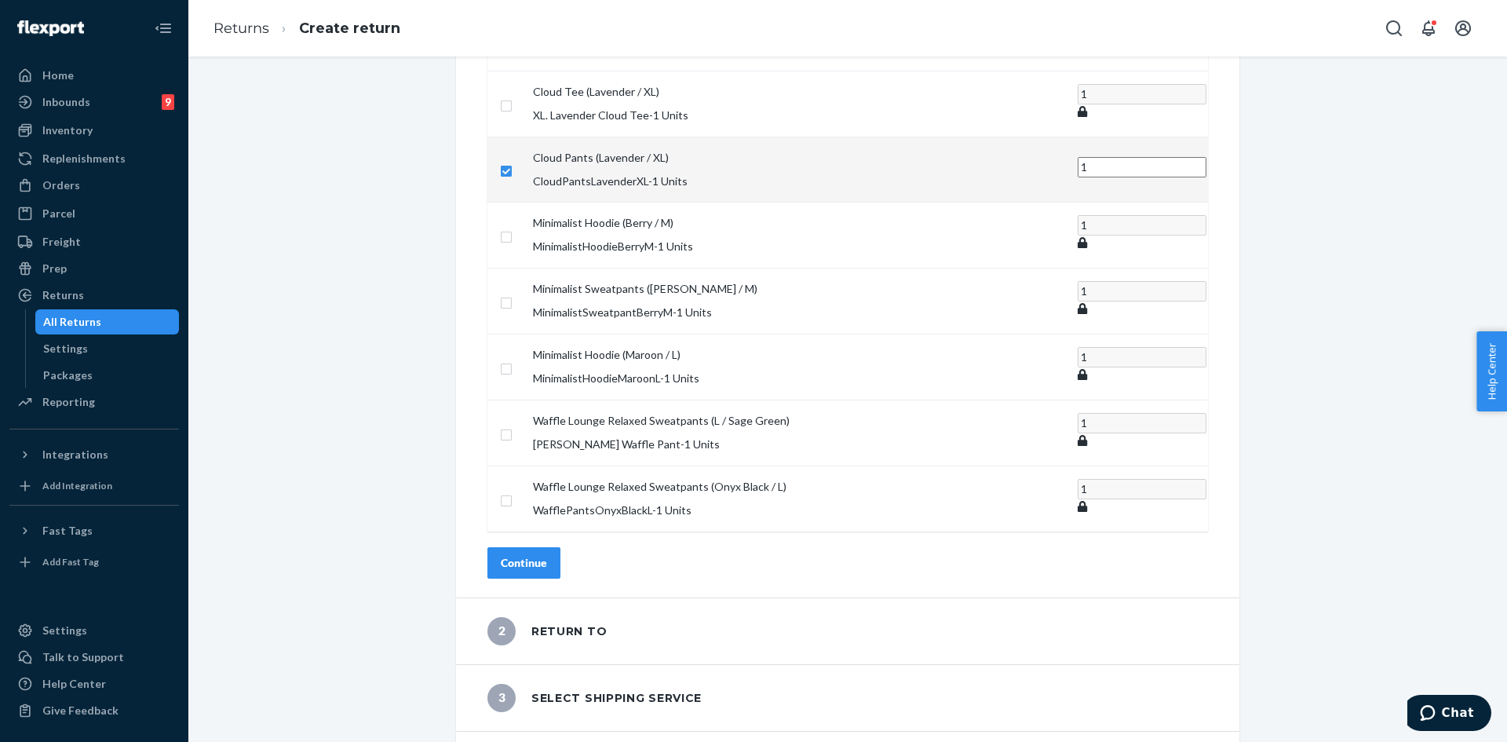
drag, startPoint x: 537, startPoint y: 483, endPoint x: 539, endPoint y: 525, distance: 42.5
click at [537, 484] on div "SKU Units Minimalist Sweatpants (Maroon / L) MinimalistSweatpantsMaroonL - 1 Un…" at bounding box center [847, 272] width 783 height 649
click at [540, 526] on div "SKU Units Minimalist Sweatpants (Maroon / L) MinimalistSweatpantsMaroonL - 1 Un…" at bounding box center [847, 272] width 783 height 649
click at [541, 555] on div "Continue" at bounding box center [524, 563] width 46 height 16
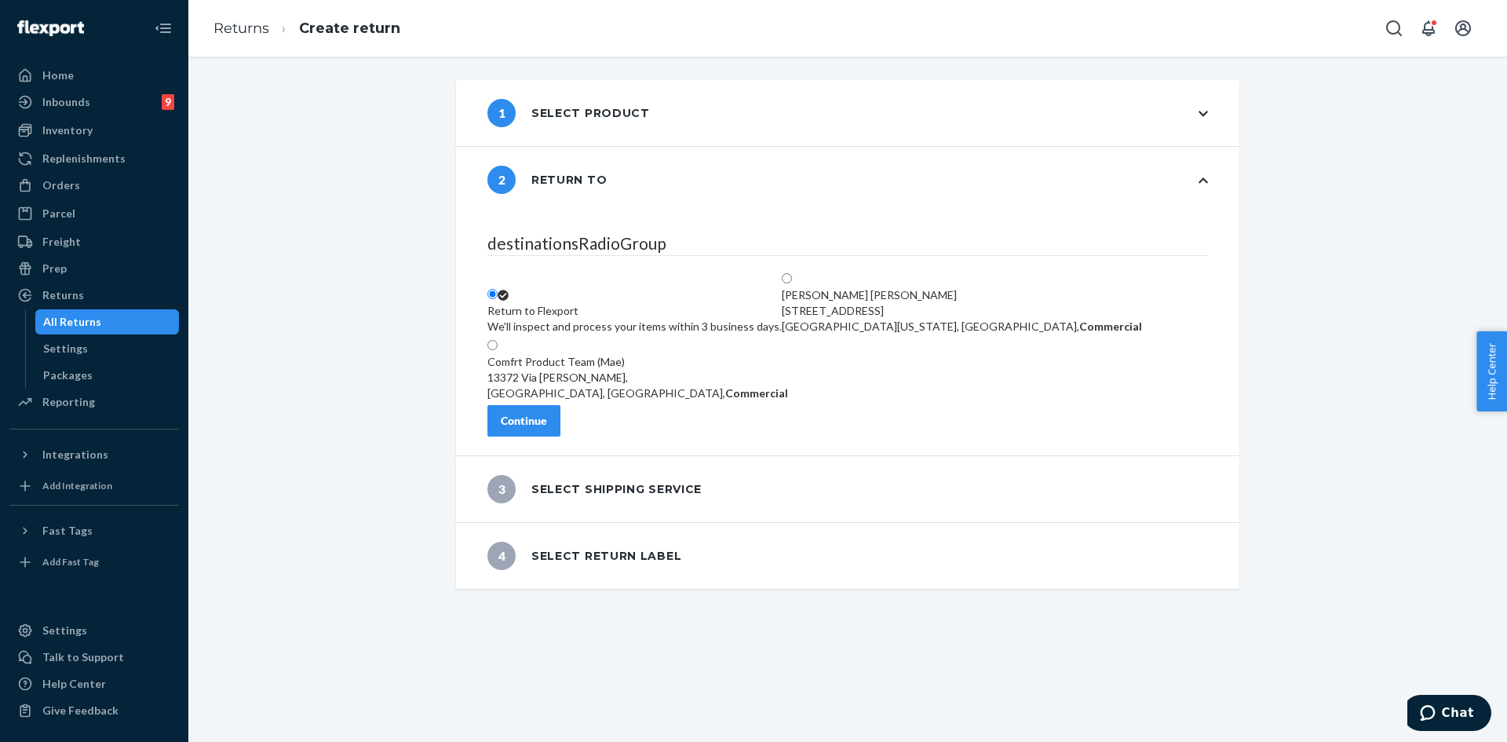
click at [548, 436] on button "Continue" at bounding box center [523, 420] width 73 height 31
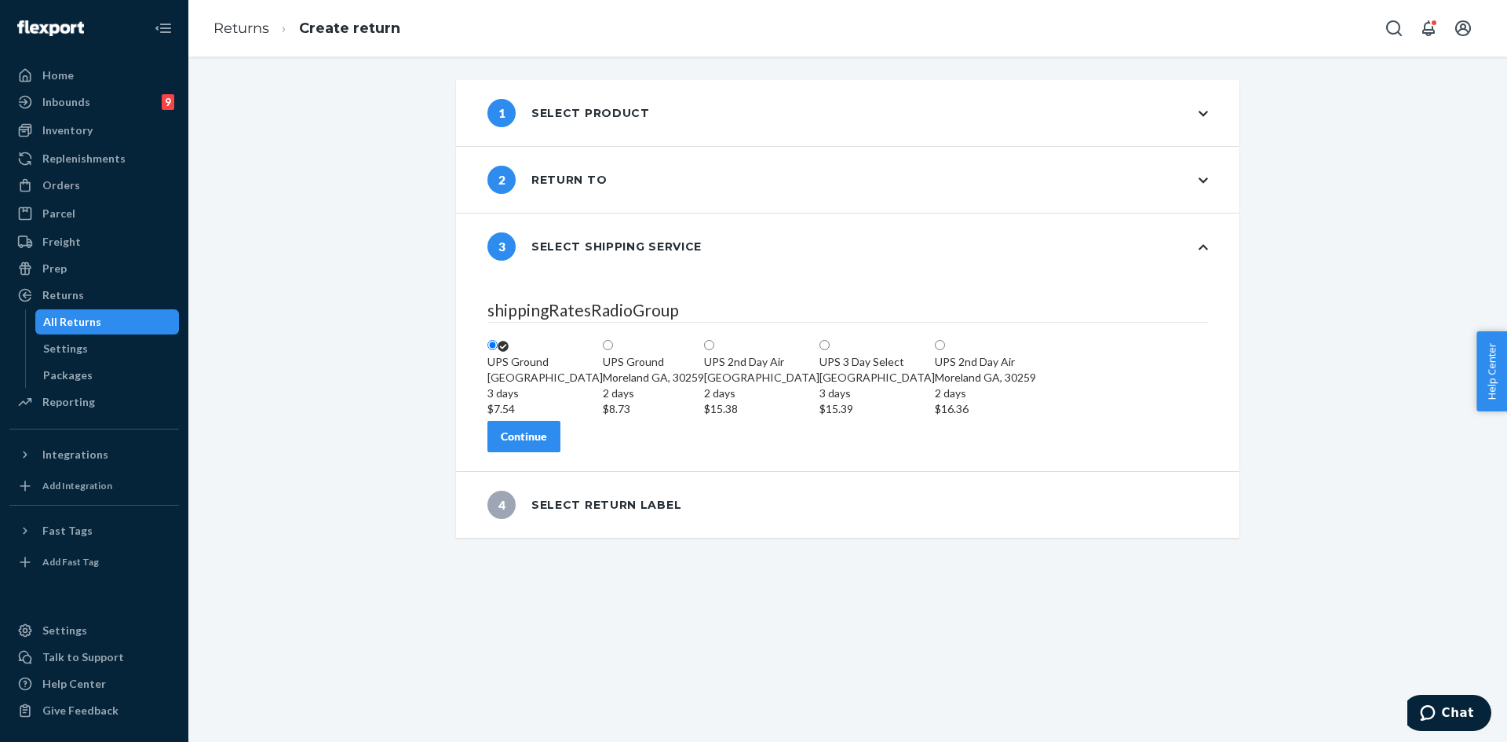
click at [539, 452] on button "Continue" at bounding box center [523, 436] width 73 height 31
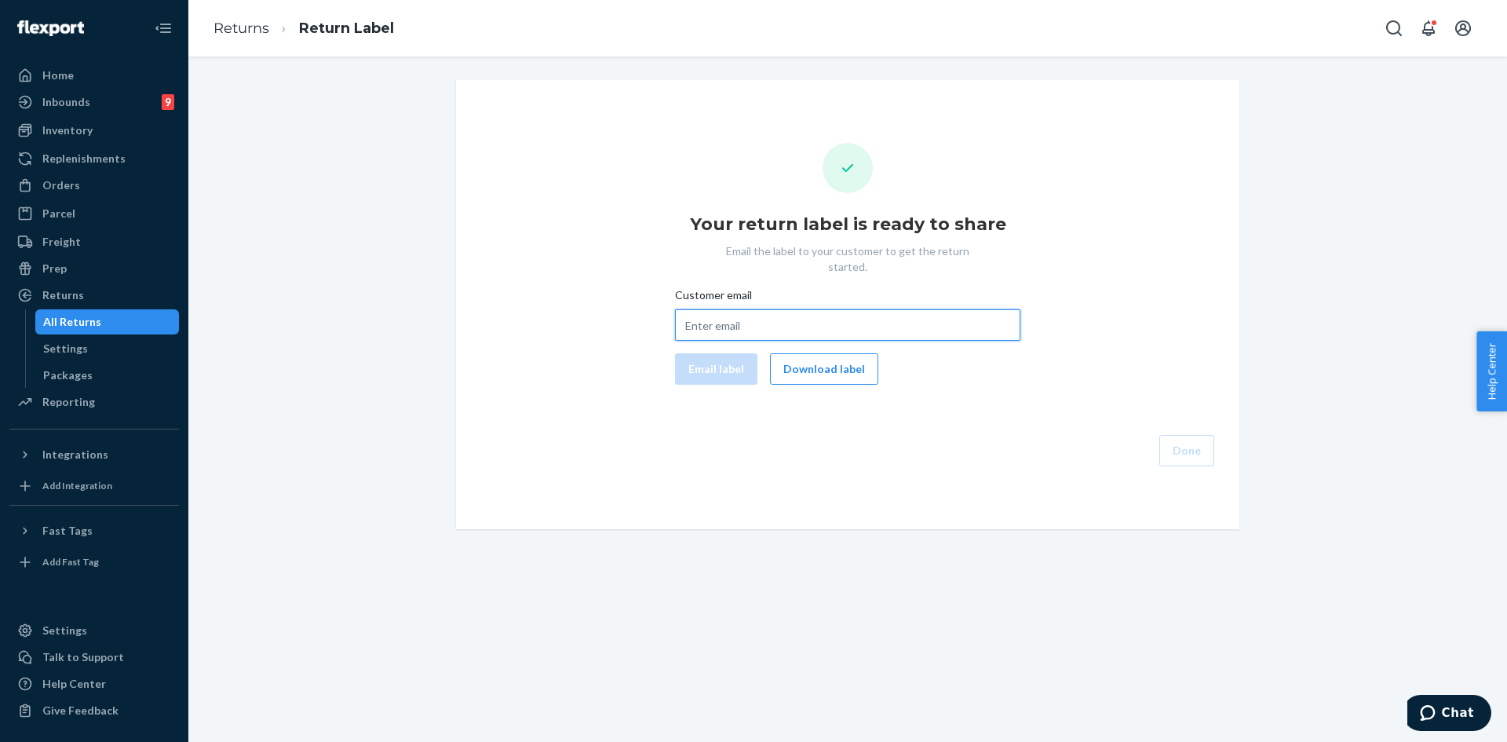
click at [714, 323] on input "Customer email" at bounding box center [847, 324] width 345 height 31
paste input "jaihpy@gmail.com"
type input "jaihpy@gmail.com"
click at [692, 353] on button "Email label" at bounding box center [716, 368] width 82 height 31
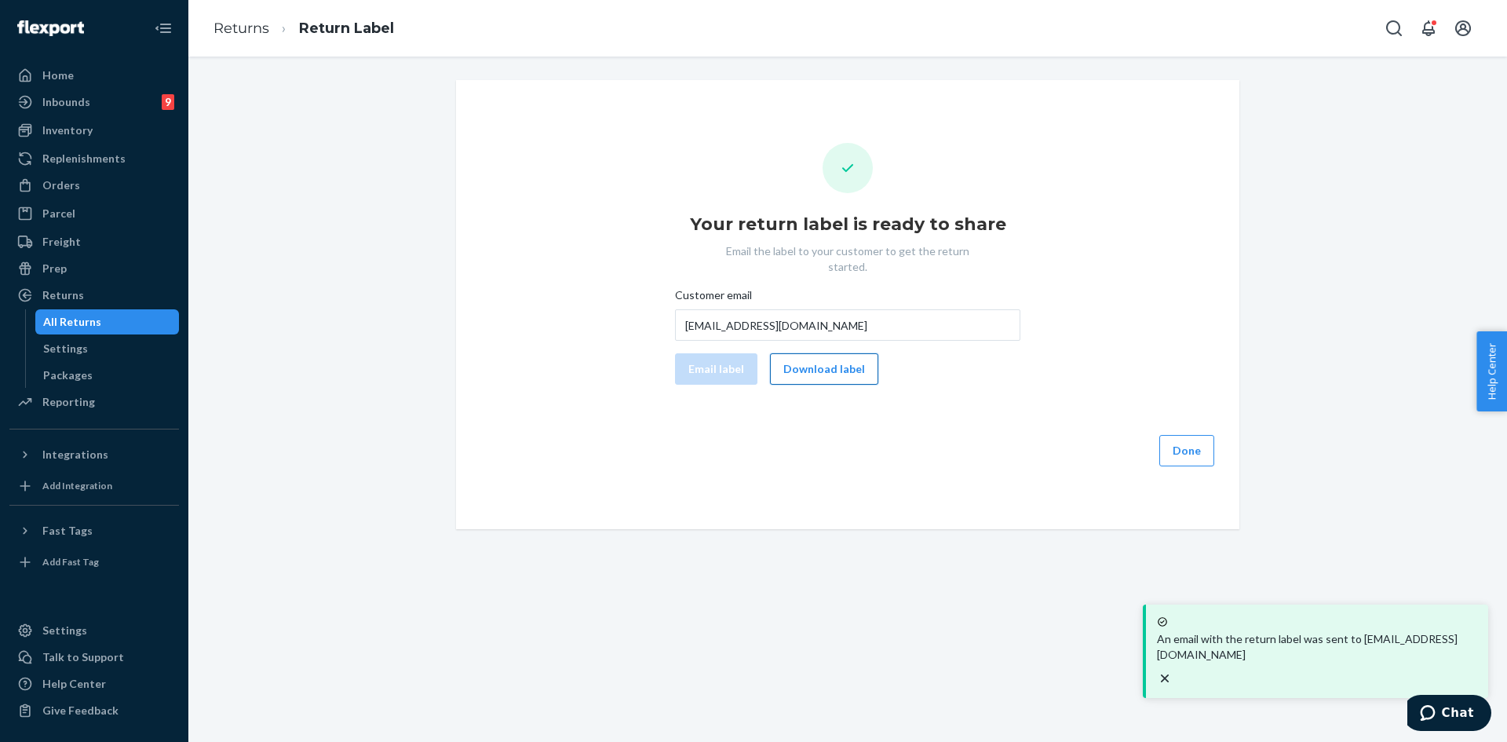
click at [805, 359] on button "Download label" at bounding box center [824, 368] width 108 height 31
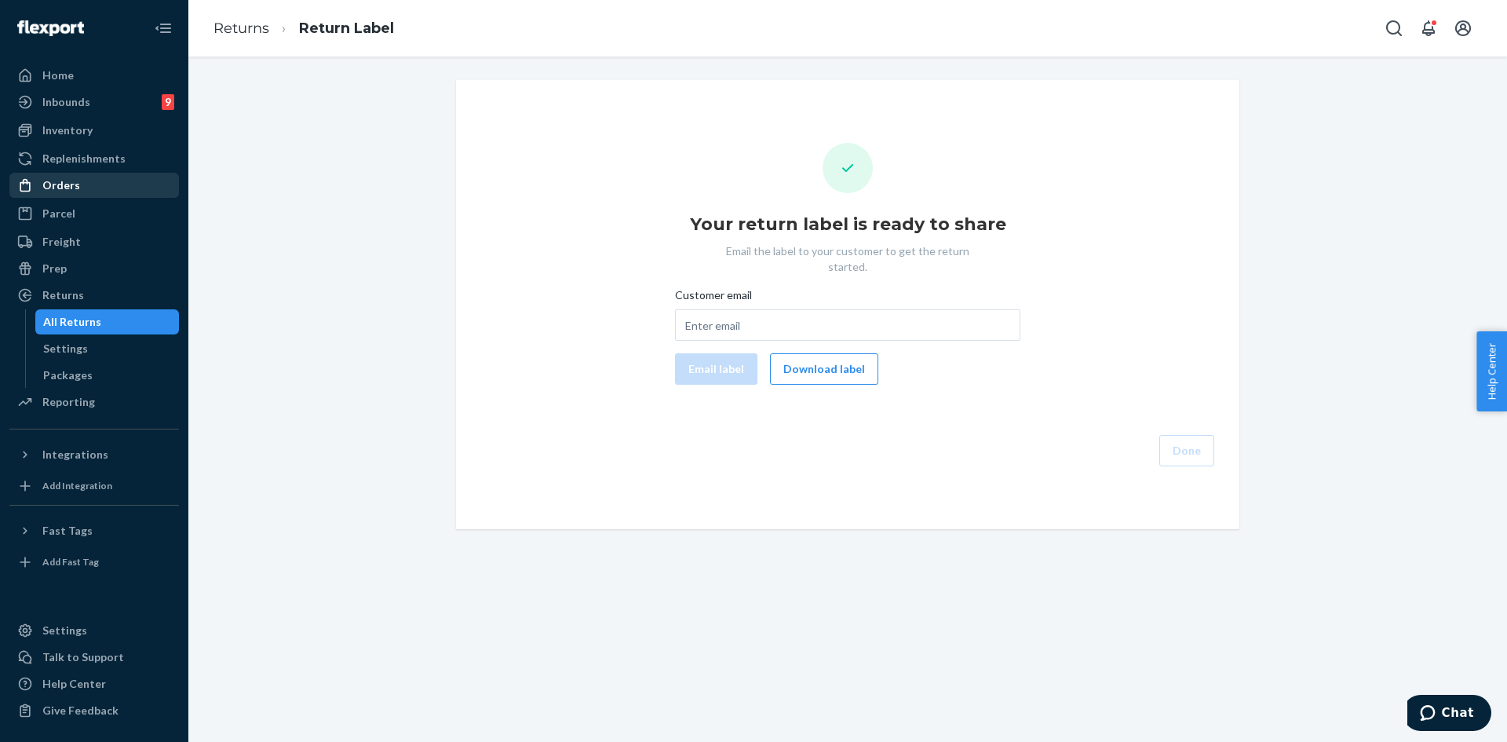
click at [71, 188] on div "Orders" at bounding box center [61, 185] width 38 height 16
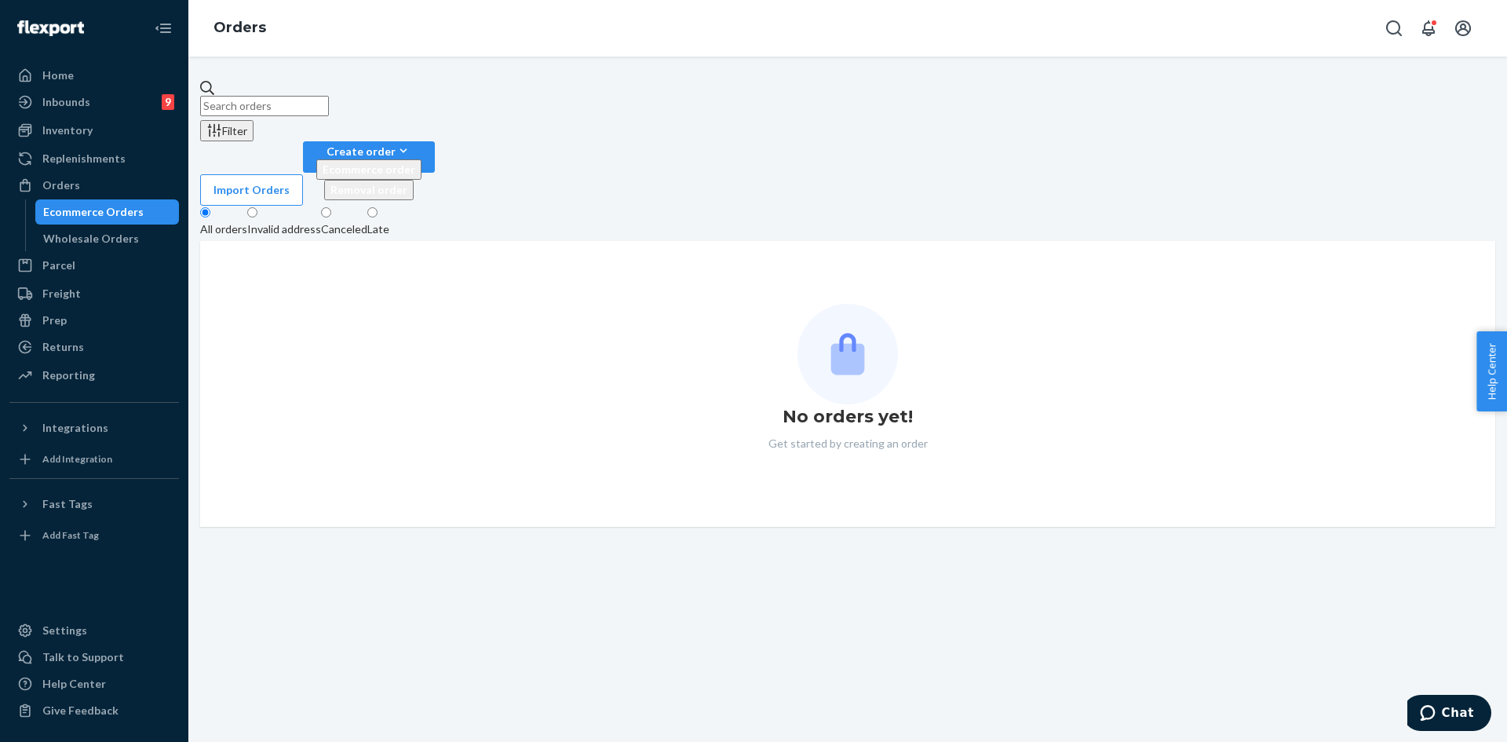
click at [329, 100] on input "text" at bounding box center [264, 106] width 129 height 20
paste input "254751184"
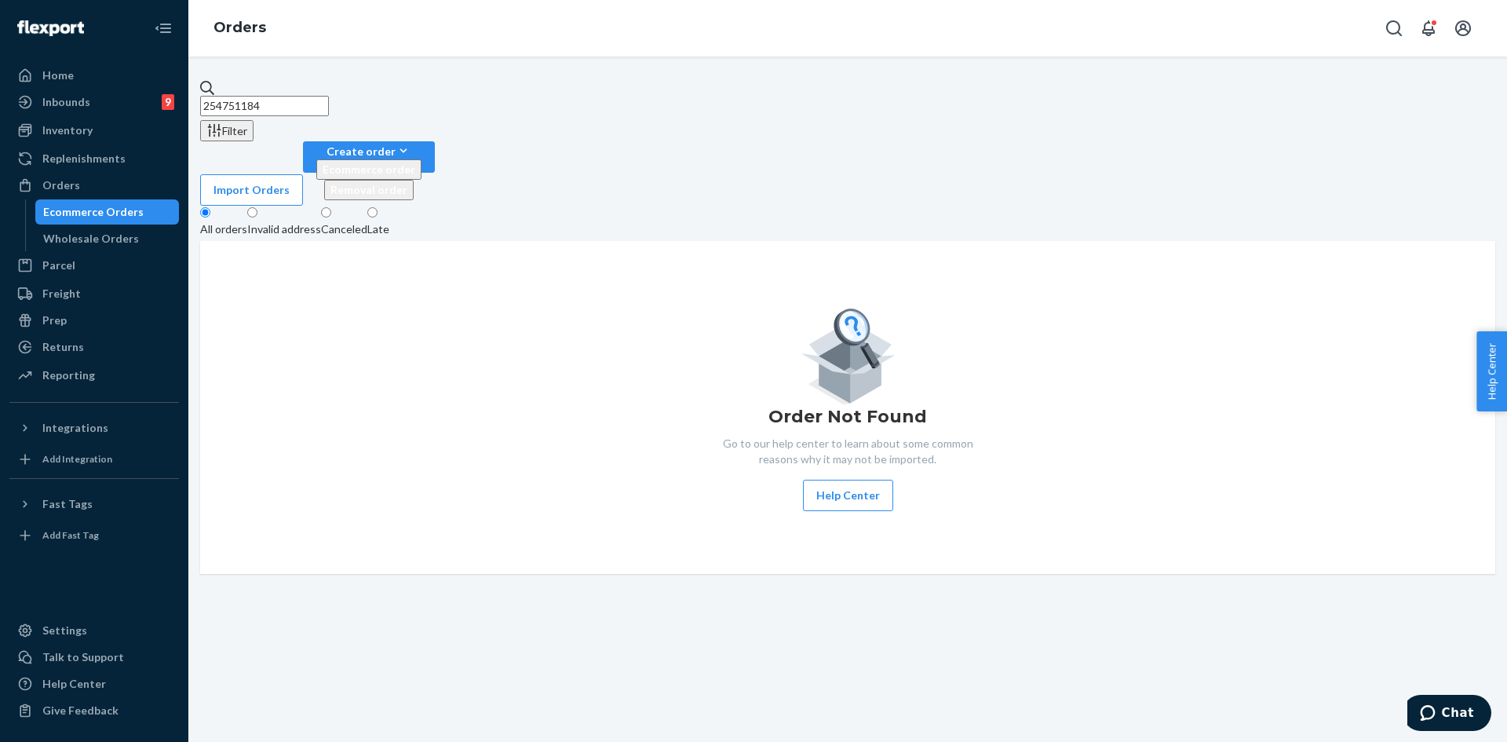
type input "254751184"
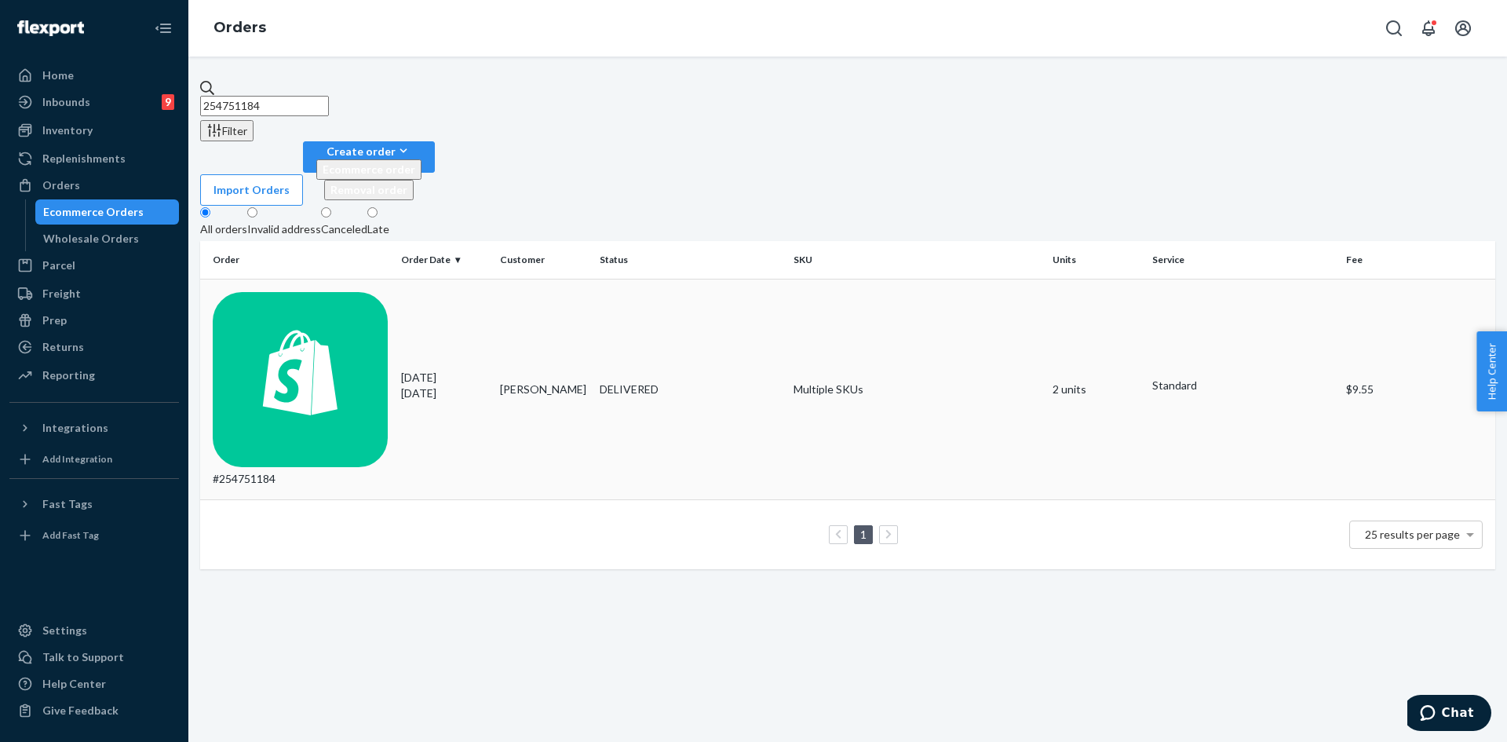
click at [711, 279] on td "DELIVERED" at bounding box center [690, 389] width 195 height 221
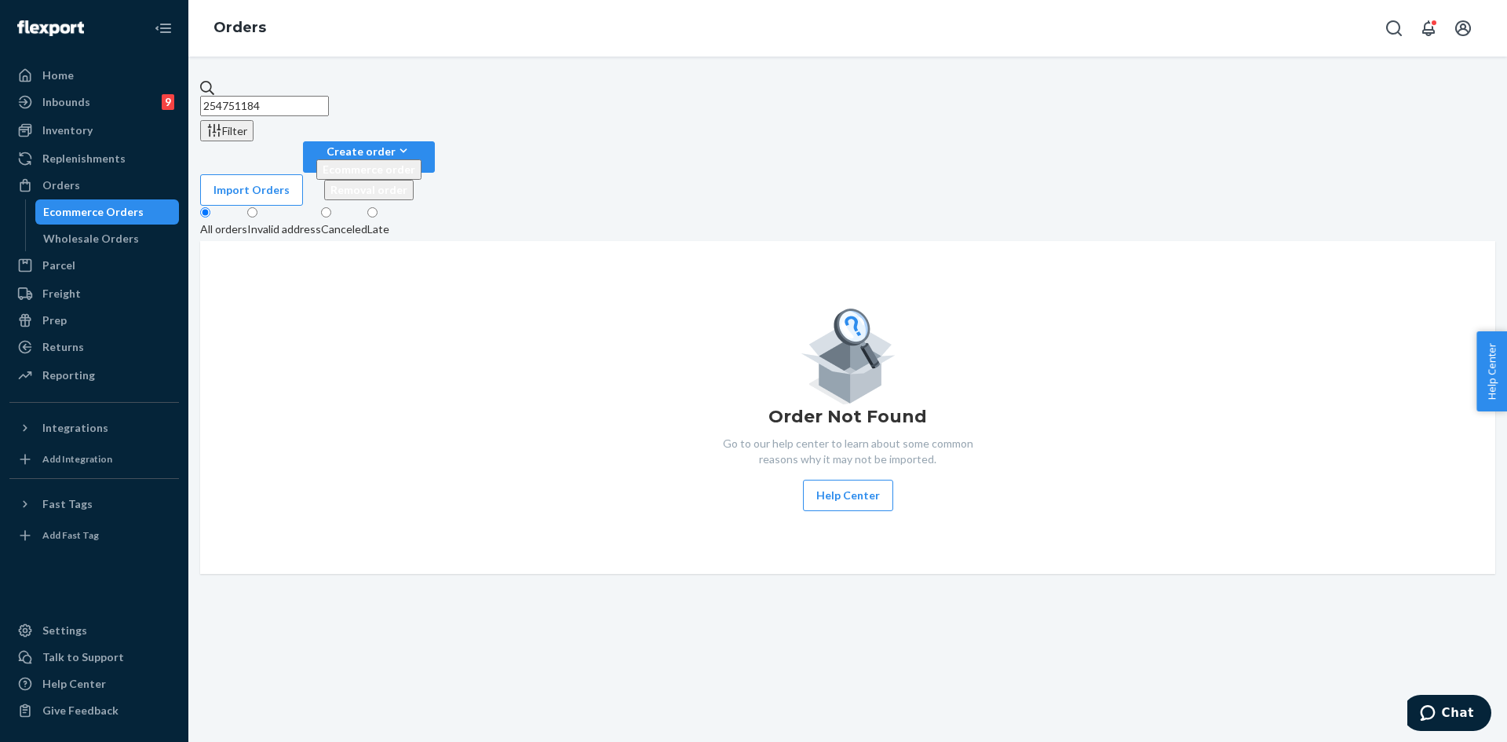
click at [297, 96] on input "254751184" at bounding box center [264, 106] width 129 height 20
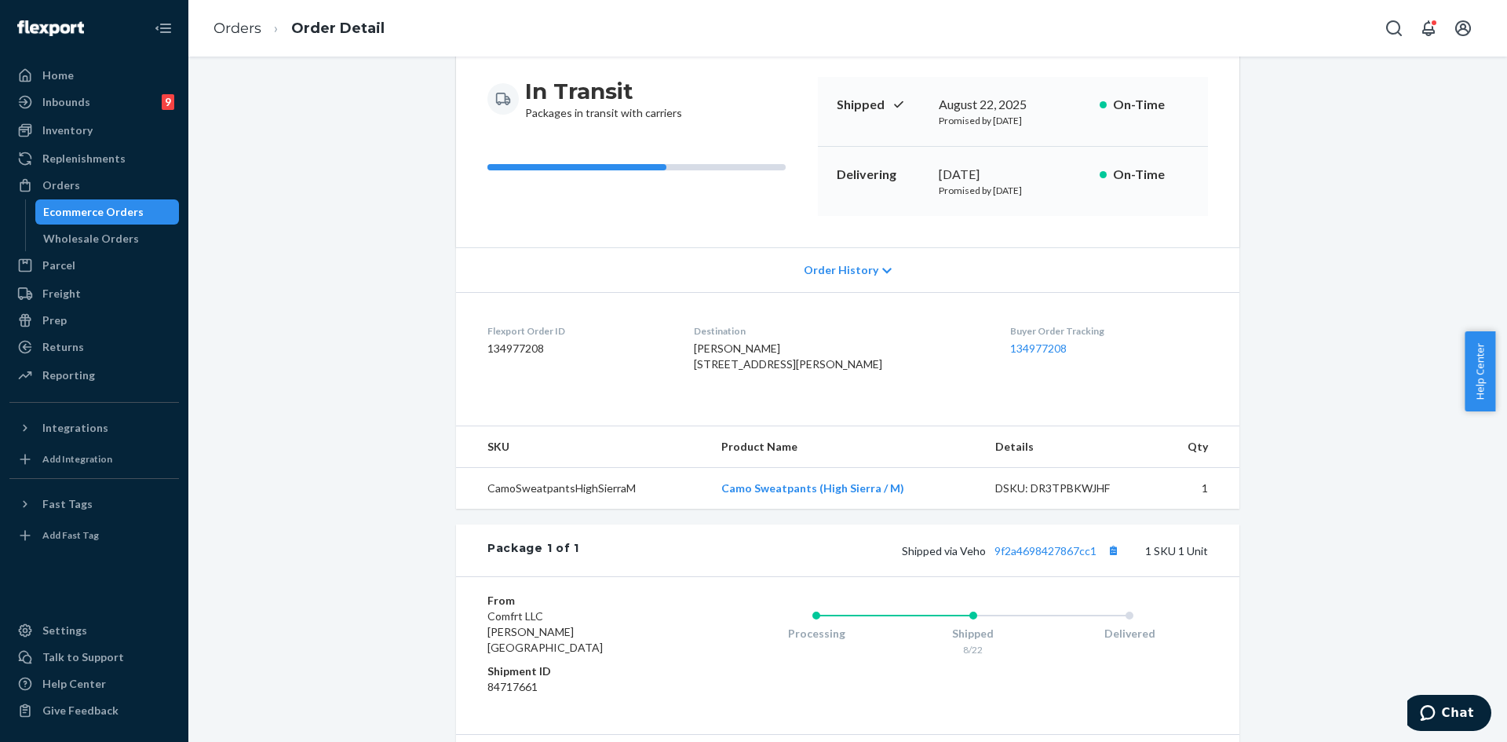
scroll to position [254, 0]
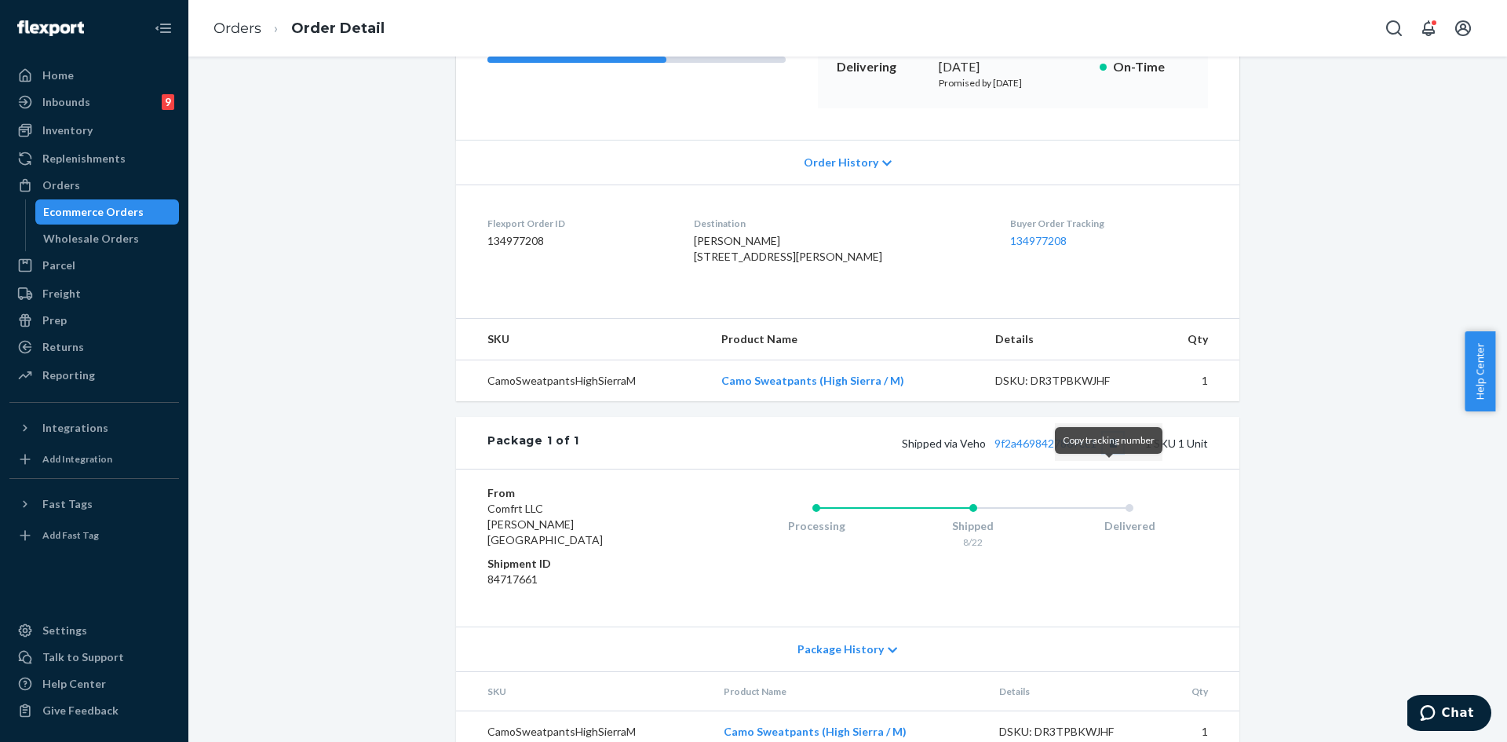
click at [1109, 453] on button "Copy tracking number" at bounding box center [1113, 442] width 20 height 20
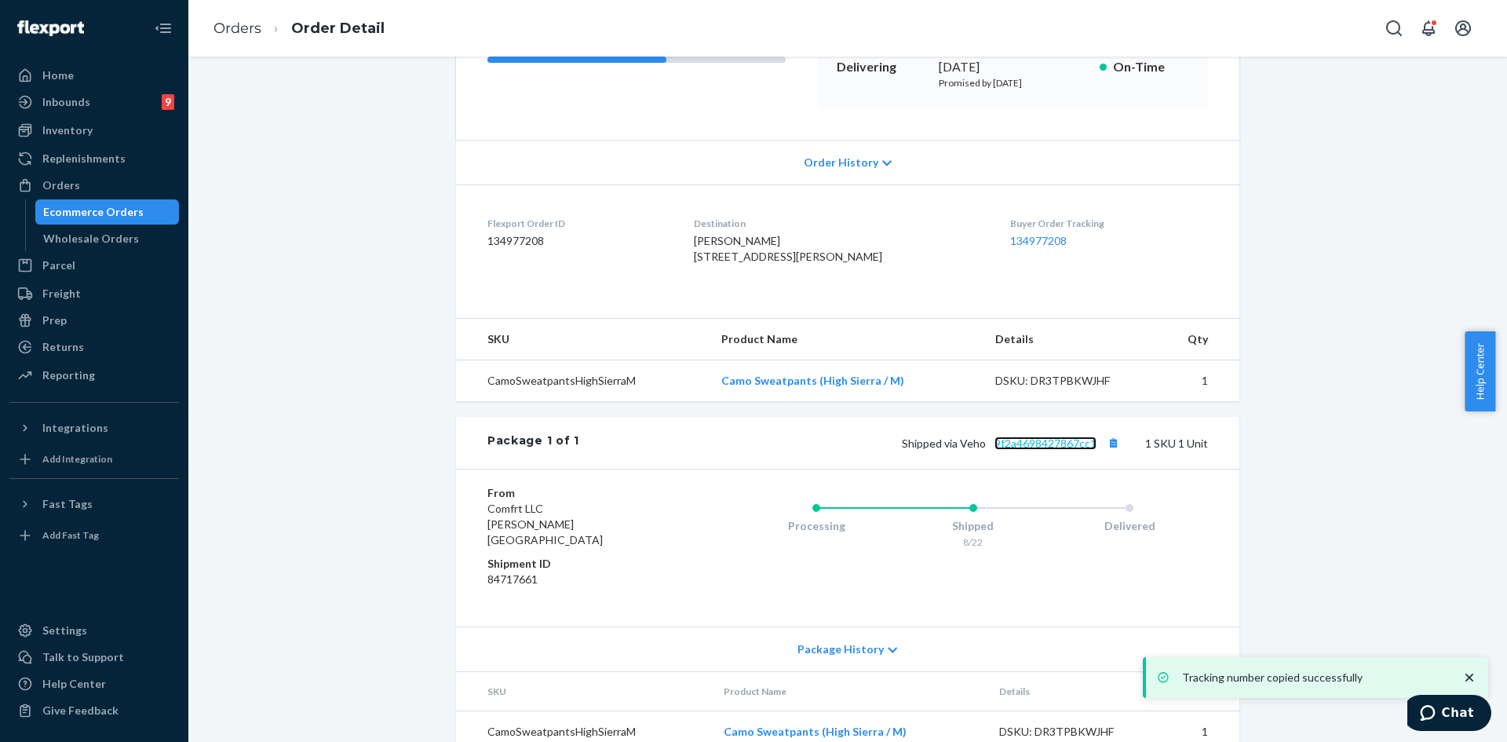
click at [1043, 450] on link "9f2a4698427867cc1" at bounding box center [1045, 442] width 102 height 13
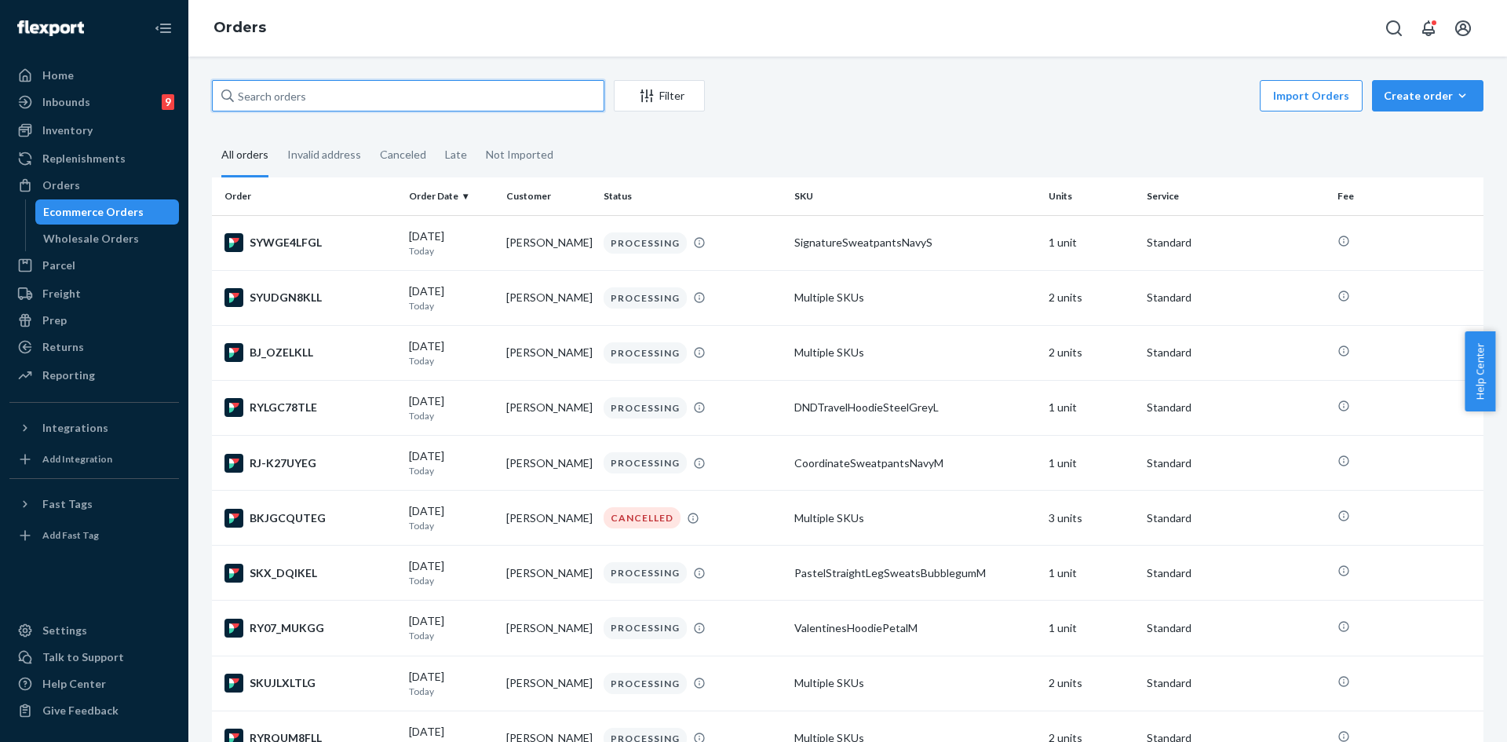
click at [300, 94] on input "text" at bounding box center [408, 95] width 392 height 31
paste input "254751184"
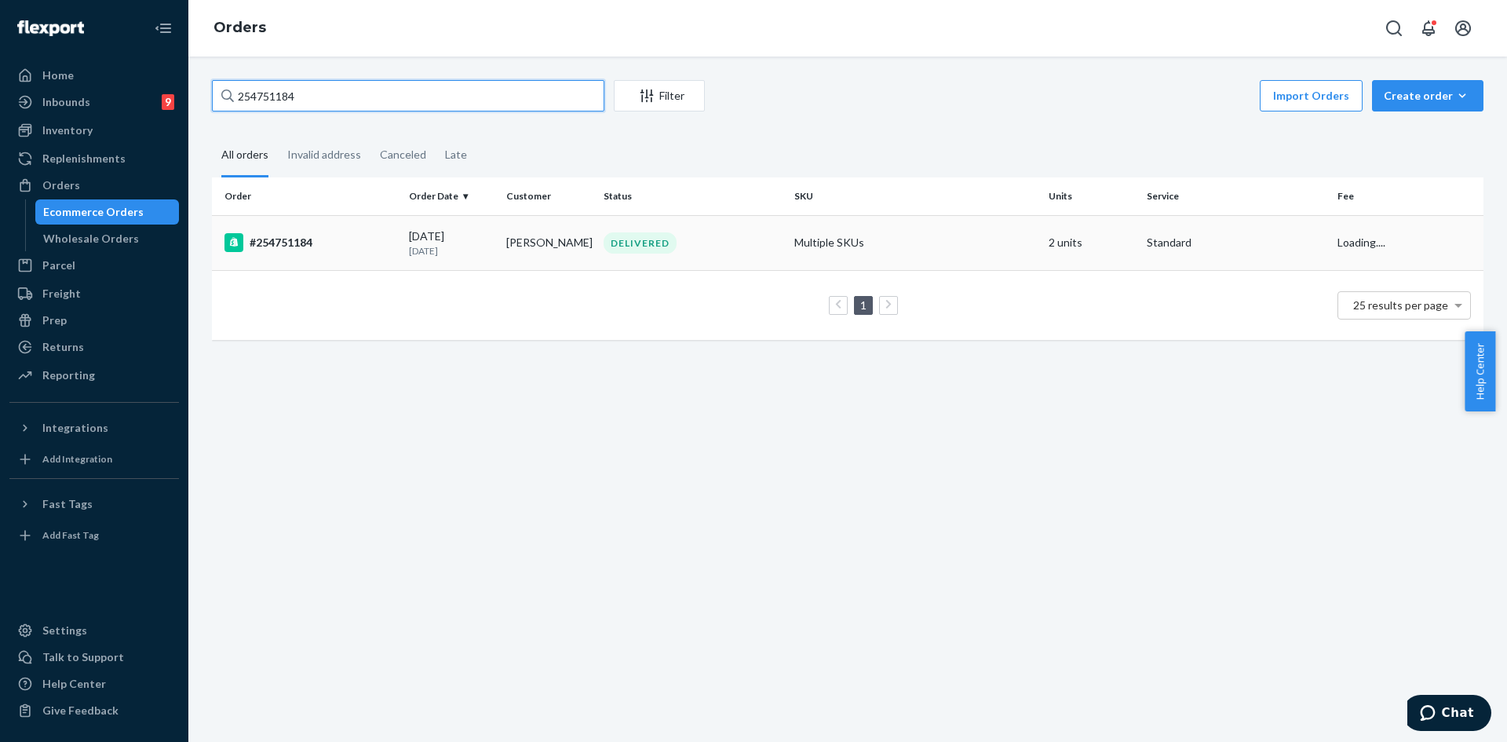
type input "254751184"
click at [312, 252] on div "#254751184" at bounding box center [310, 242] width 172 height 19
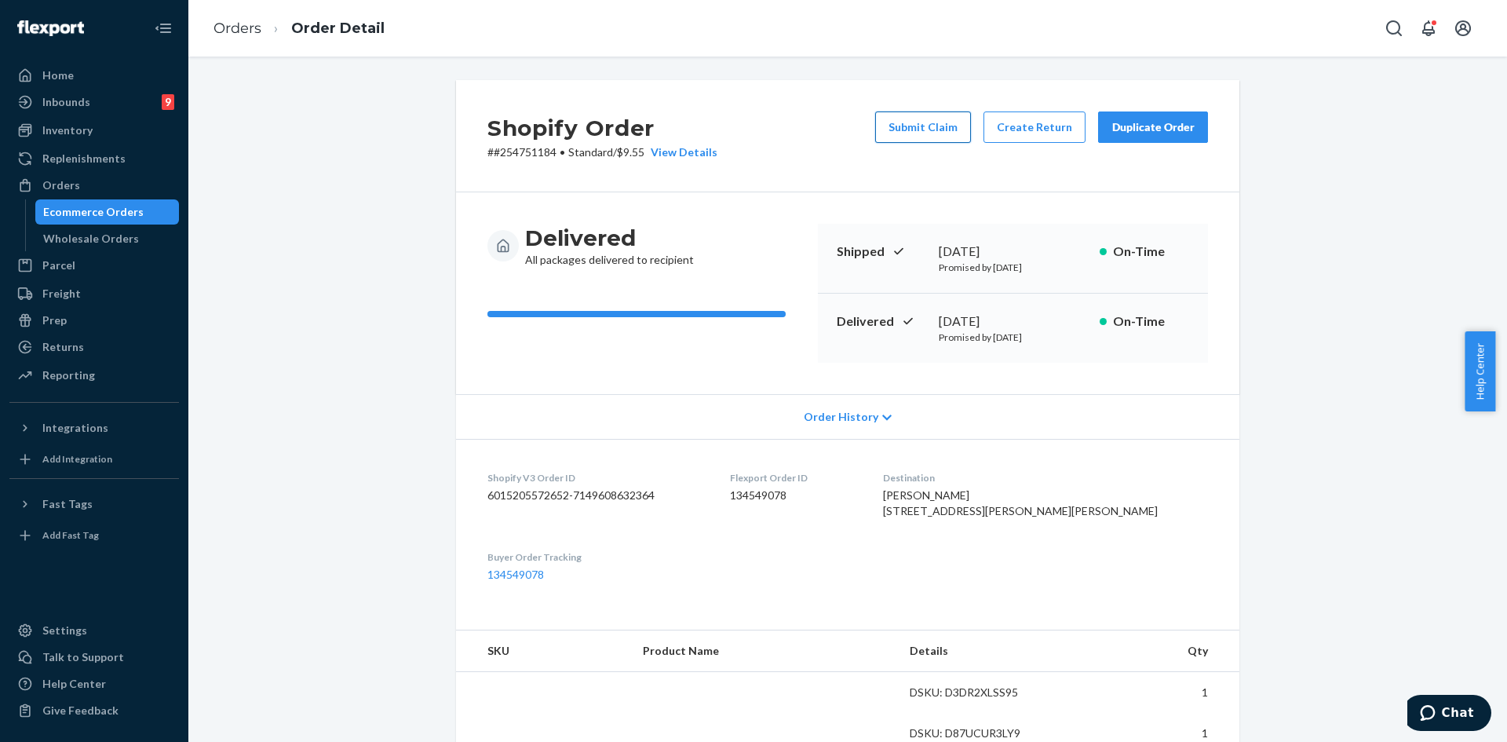
click at [907, 134] on button "Submit Claim" at bounding box center [923, 126] width 96 height 31
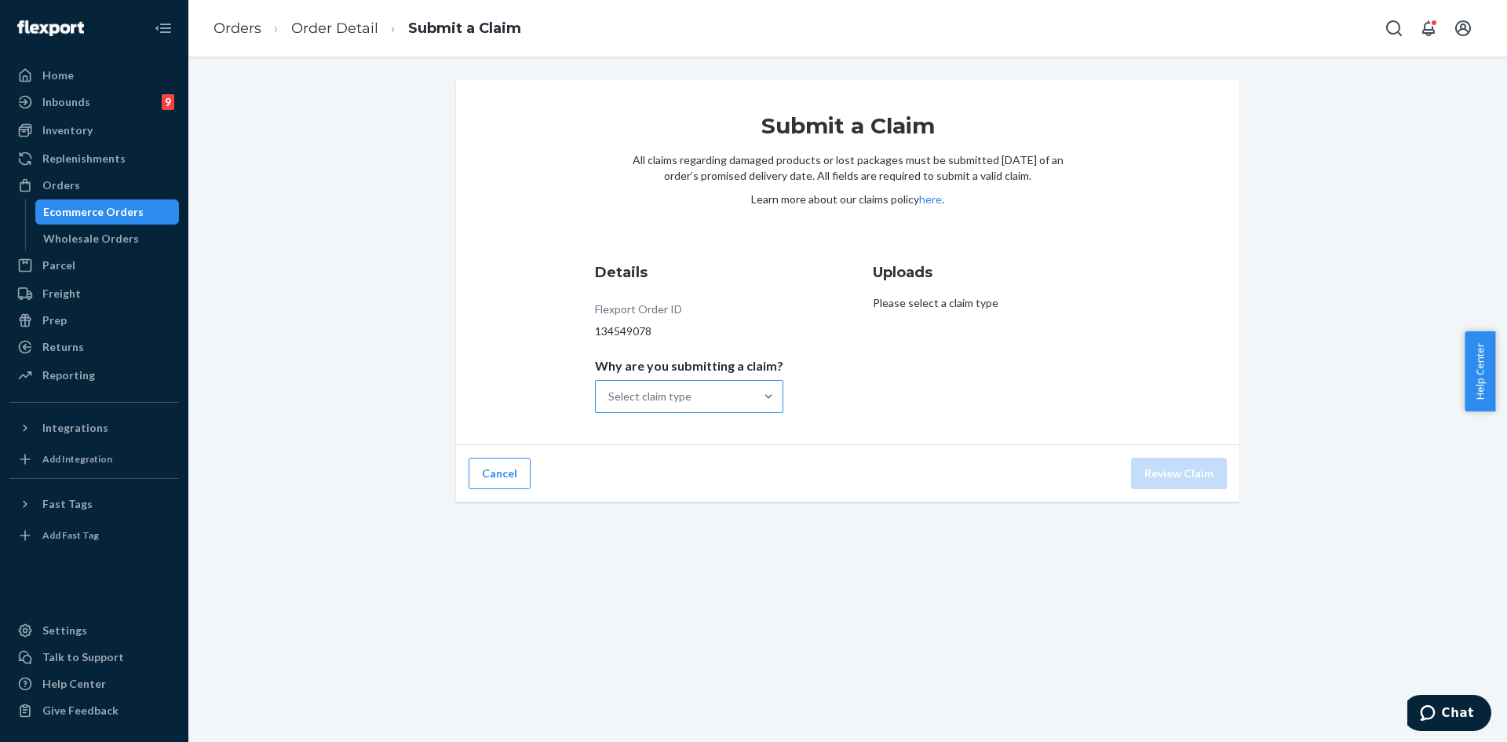
click at [702, 393] on div "Select claim type" at bounding box center [675, 396] width 159 height 31
click at [610, 393] on input "Why are you submitting a claim? Select claim type" at bounding box center [609, 397] width 2 height 16
click at [677, 506] on div "Incorrect product" at bounding box center [689, 497] width 182 height 31
click at [610, 404] on input "Why are you submitting a claim? option Incorrect product focused, 3 of 4. 4 res…" at bounding box center [609, 397] width 2 height 16
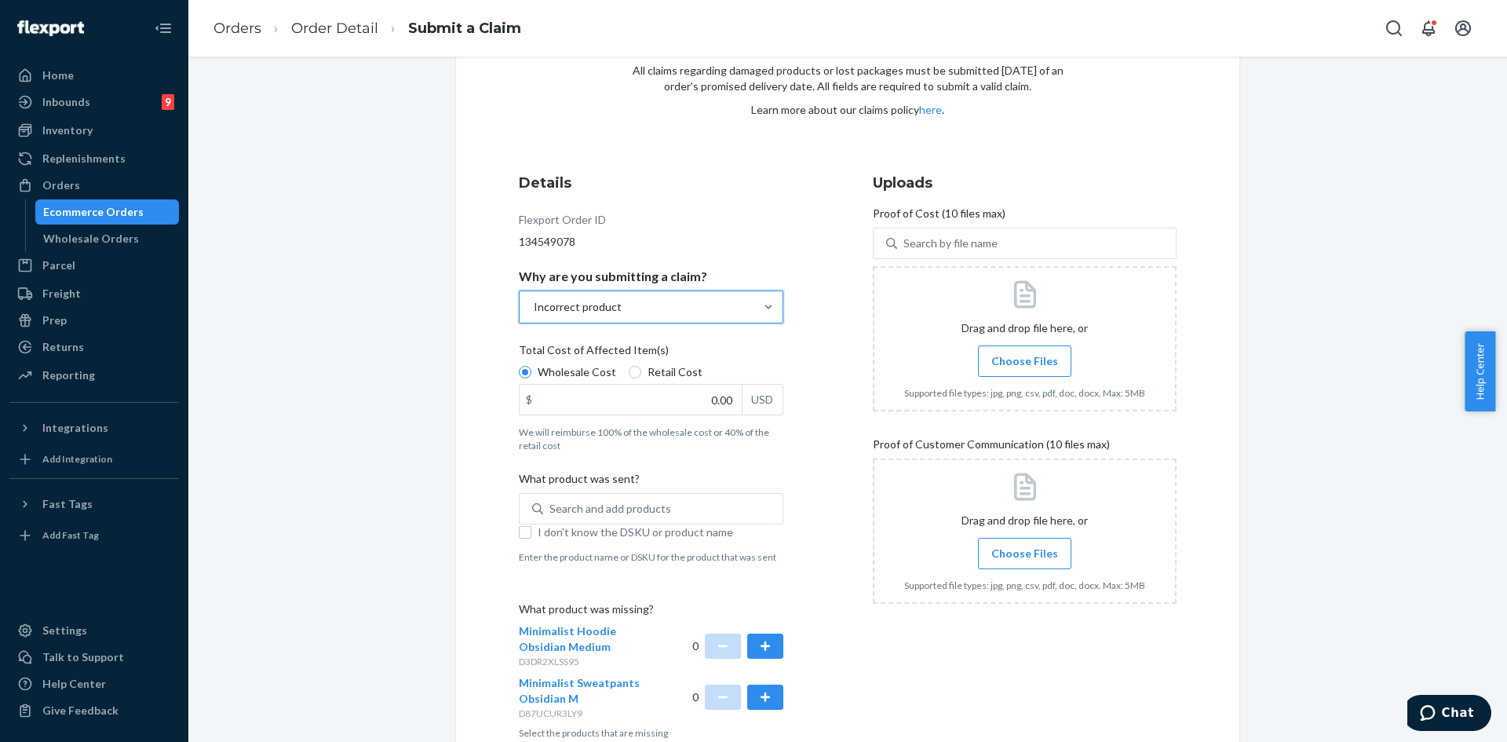
scroll to position [177, 0]
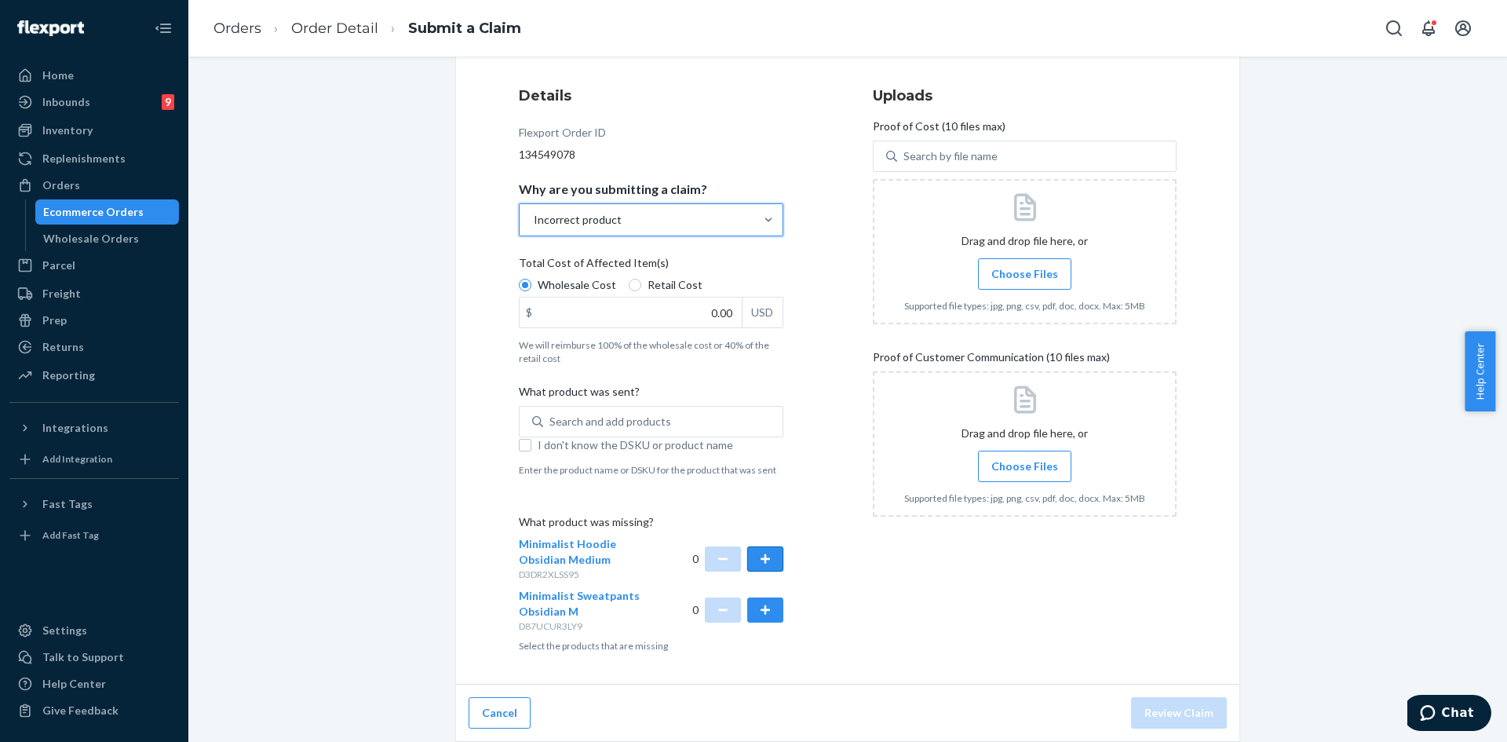
click at [757, 563] on button "button" at bounding box center [765, 558] width 36 height 25
click at [753, 608] on button "button" at bounding box center [765, 609] width 36 height 25
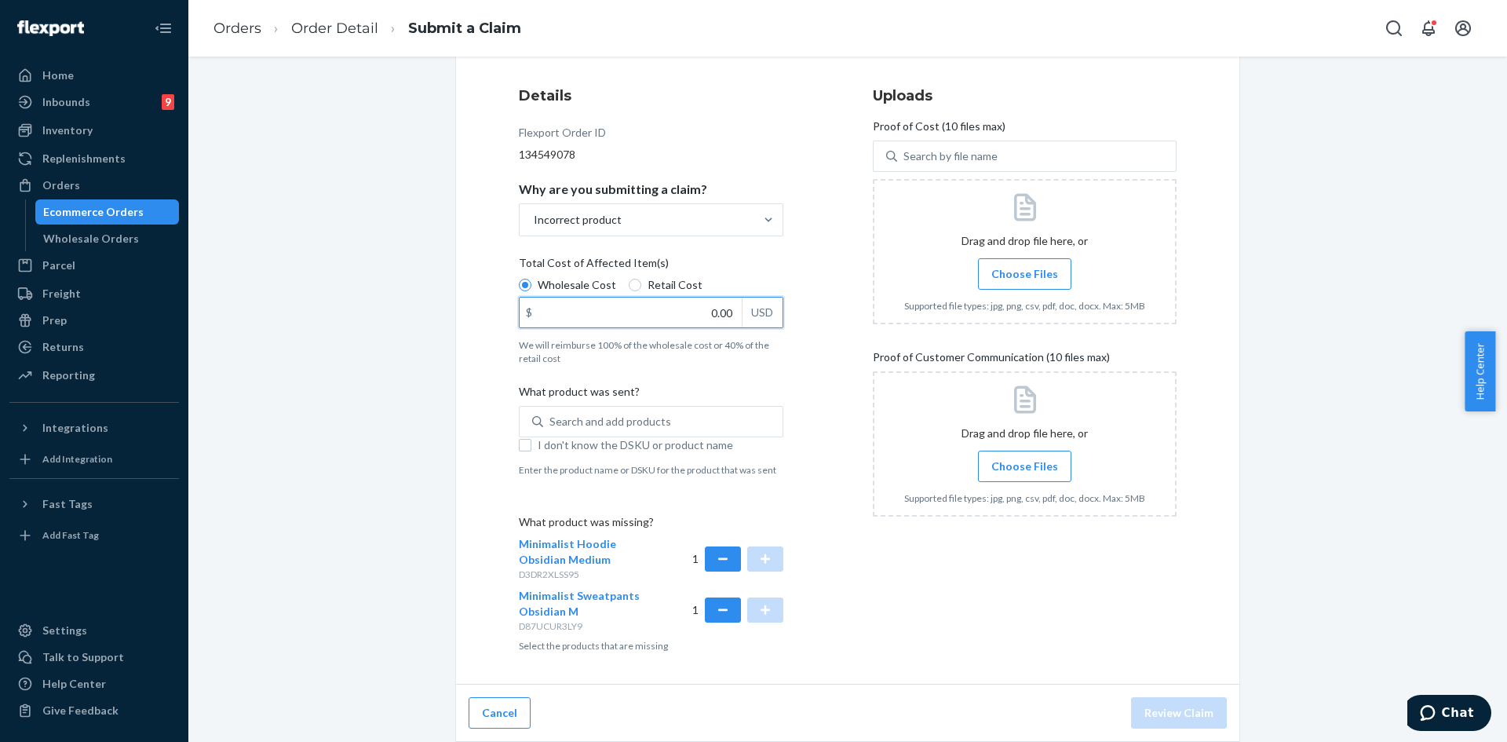
click at [671, 313] on input "0.00" at bounding box center [631, 312] width 222 height 30
type input "79.00"
click at [1005, 276] on span "Choose Files" at bounding box center [1024, 274] width 67 height 16
click at [1024, 276] on input "Choose Files" at bounding box center [1024, 273] width 1 height 17
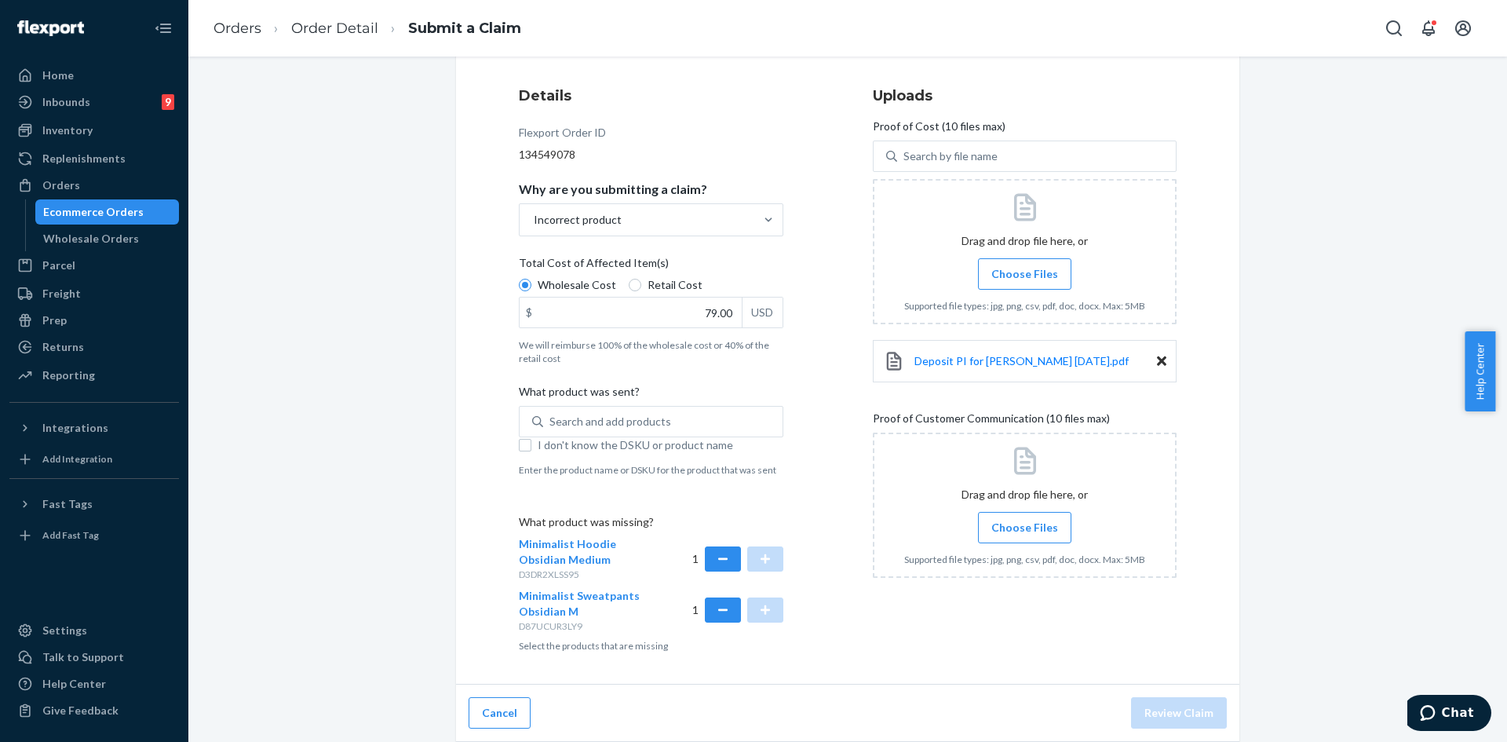
click at [1008, 516] on label "Choose Files" at bounding box center [1024, 527] width 93 height 31
click at [1024, 519] on input "Choose Files" at bounding box center [1024, 527] width 1 height 17
click at [1157, 610] on icon at bounding box center [1161, 615] width 9 height 14
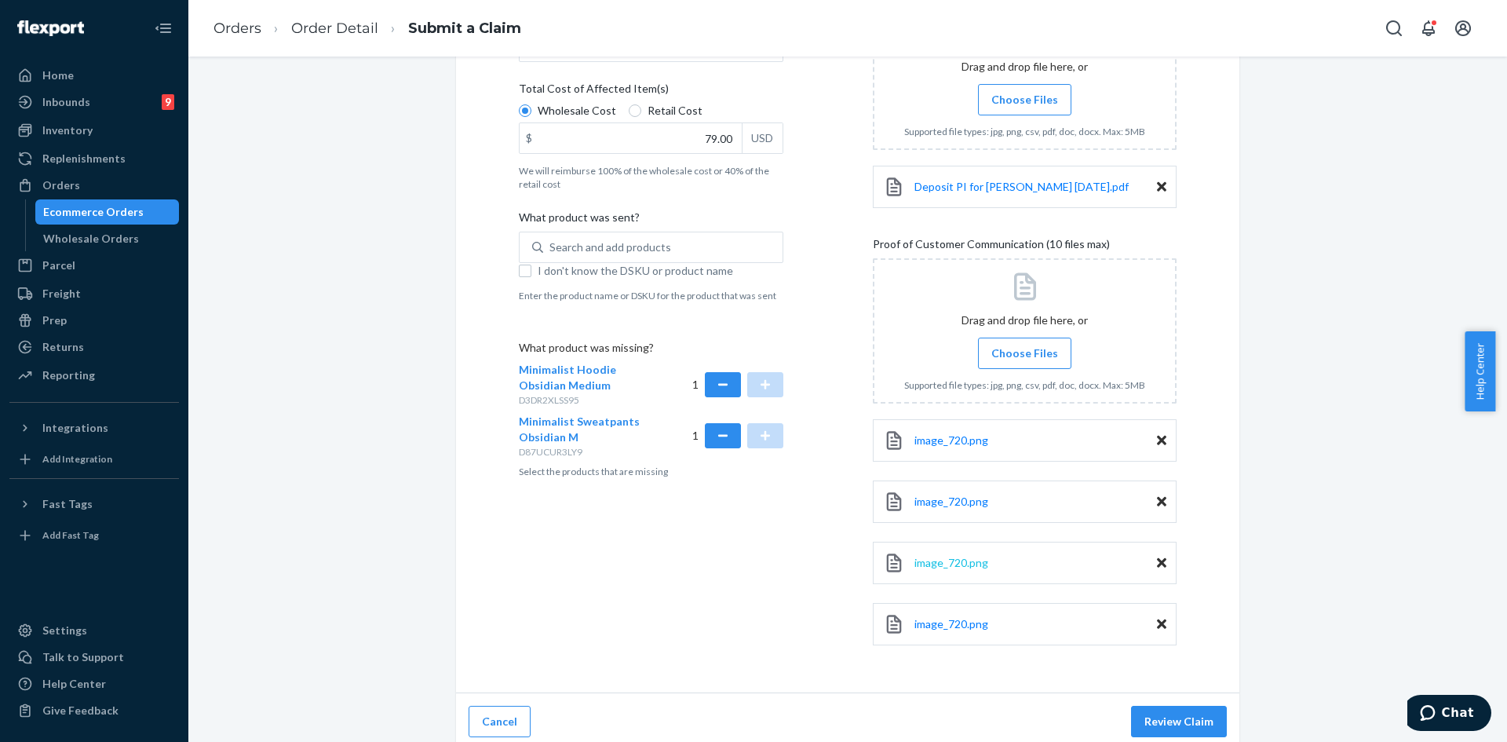
scroll to position [359, 0]
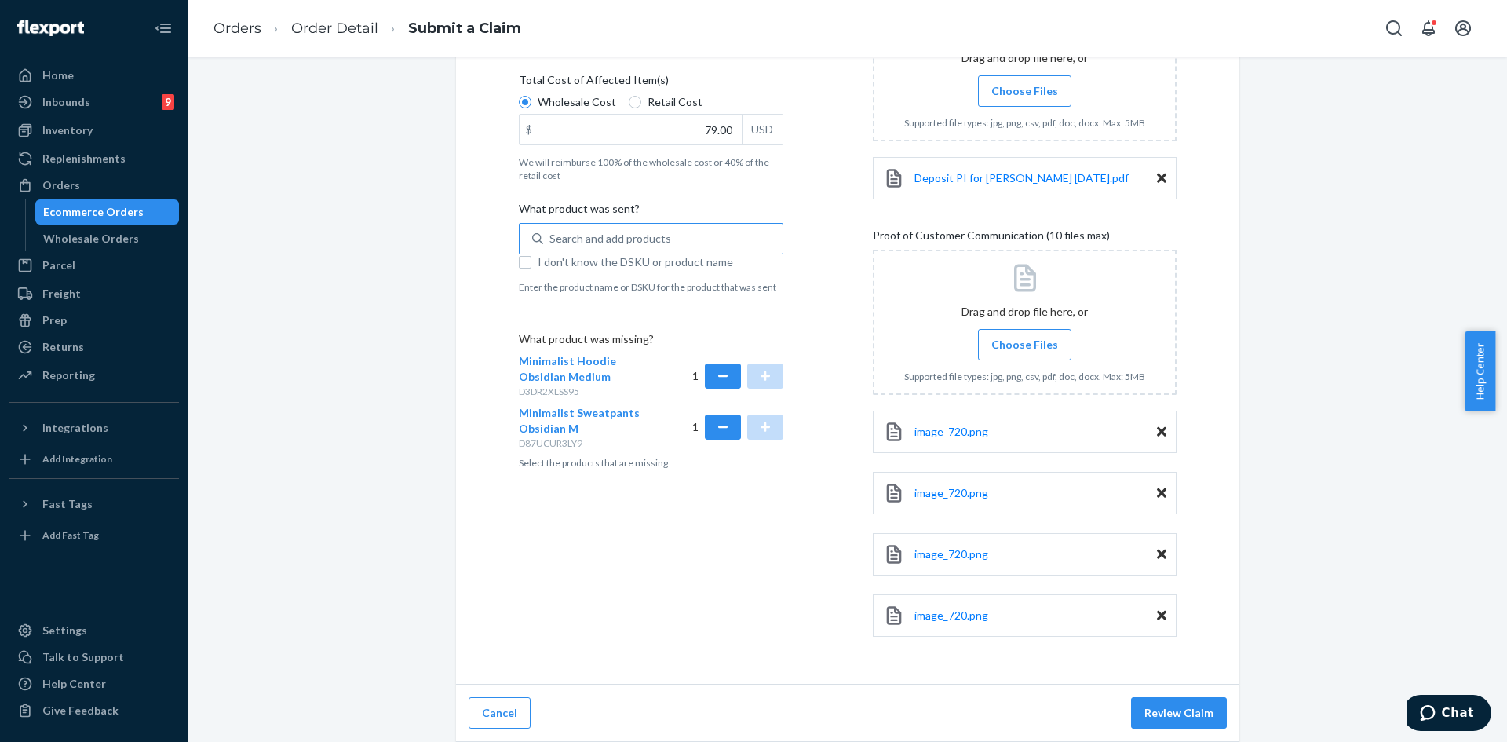
click at [618, 245] on div "Search and add products" at bounding box center [610, 239] width 122 height 16
click at [551, 245] on input "Search and add products" at bounding box center [550, 239] width 2 height 16
click at [522, 265] on input "I don't know the DSKU or product name" at bounding box center [525, 262] width 13 height 13
checkbox input "true"
drag, startPoint x: 1223, startPoint y: 714, endPoint x: 1194, endPoint y: 707, distance: 29.9
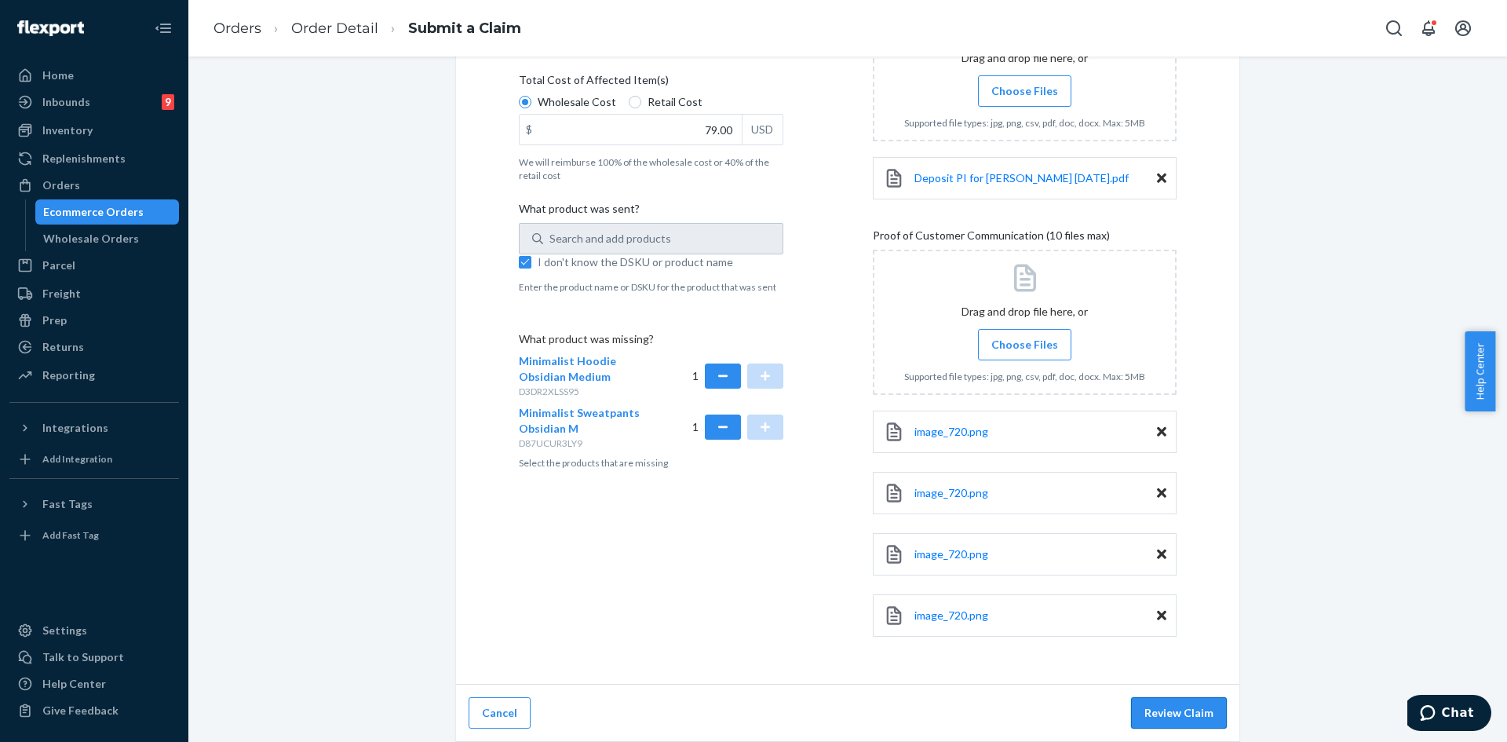
click at [1221, 714] on div "Cancel Review Claim" at bounding box center [847, 712] width 783 height 57
click at [1194, 707] on button "Review Claim" at bounding box center [1179, 712] width 96 height 31
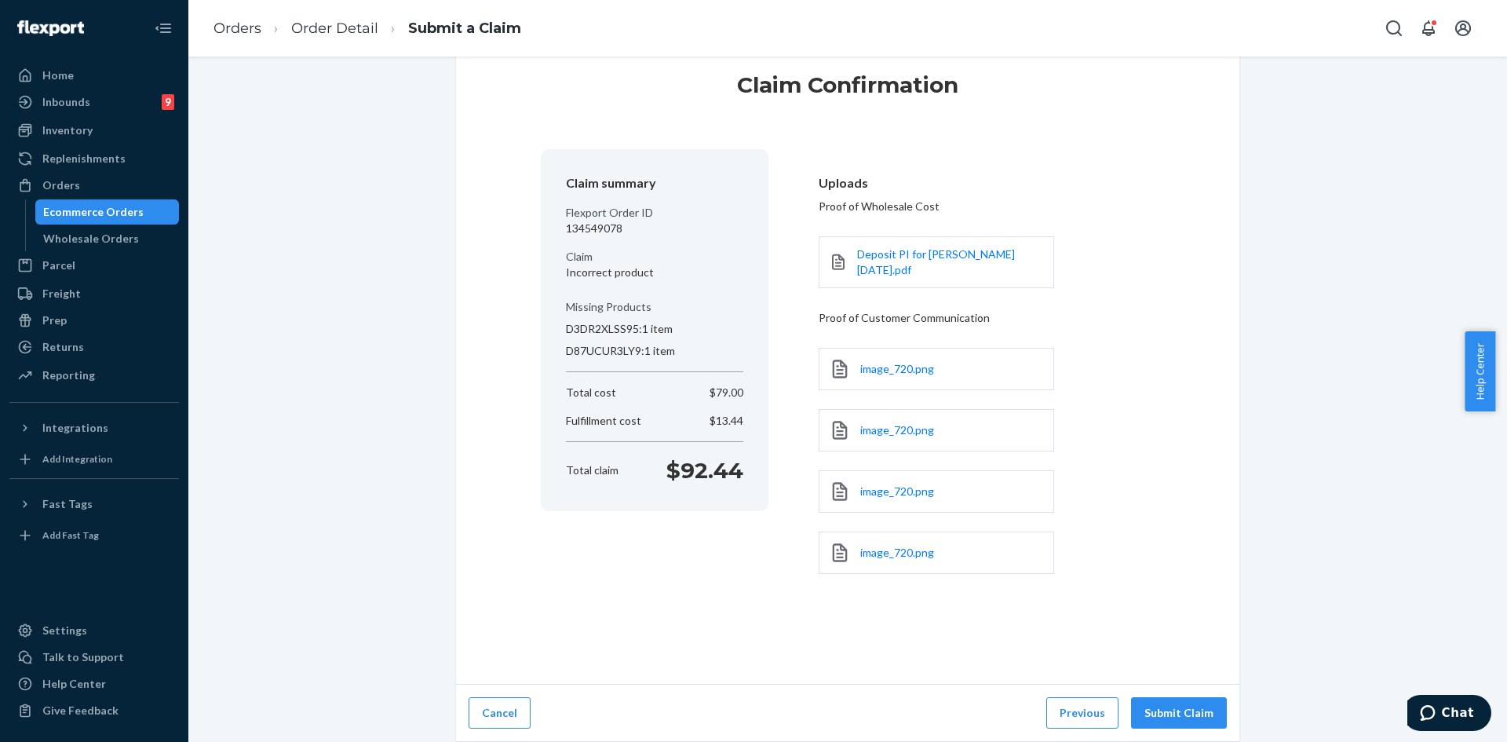
scroll to position [41, 0]
click at [1145, 713] on button "Submit Claim" at bounding box center [1179, 712] width 96 height 31
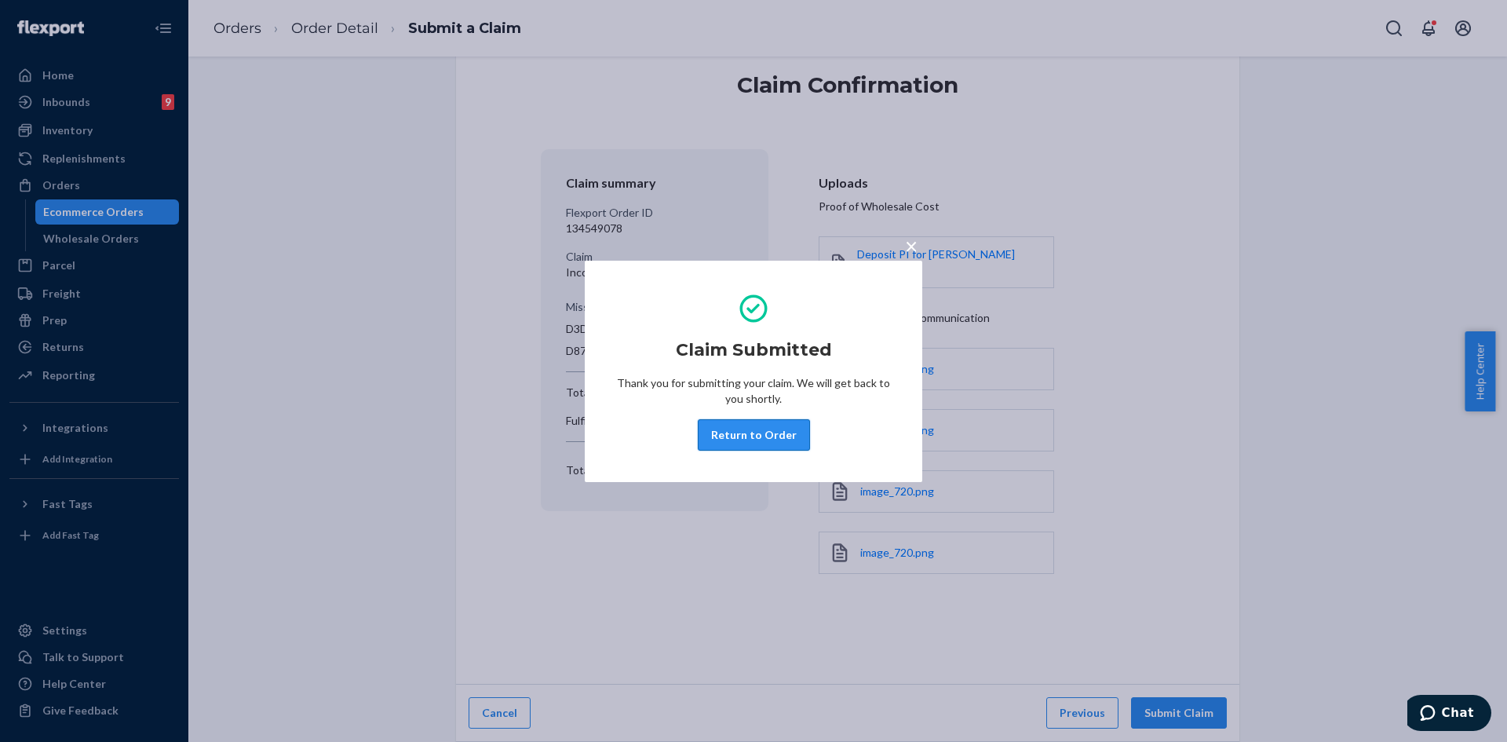
click at [742, 431] on button "Return to Order" at bounding box center [754, 434] width 112 height 31
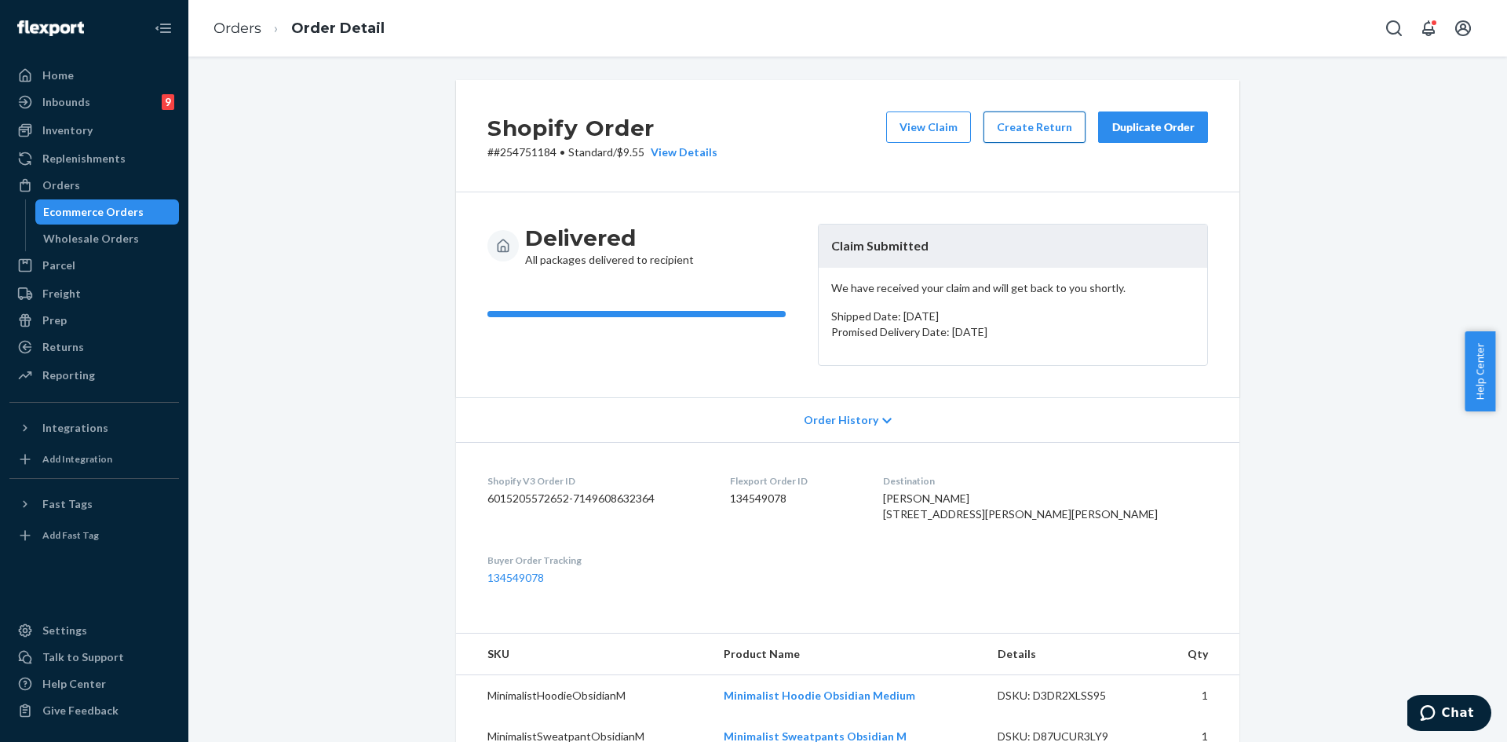
click at [1011, 127] on button "Create Return" at bounding box center [1034, 126] width 102 height 31
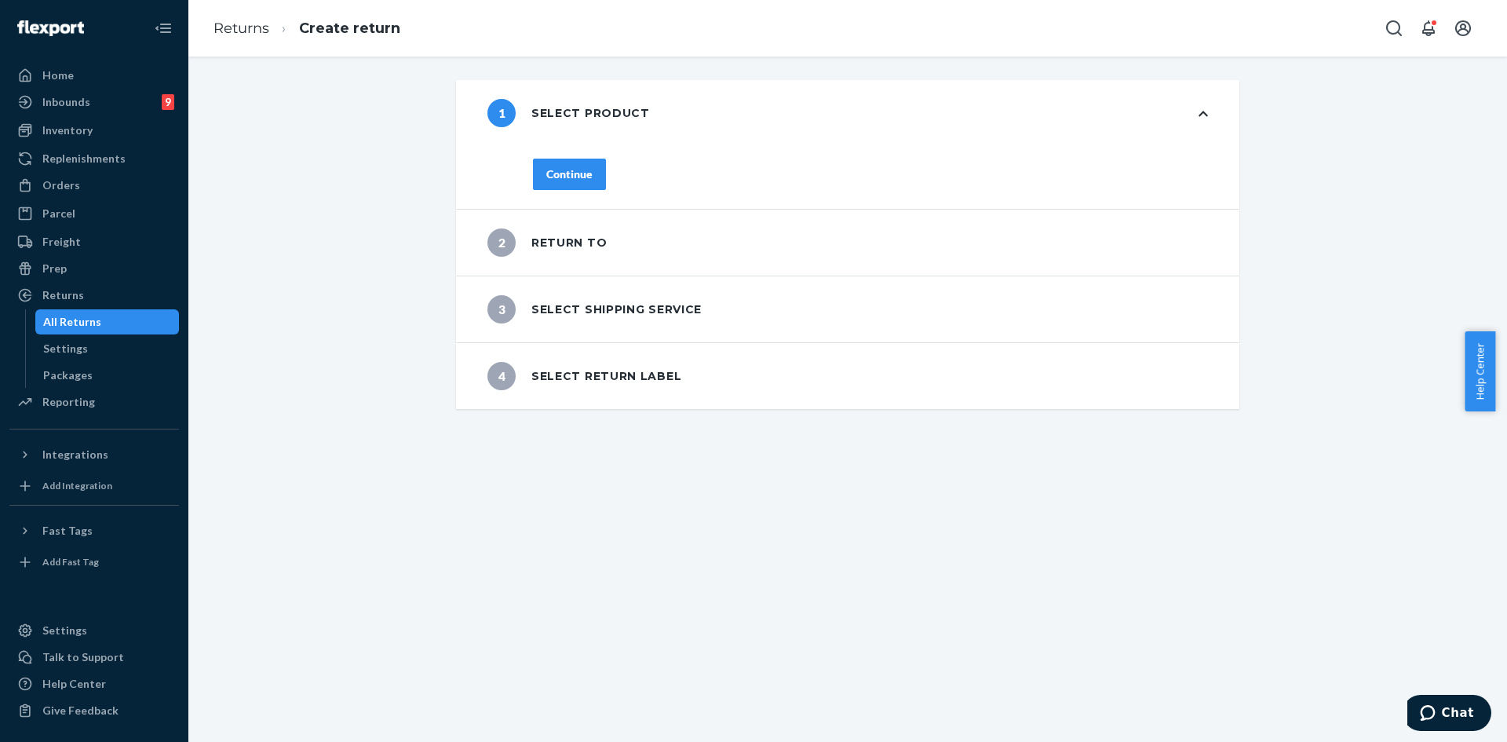
click at [546, 167] on div "Continue" at bounding box center [569, 174] width 46 height 16
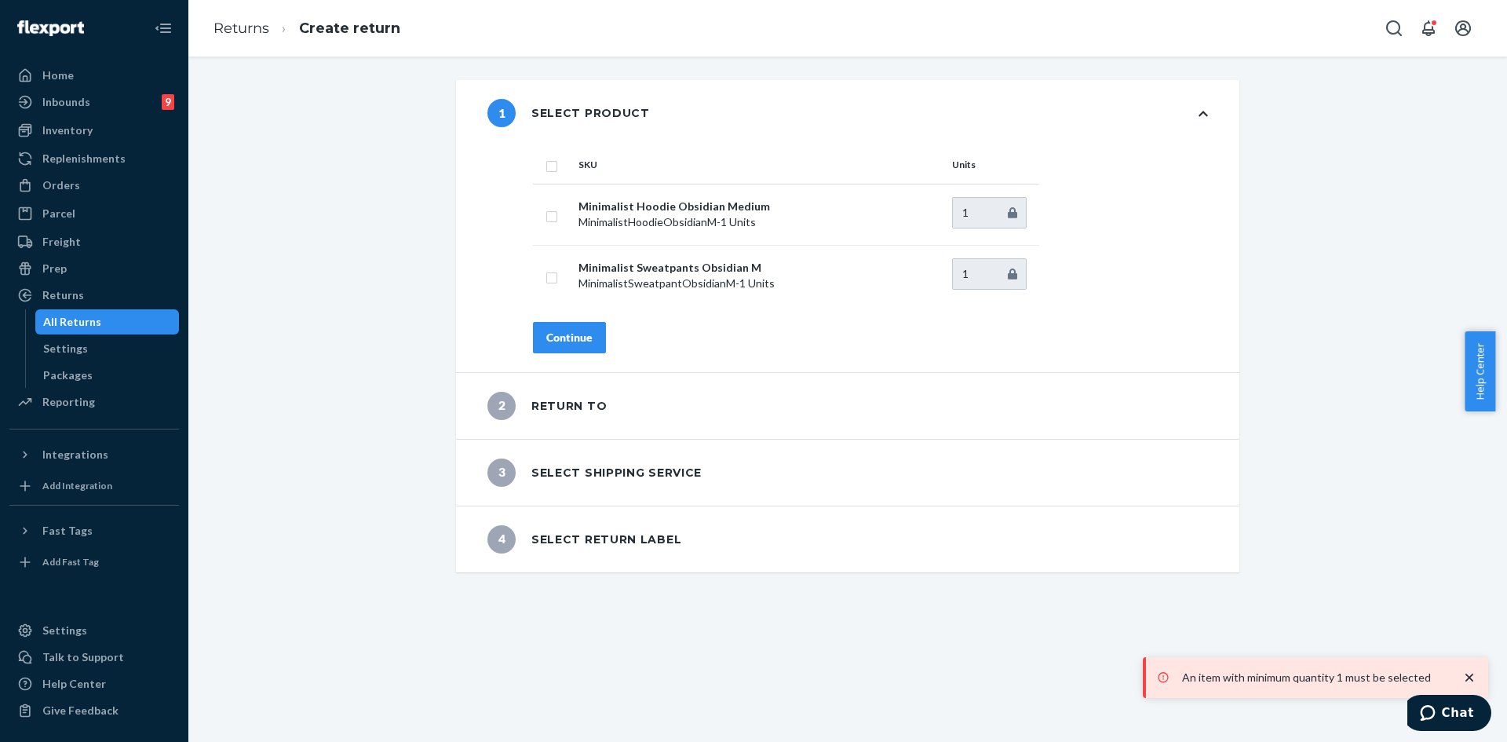
click at [546, 167] on input "checkbox" at bounding box center [552, 164] width 13 height 16
checkbox input "true"
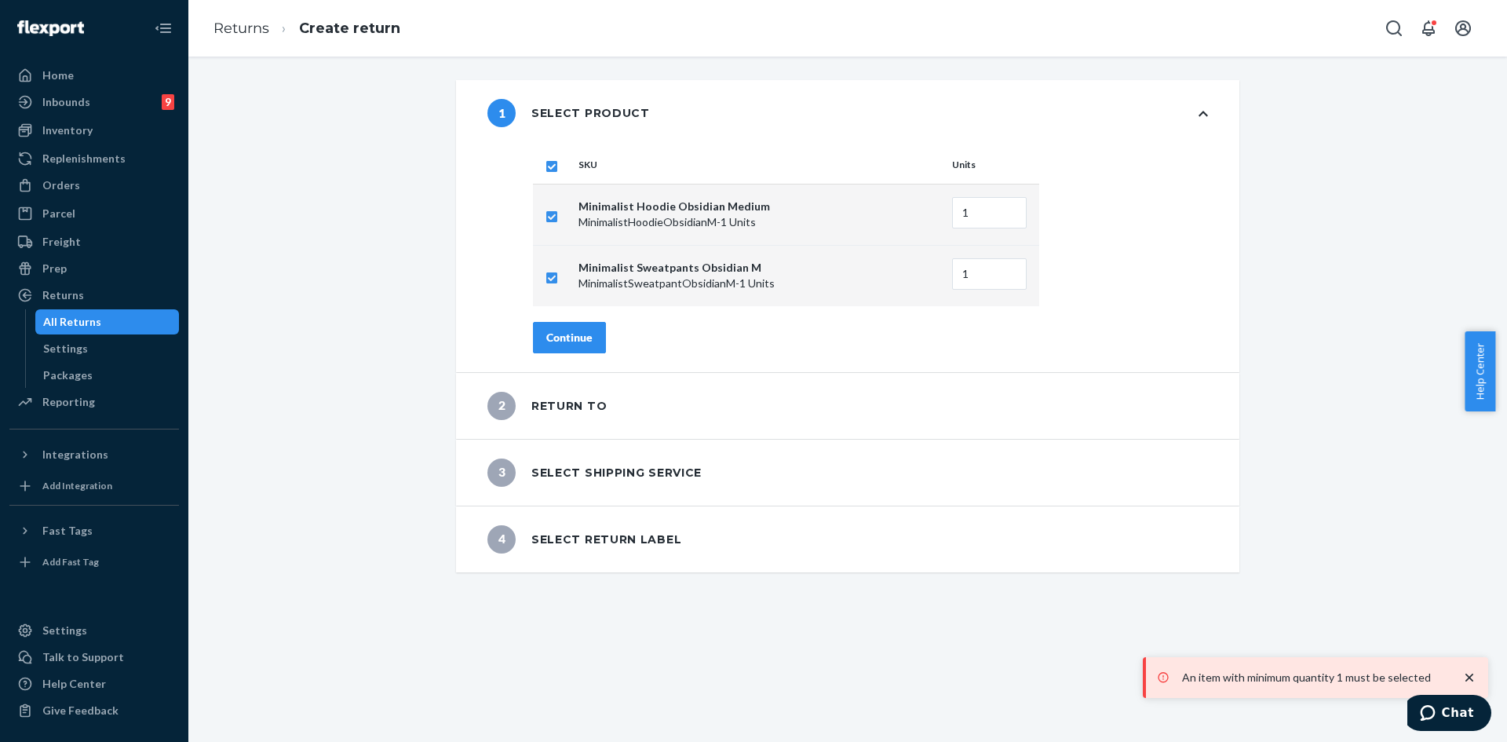
click at [565, 336] on div "Continue" at bounding box center [569, 338] width 46 height 16
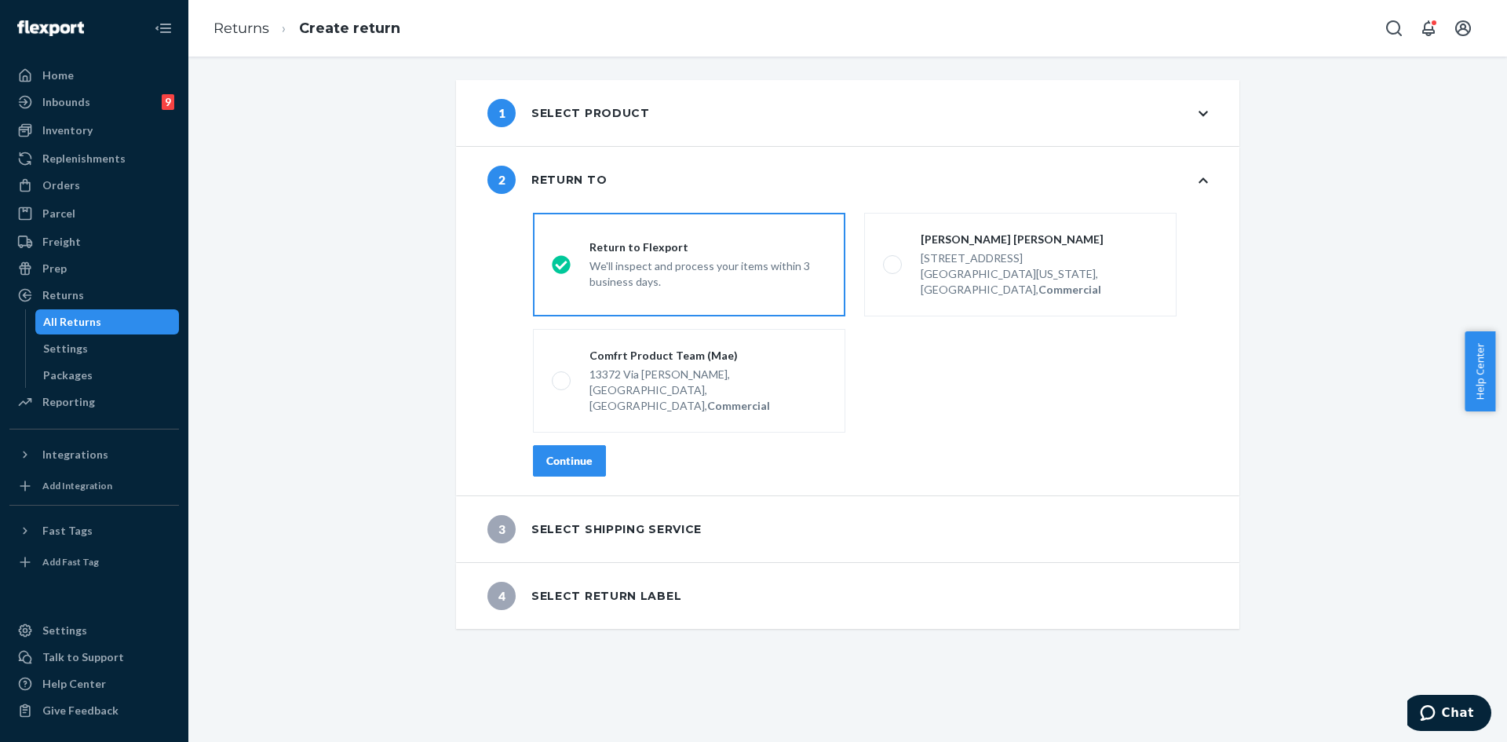
click at [553, 453] on div "Continue" at bounding box center [569, 461] width 46 height 16
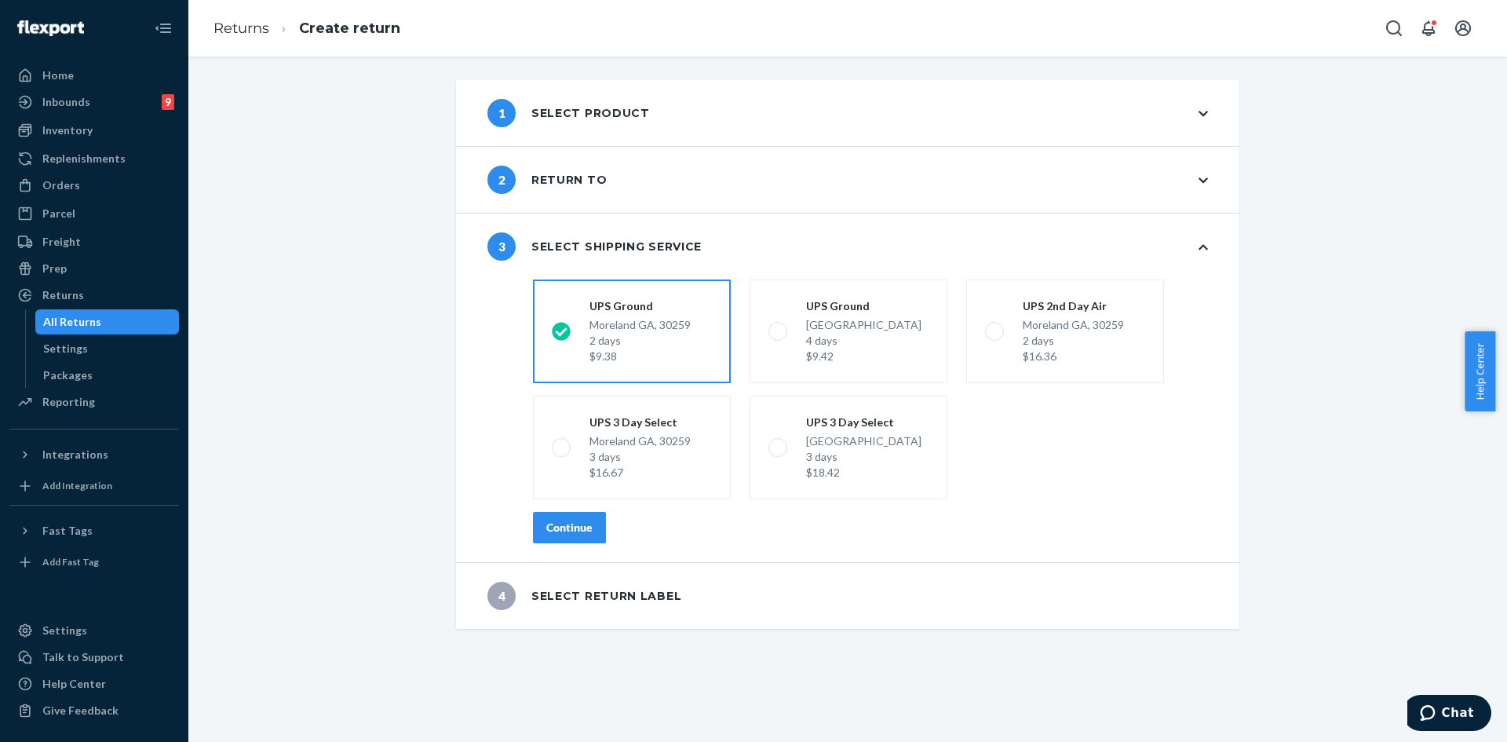
click at [547, 527] on div "Continue" at bounding box center [569, 528] width 46 height 16
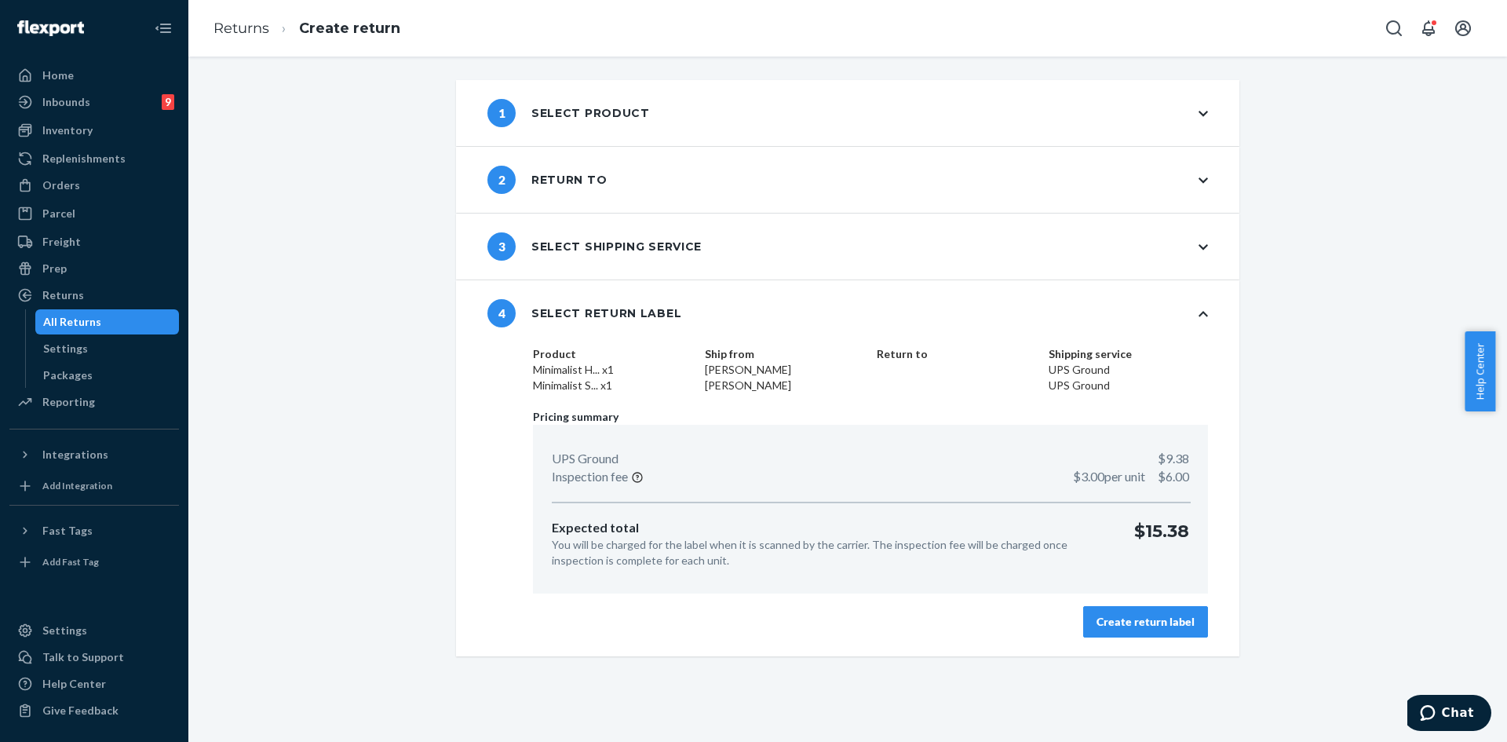
click at [1099, 614] on div "Create return label" at bounding box center [1146, 622] width 98 height 16
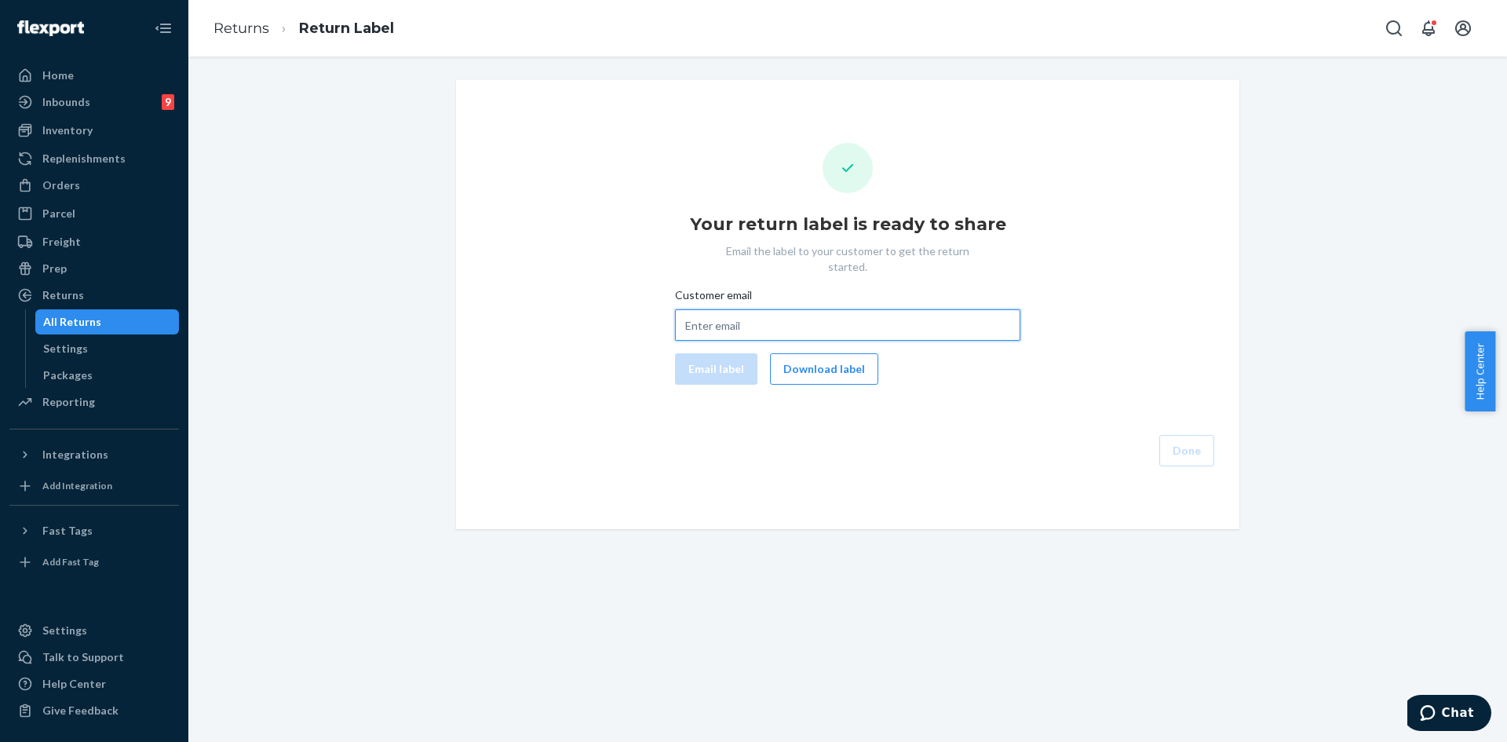
click at [754, 324] on input "Customer email" at bounding box center [847, 324] width 345 height 31
paste input "[EMAIL_ADDRESS][DOMAIN_NAME]"
type input "[EMAIL_ADDRESS][DOMAIN_NAME]"
click at [685, 353] on button "Email label" at bounding box center [716, 368] width 82 height 31
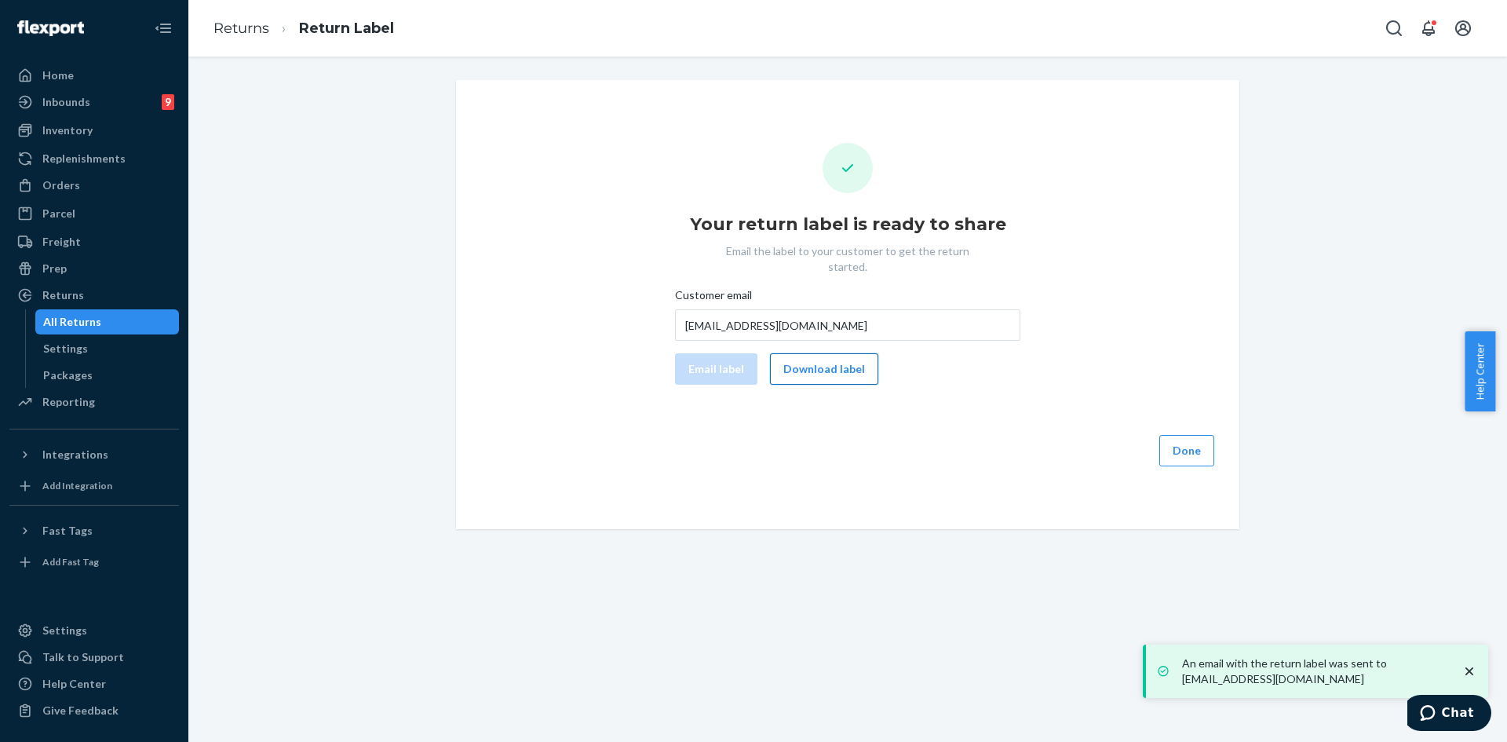
click at [811, 353] on button "Download label" at bounding box center [824, 368] width 108 height 31
